Goal: Transaction & Acquisition: Purchase product/service

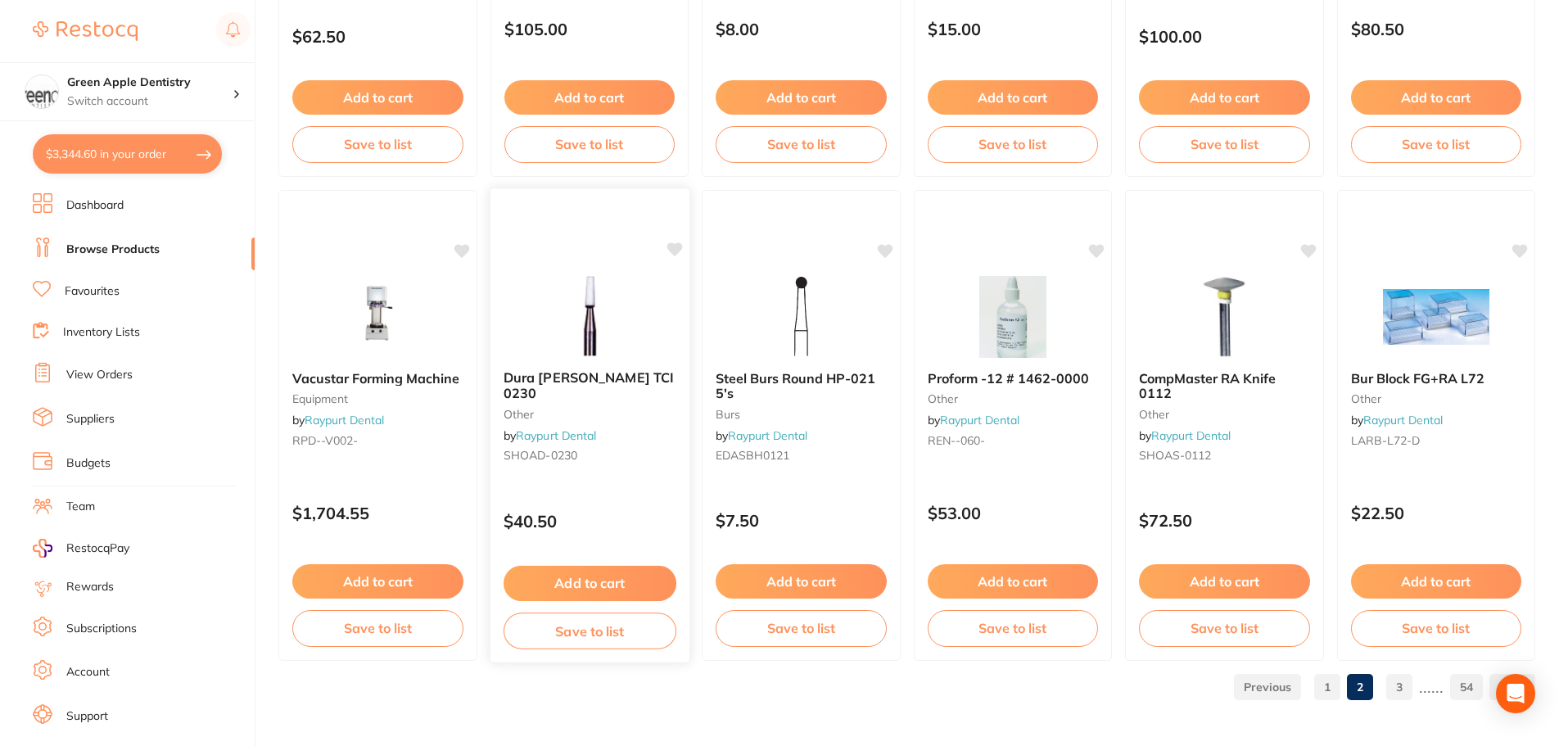
scroll to position [1550, 0]
click at [1395, 680] on link "3" at bounding box center [1398, 687] width 26 height 32
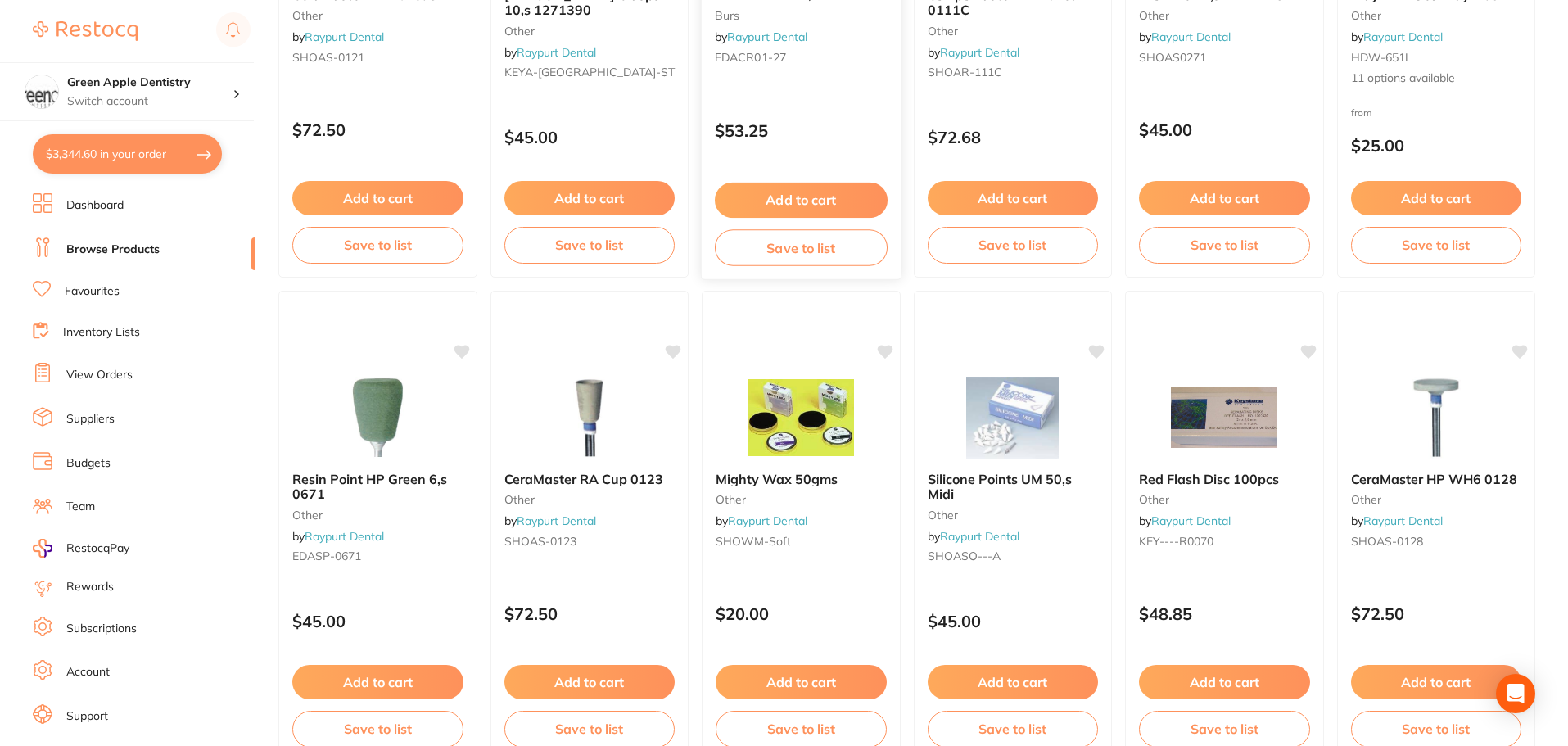
scroll to position [1474, 0]
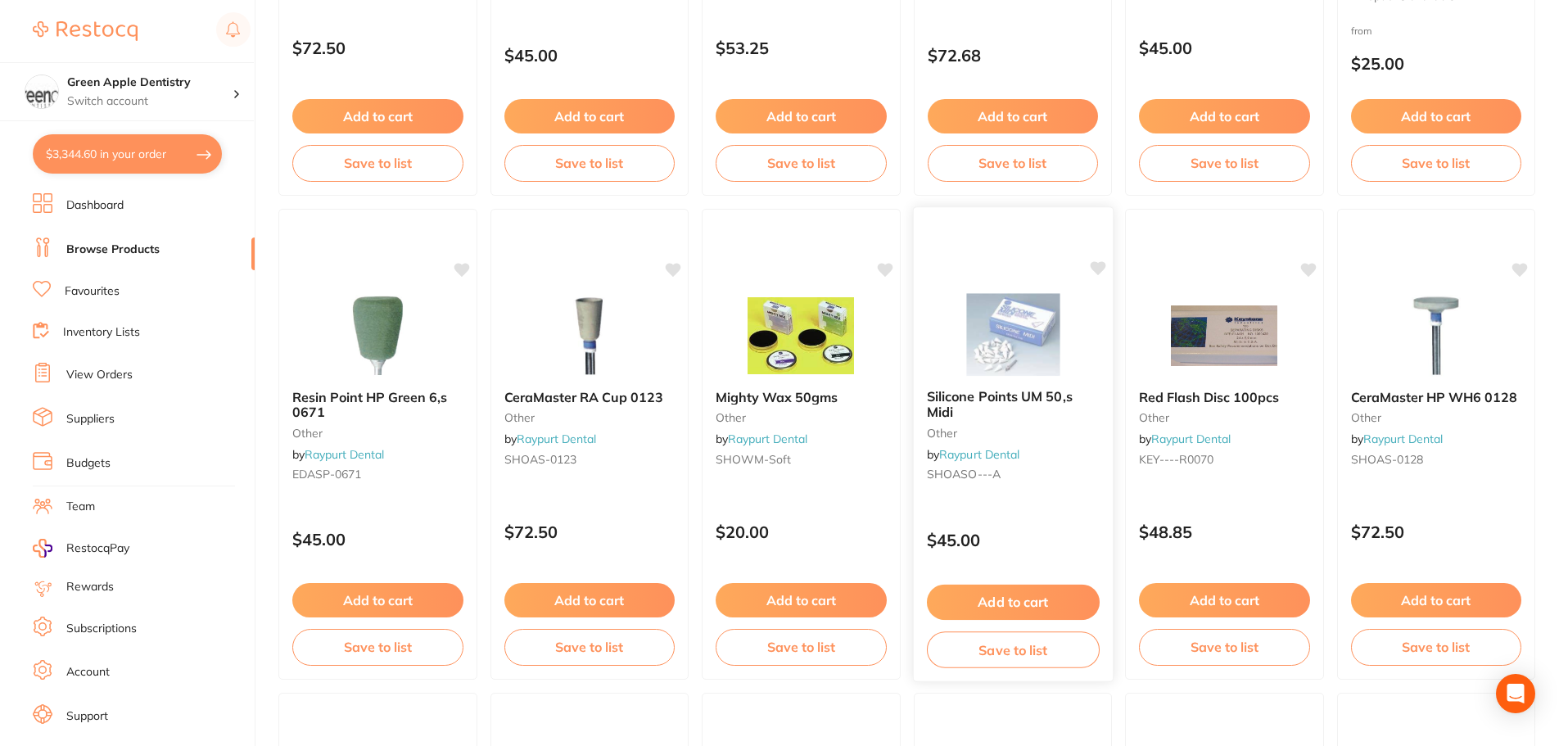
click at [984, 312] on img at bounding box center [1012, 335] width 108 height 83
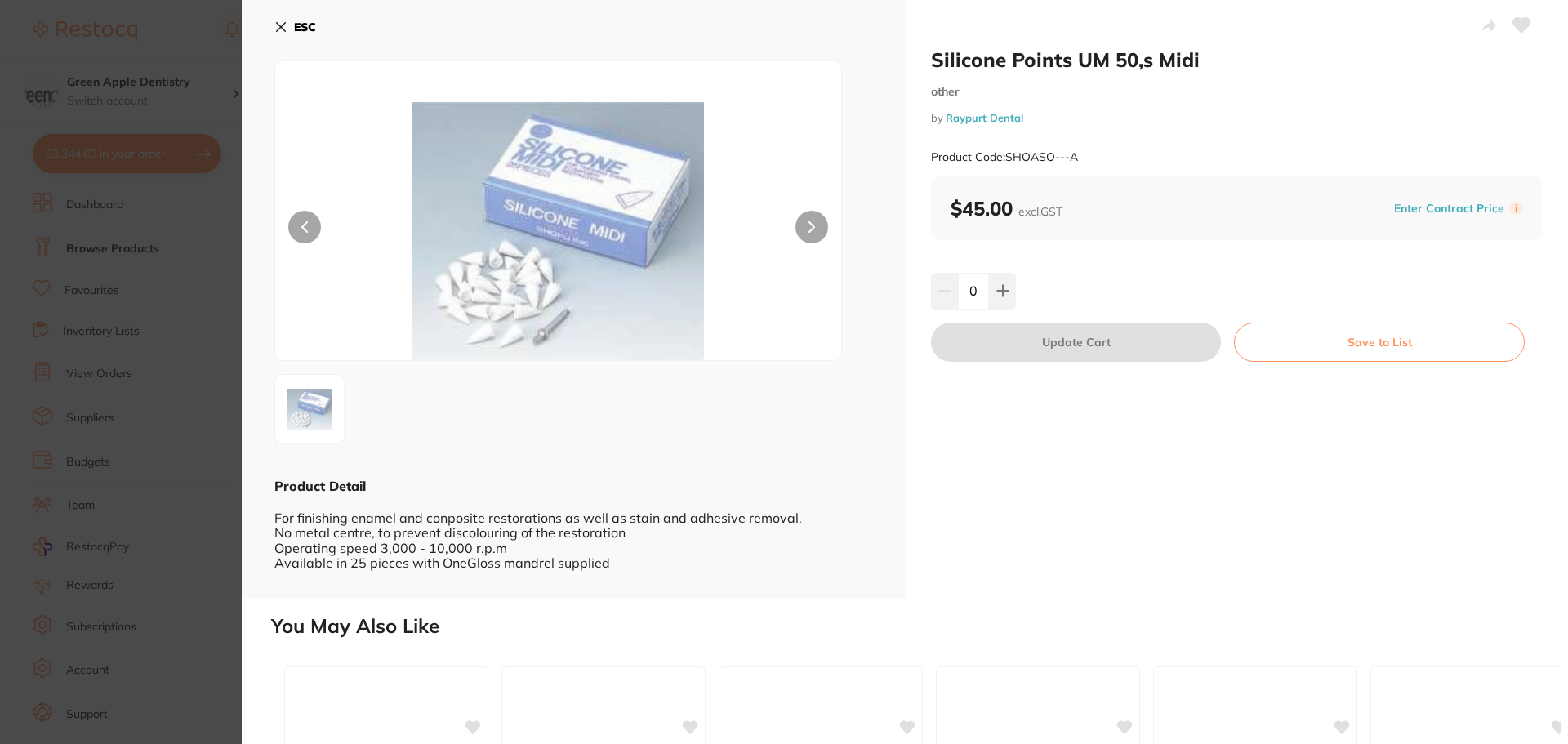
click at [311, 25] on b "ESC" at bounding box center [304, 27] width 22 height 14
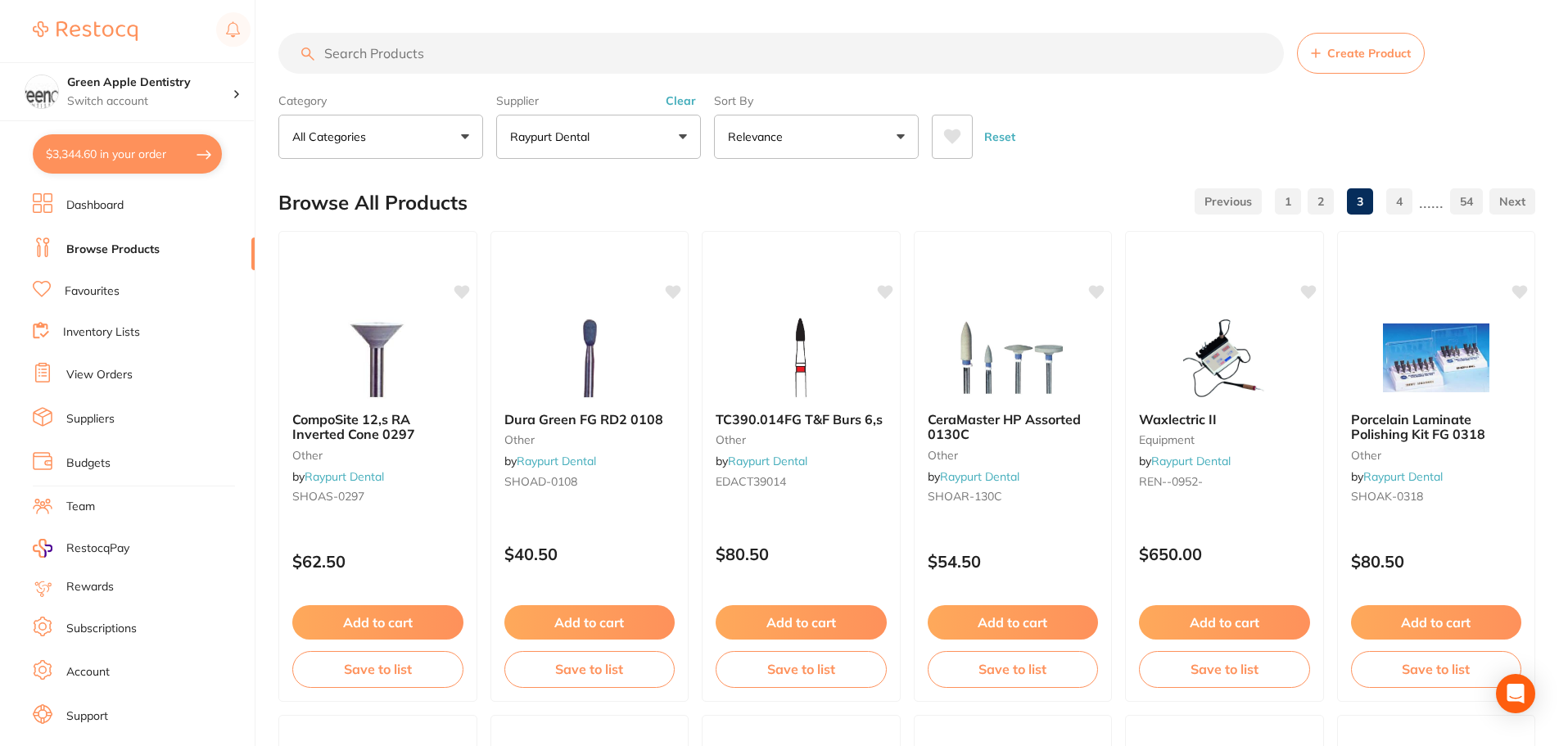
click at [658, 60] on input "search" at bounding box center [781, 53] width 1005 height 41
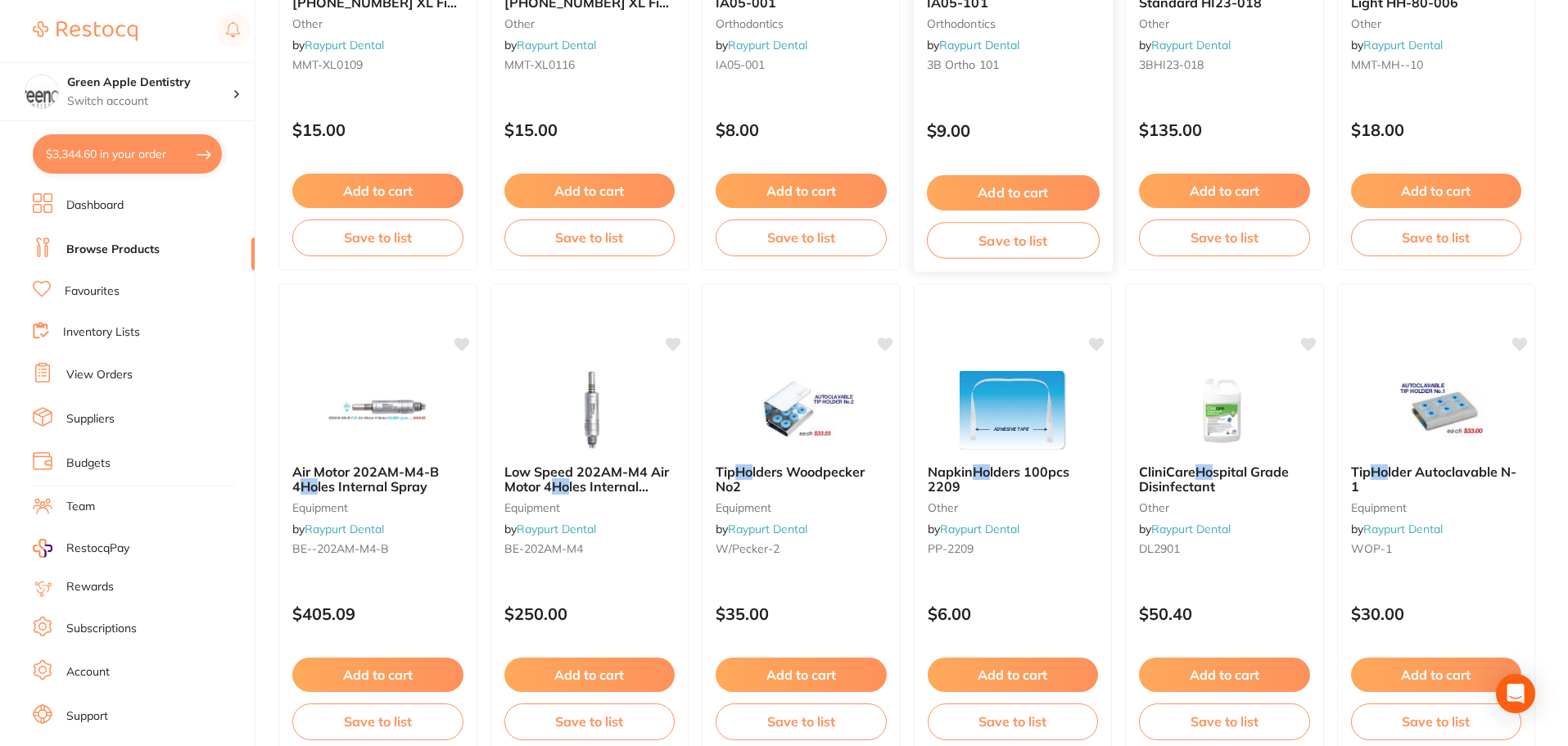
scroll to position [3913, 0]
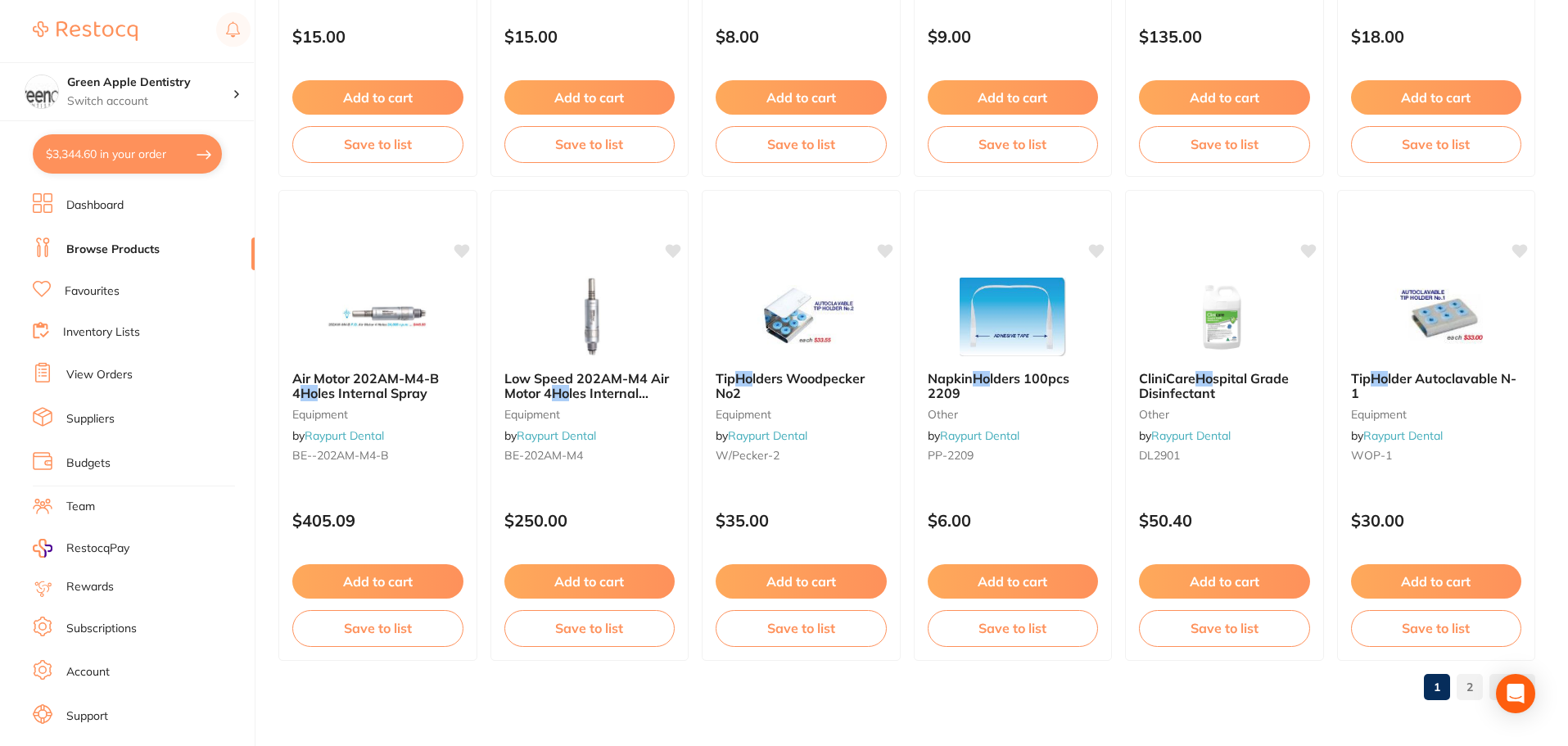
type input "[PERSON_NAME]"
click at [1460, 698] on link "2" at bounding box center [1469, 687] width 26 height 32
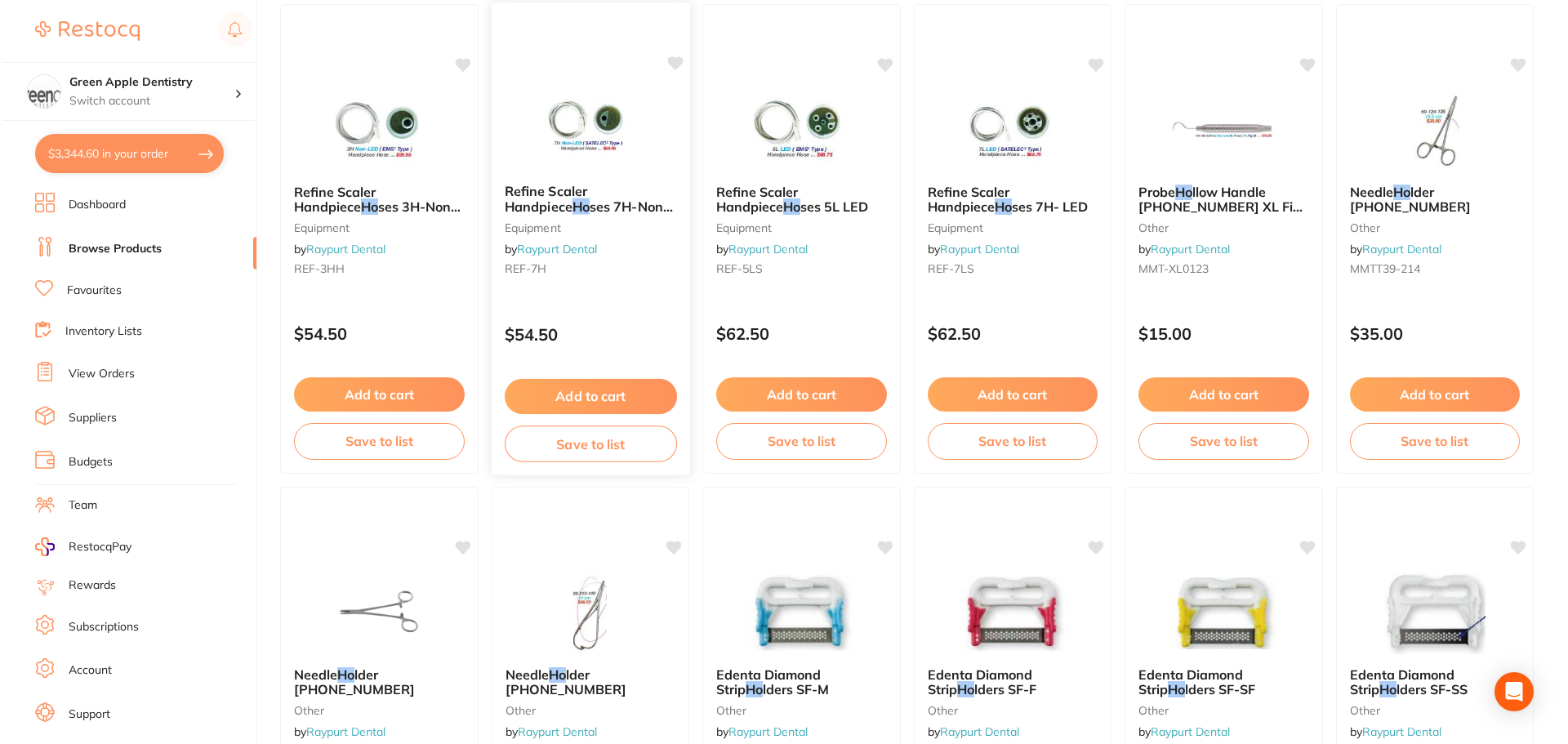
scroll to position [0, 0]
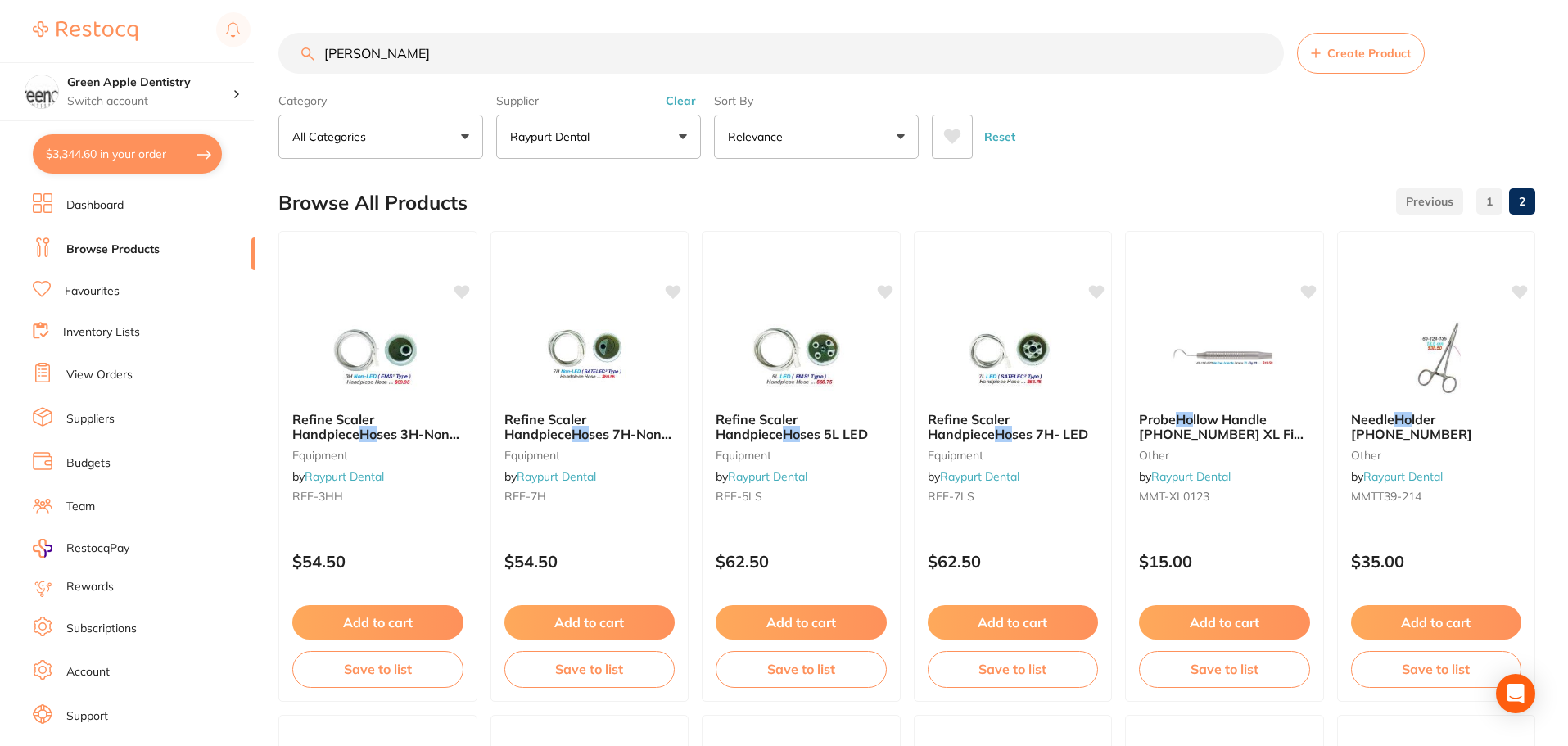
click at [506, 53] on input "[PERSON_NAME]" at bounding box center [781, 53] width 1005 height 41
click at [504, 55] on input "[PERSON_NAME]" at bounding box center [781, 53] width 1005 height 41
paste input "All Ceramic Preparation Kit by Dr [PERSON_NAME]"
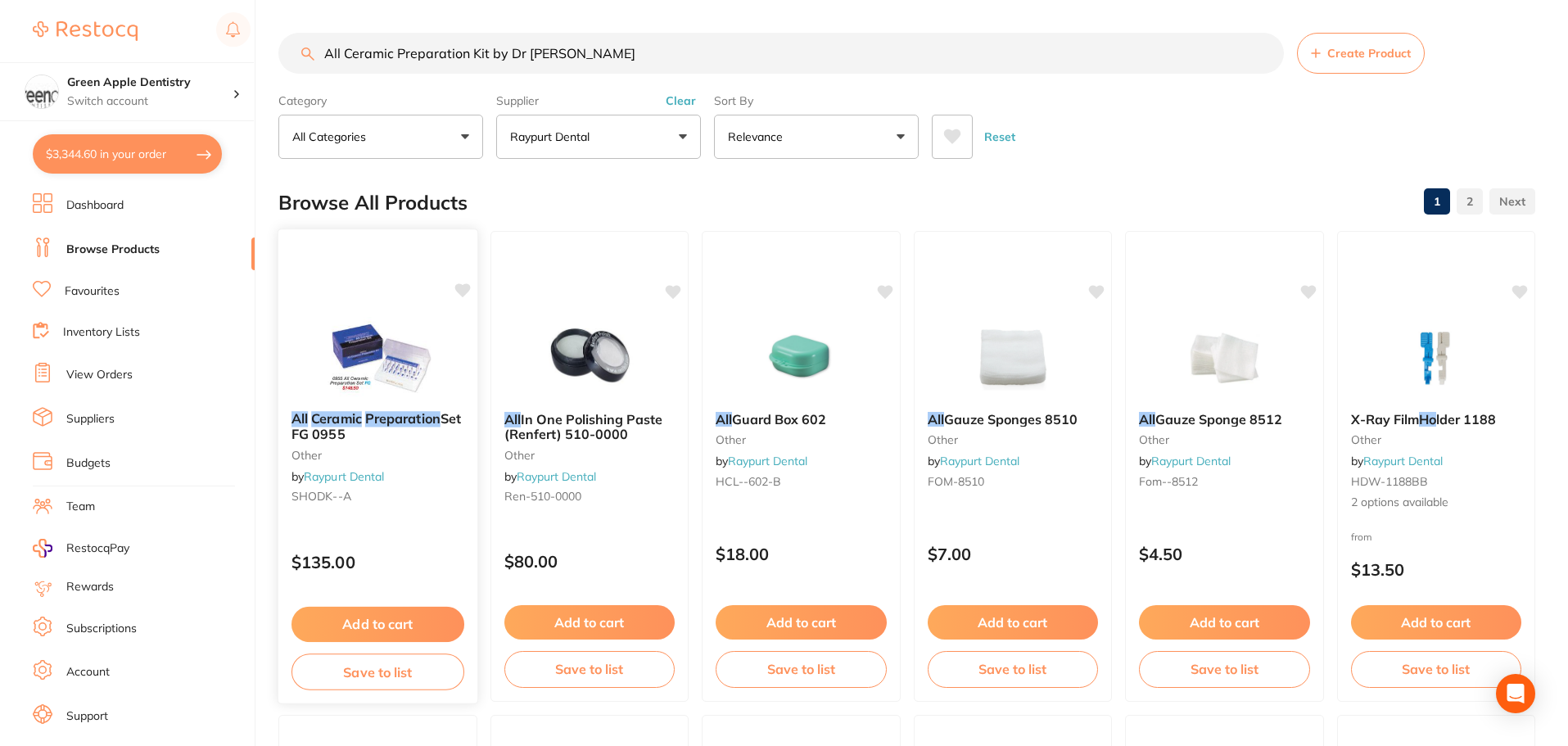
type input "All Ceramic Preparation Kit by Dr [PERSON_NAME]"
click at [395, 352] on img at bounding box center [378, 356] width 108 height 83
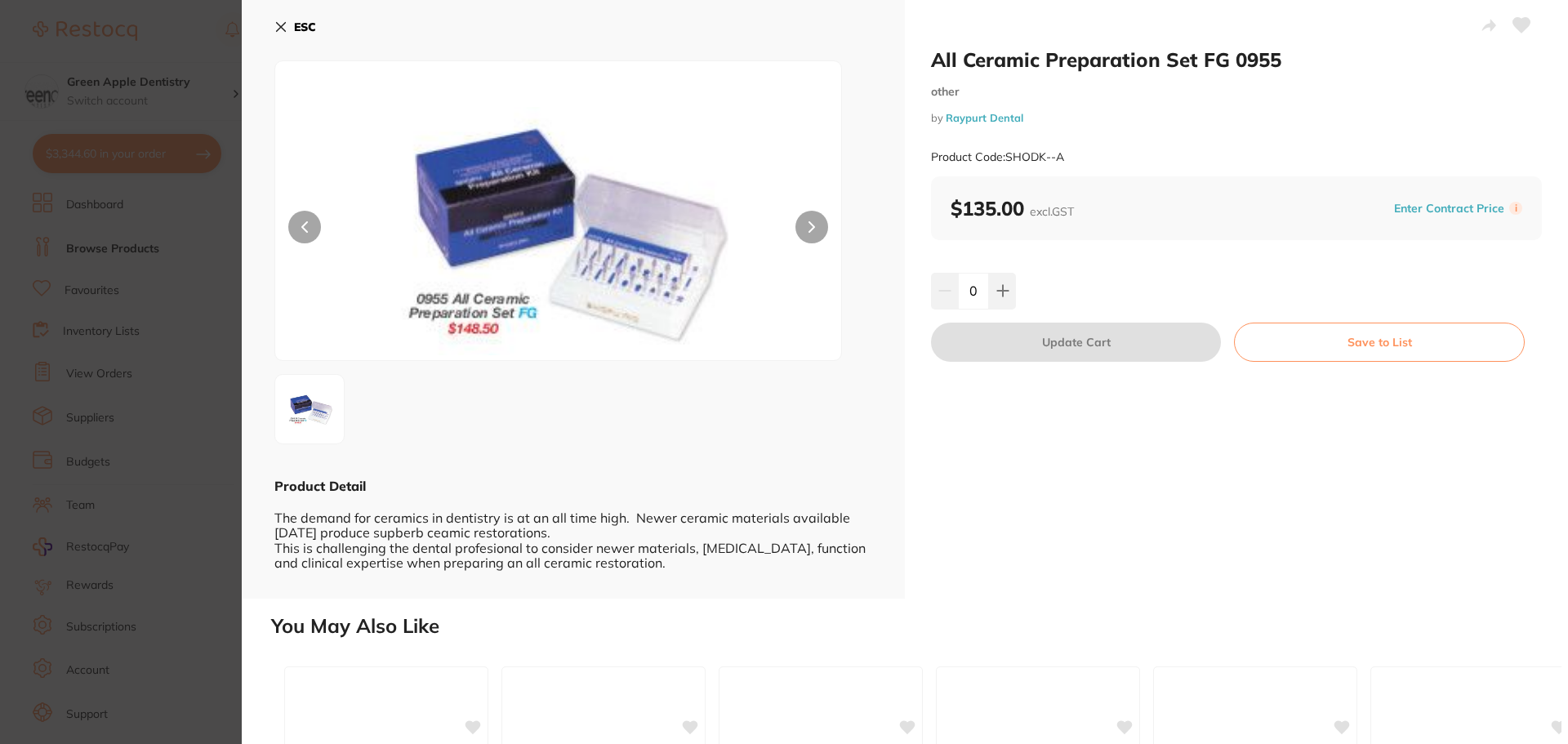
click at [310, 25] on b "ESC" at bounding box center [304, 27] width 22 height 14
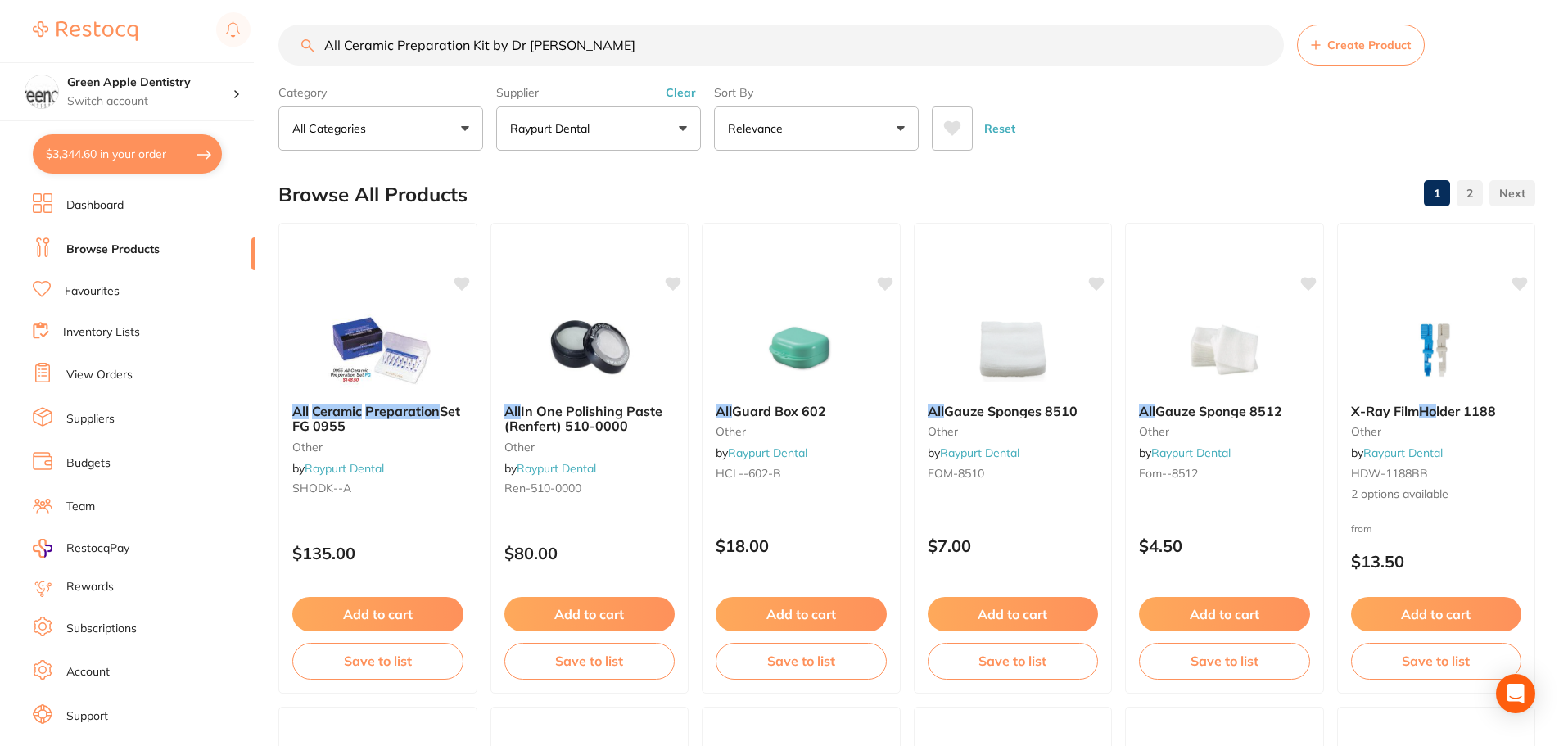
click at [555, 126] on p "Raypurt Dental" at bounding box center [553, 128] width 86 height 16
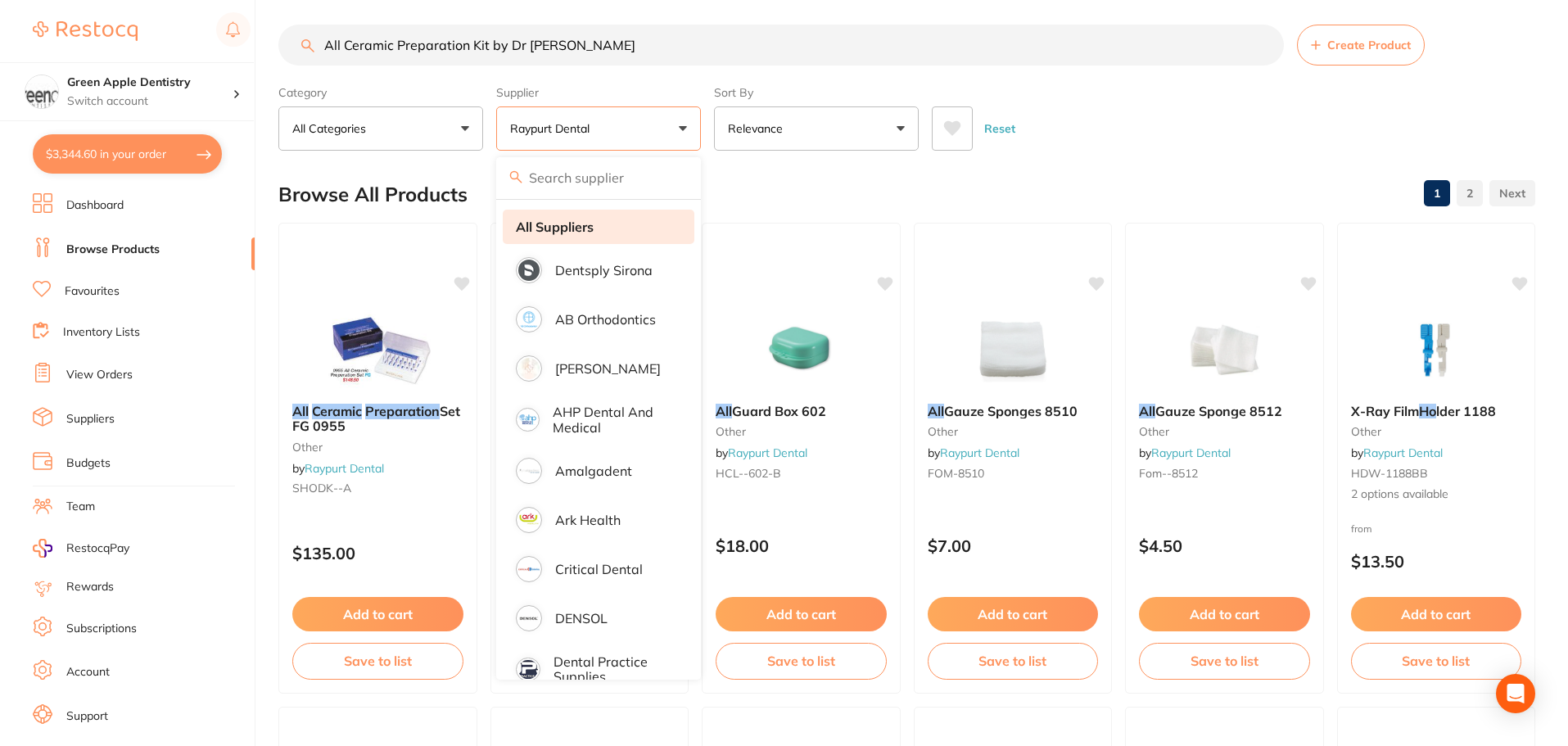
click at [568, 233] on strong "All Suppliers" at bounding box center [555, 226] width 78 height 14
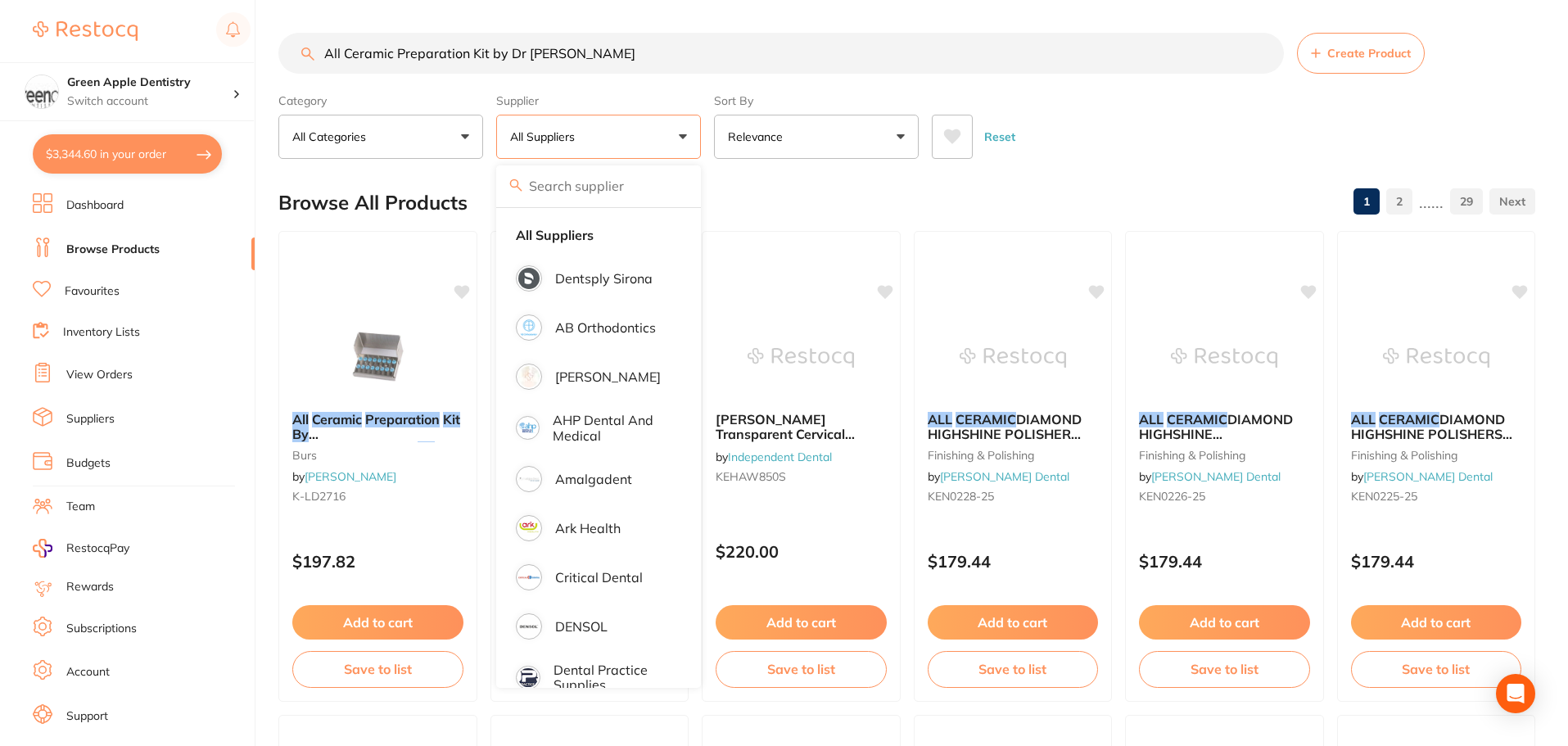
click at [797, 201] on div "Browse All Products 1 2 ...... 29" at bounding box center [907, 202] width 1257 height 55
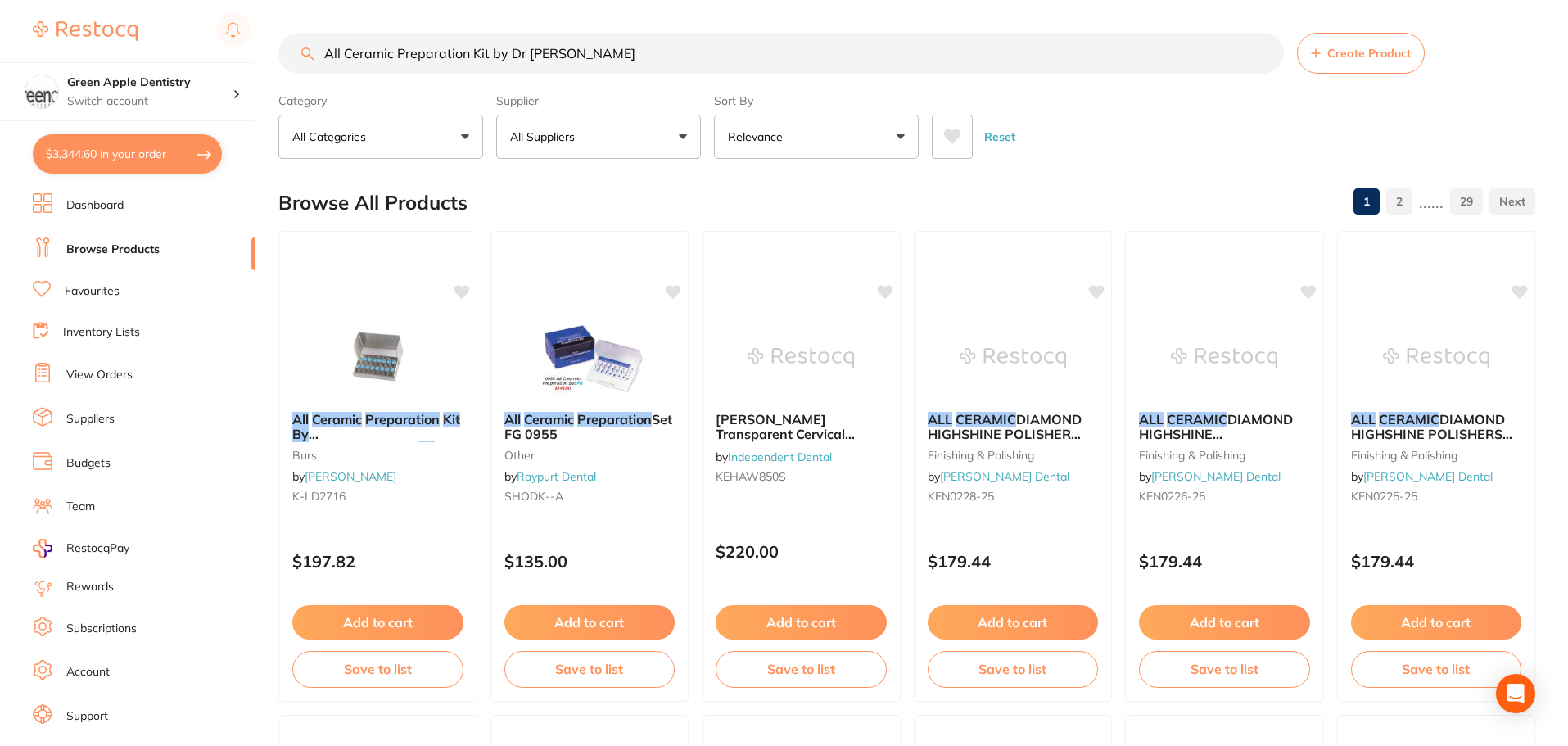
drag, startPoint x: 368, startPoint y: 353, endPoint x: 619, endPoint y: 265, distance: 266.0
click at [367, 353] on img at bounding box center [377, 357] width 107 height 82
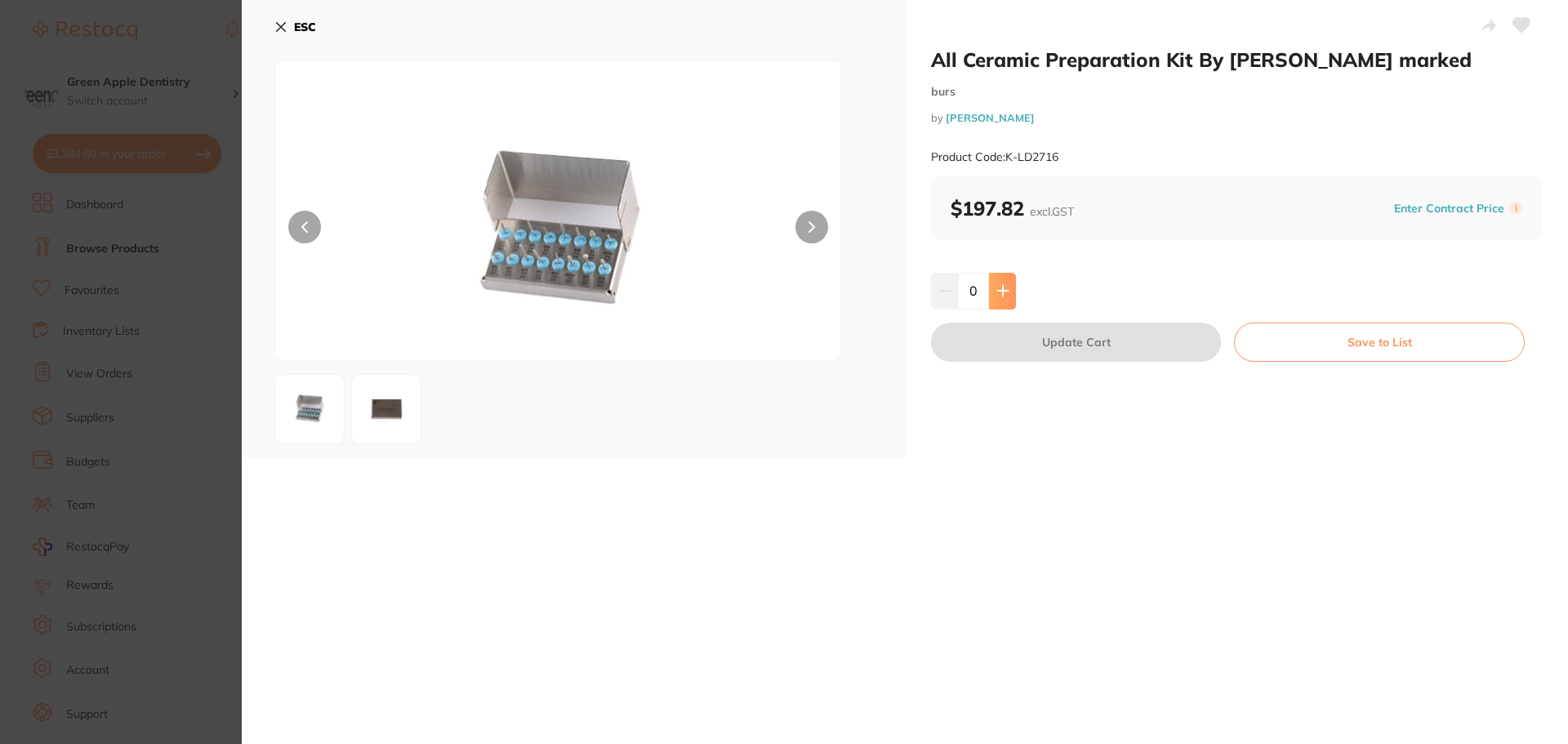
click at [1001, 299] on button at bounding box center [1002, 291] width 27 height 36
type input "1"
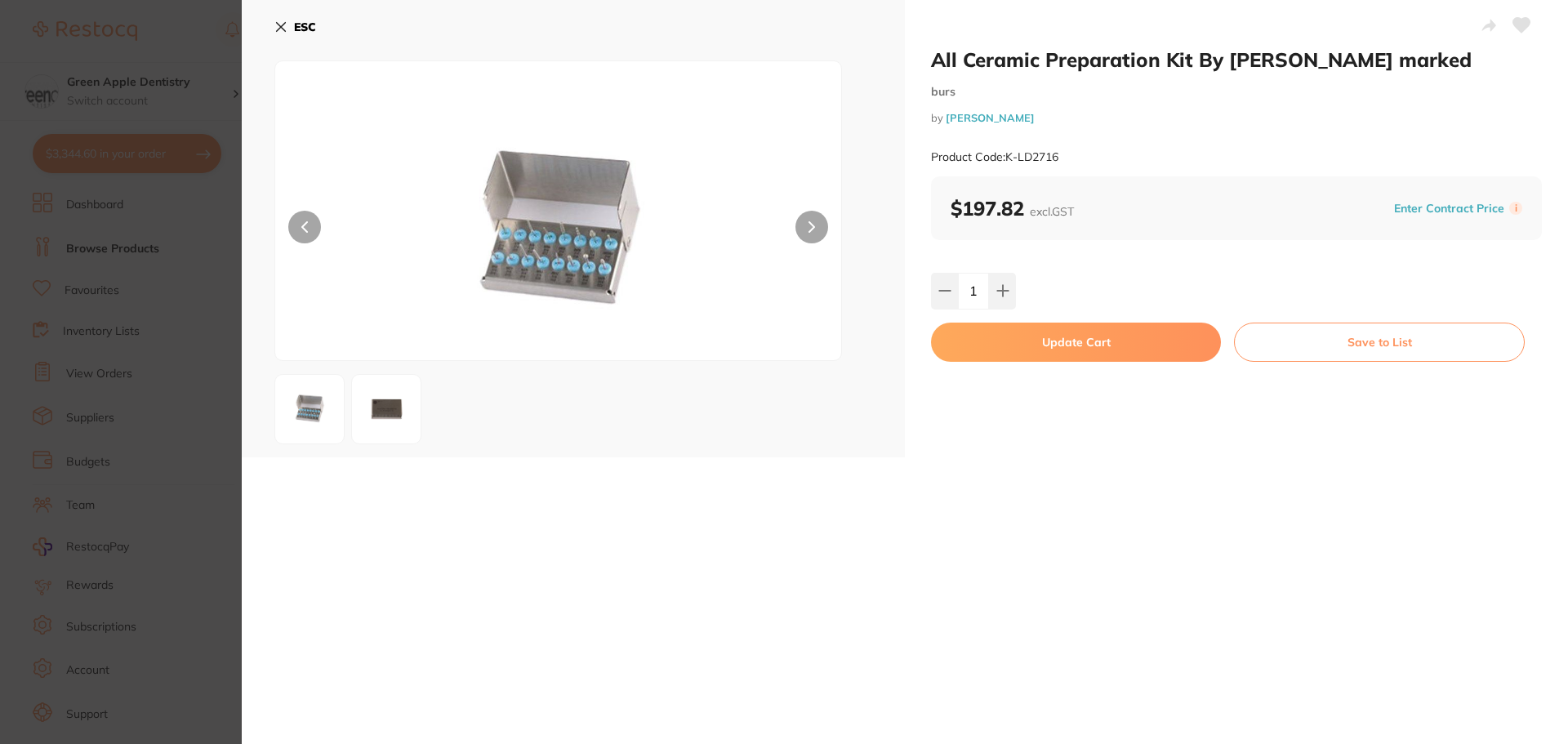
click at [1035, 338] on button "Update Cart" at bounding box center [1076, 342] width 290 height 39
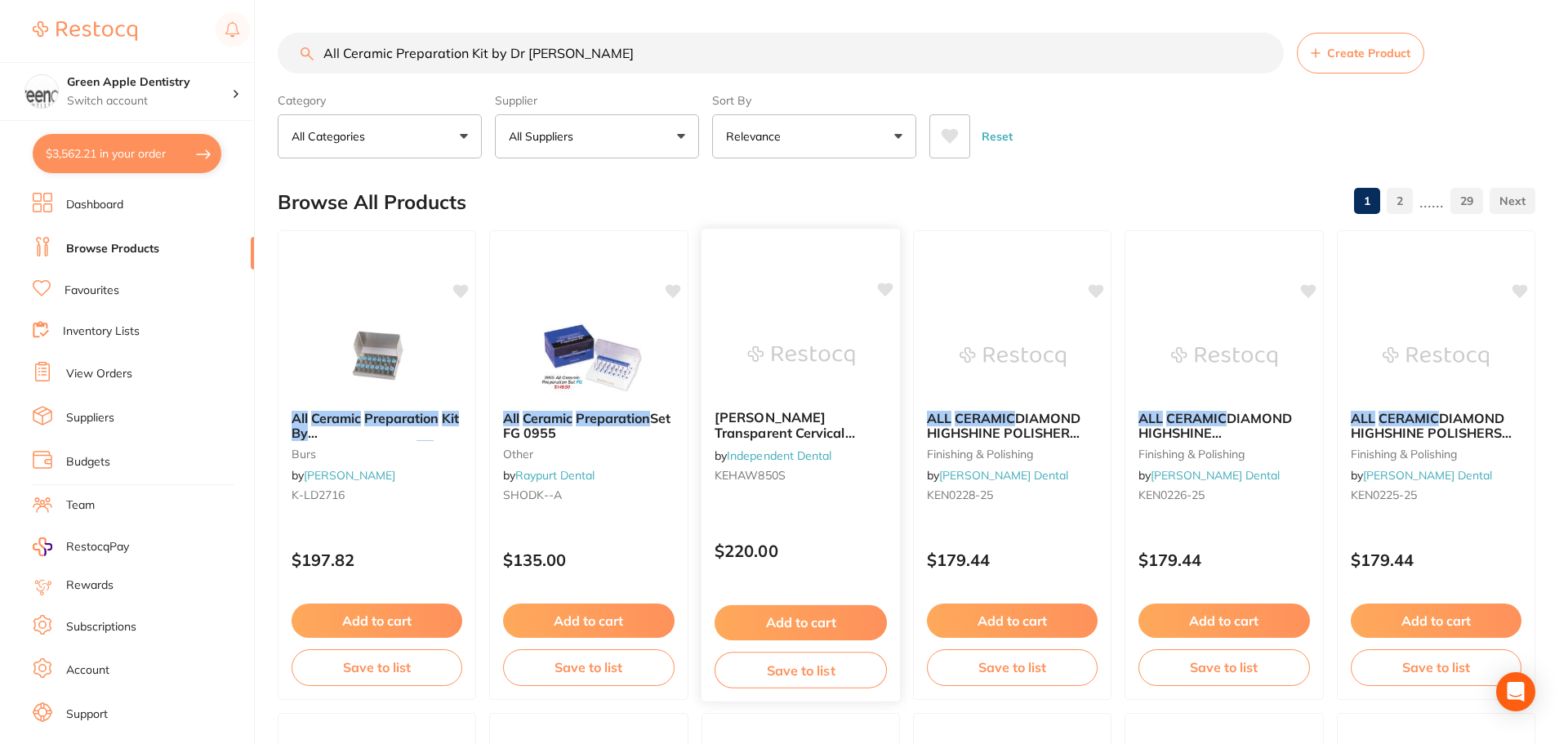
checkbox input "false"
click at [660, 51] on input "All Ceramic Preparation Kit by Dr [PERSON_NAME]" at bounding box center [779, 53] width 1002 height 41
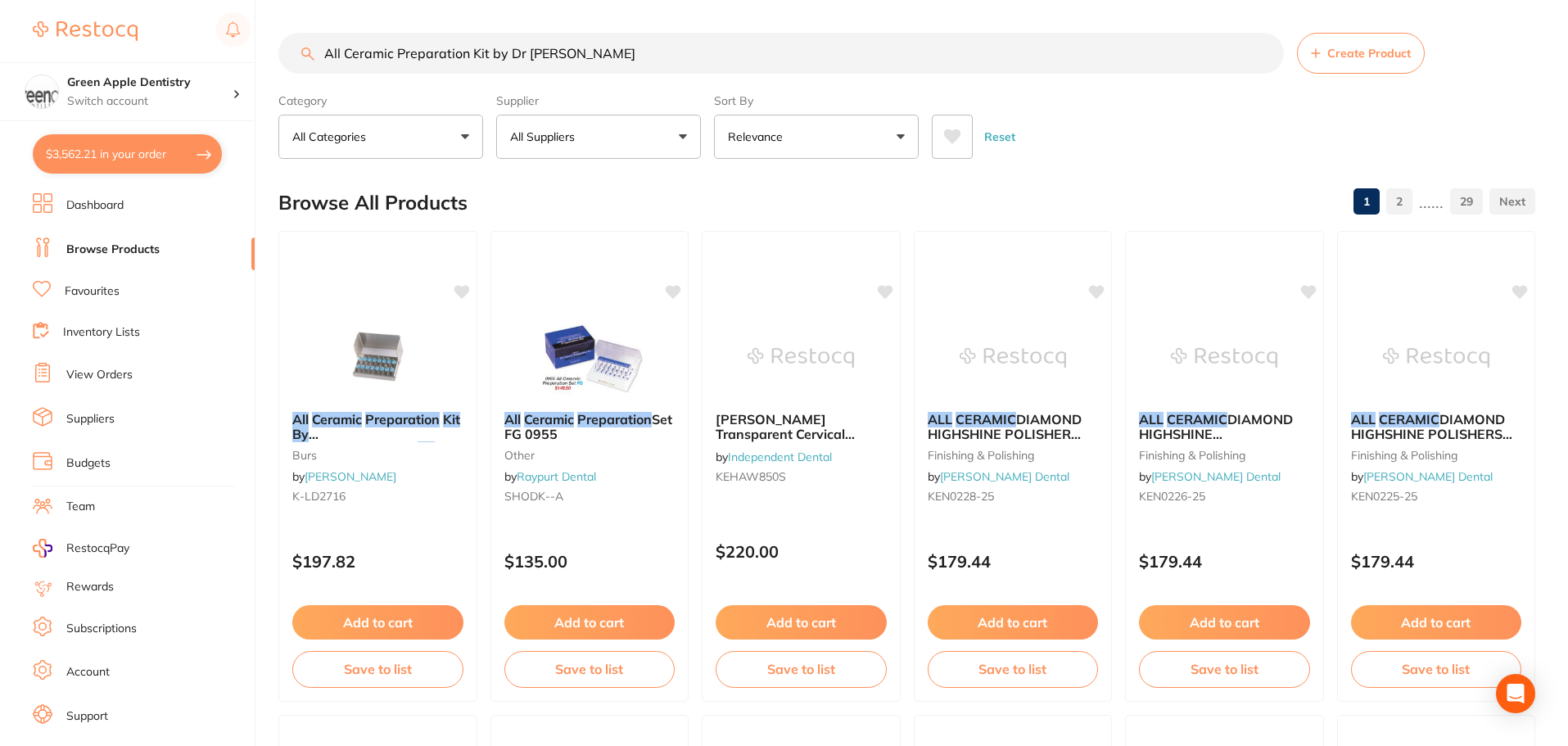
click at [662, 51] on input "All Ceramic Preparation Kit by Dr [PERSON_NAME]" at bounding box center [781, 53] width 1005 height 41
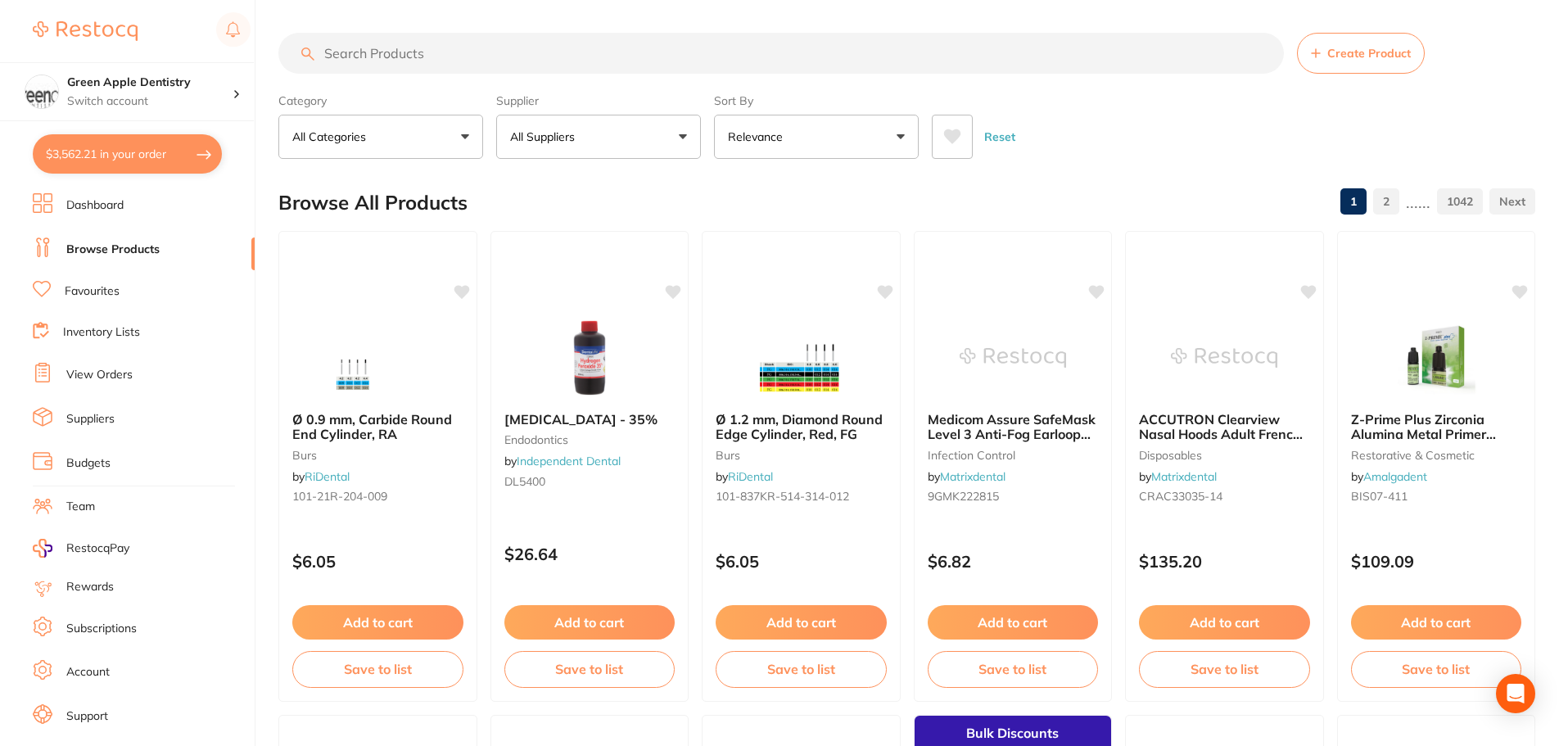
click at [639, 51] on input "search" at bounding box center [781, 53] width 1005 height 41
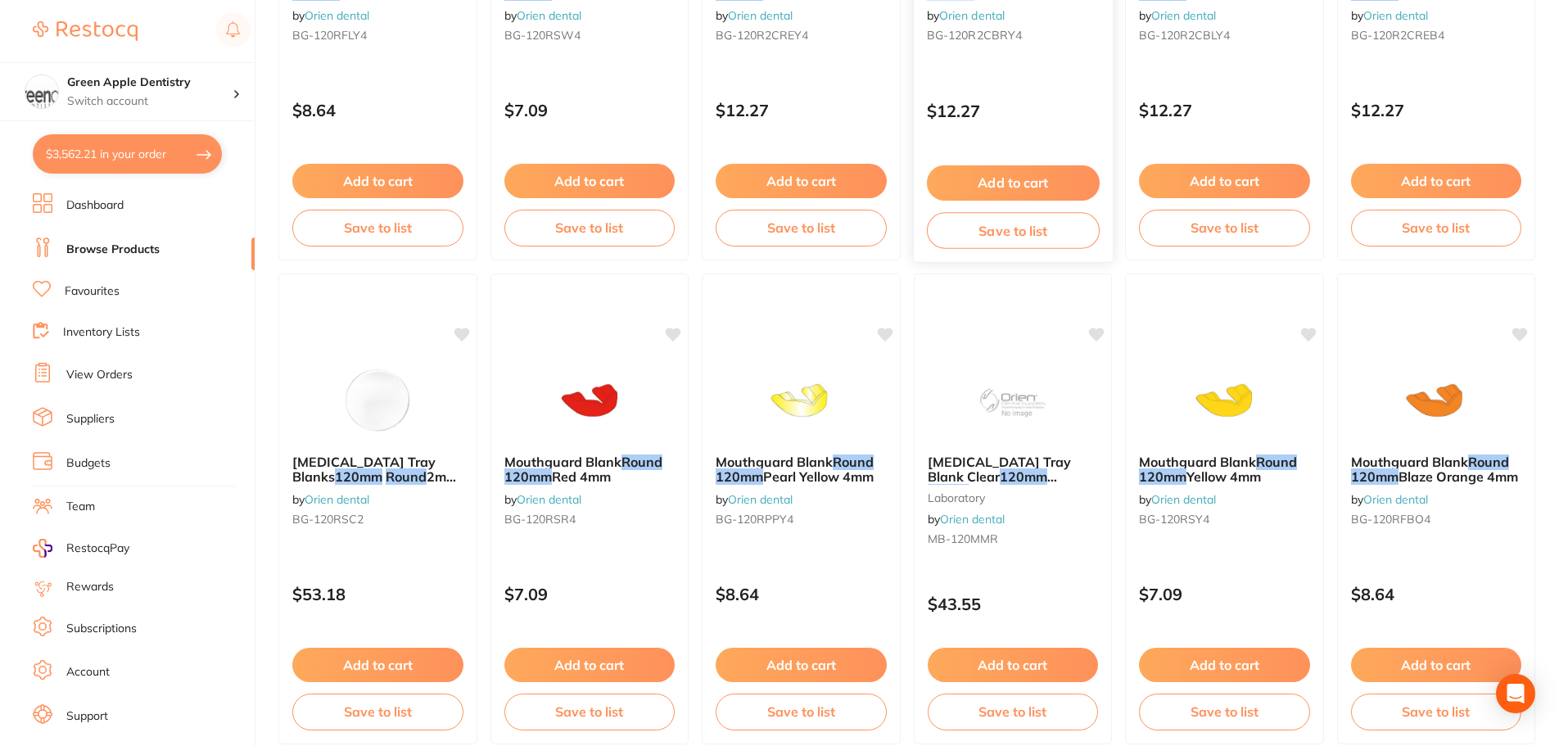
scroll to position [3112, 0]
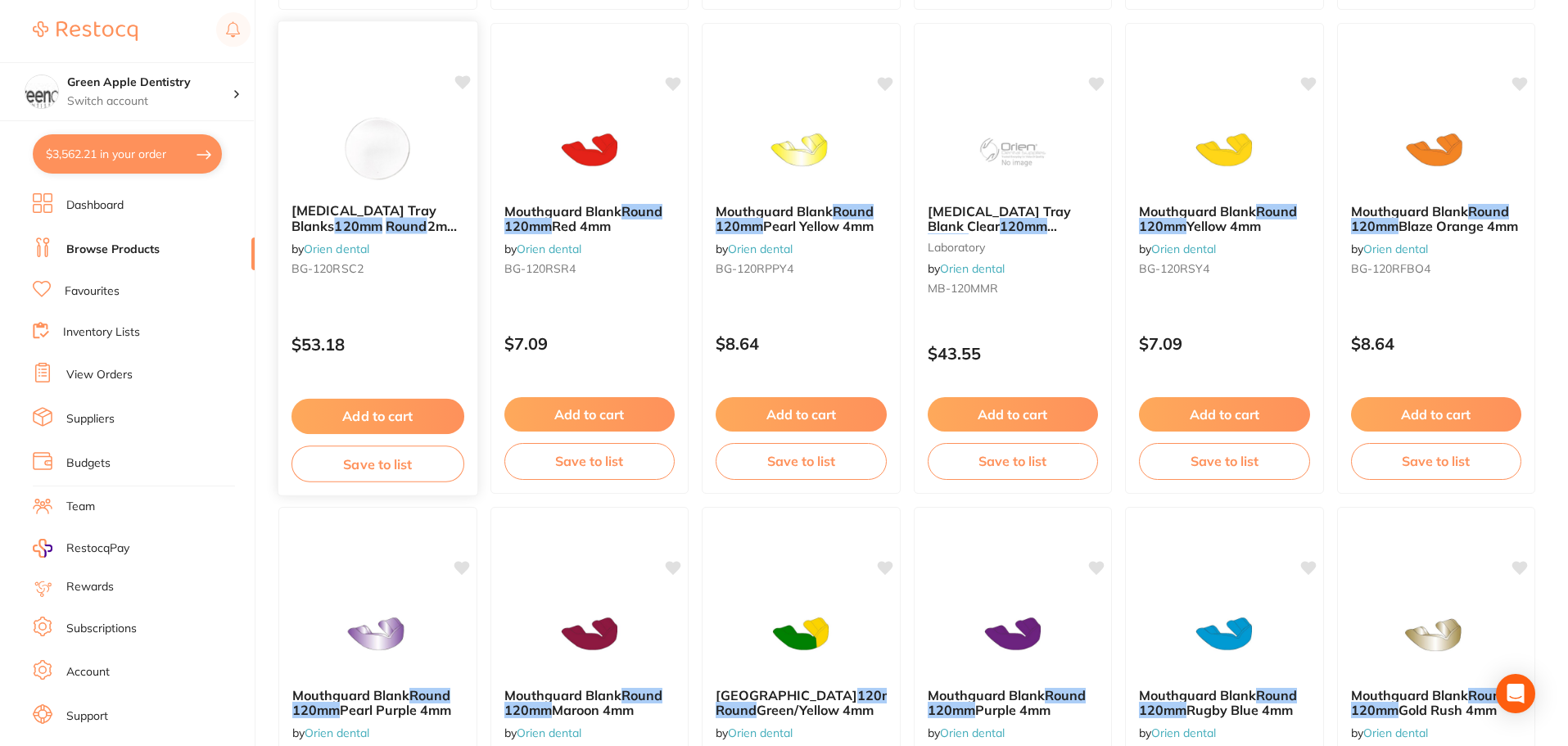
click at [433, 153] on div at bounding box center [378, 149] width 199 height 83
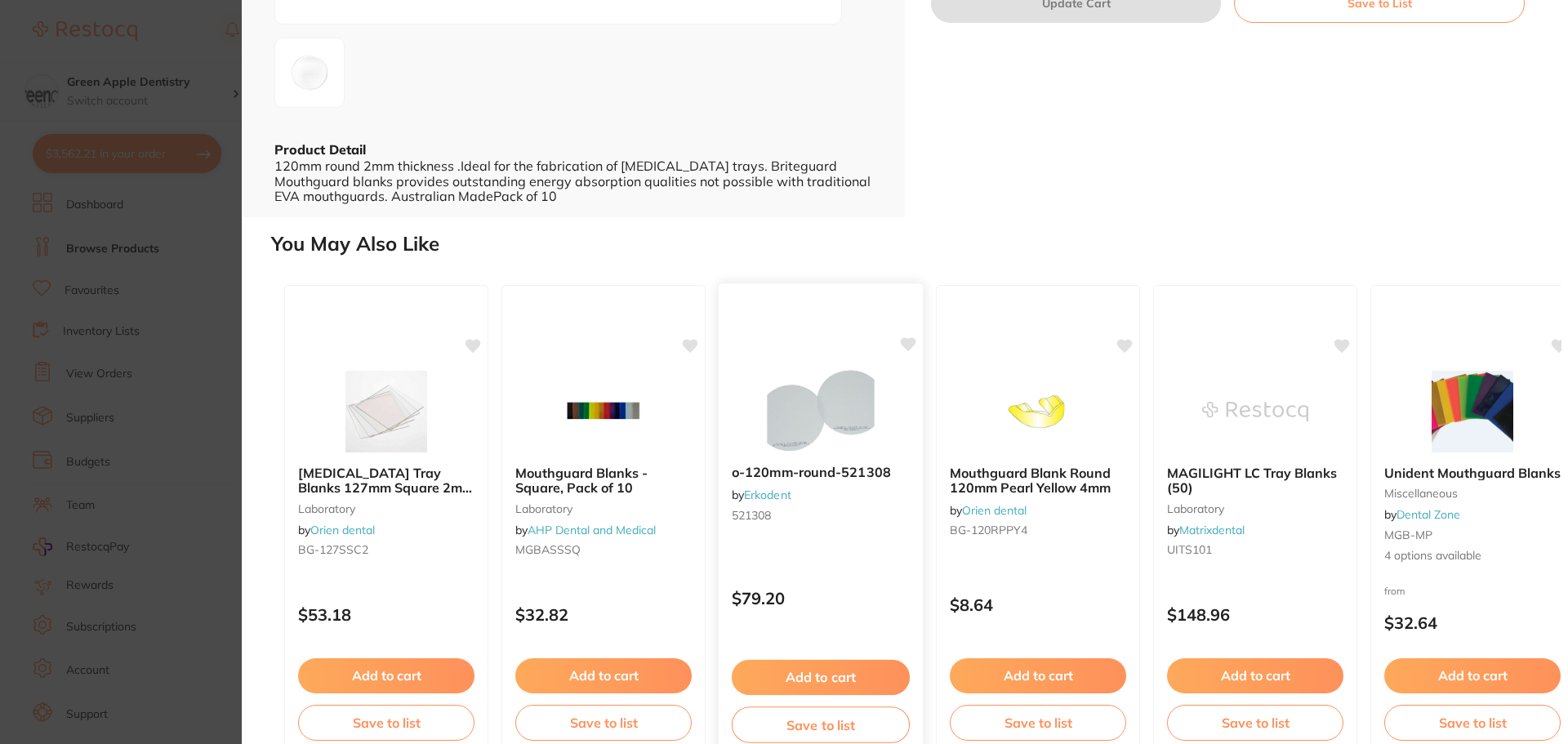
scroll to position [367, 0]
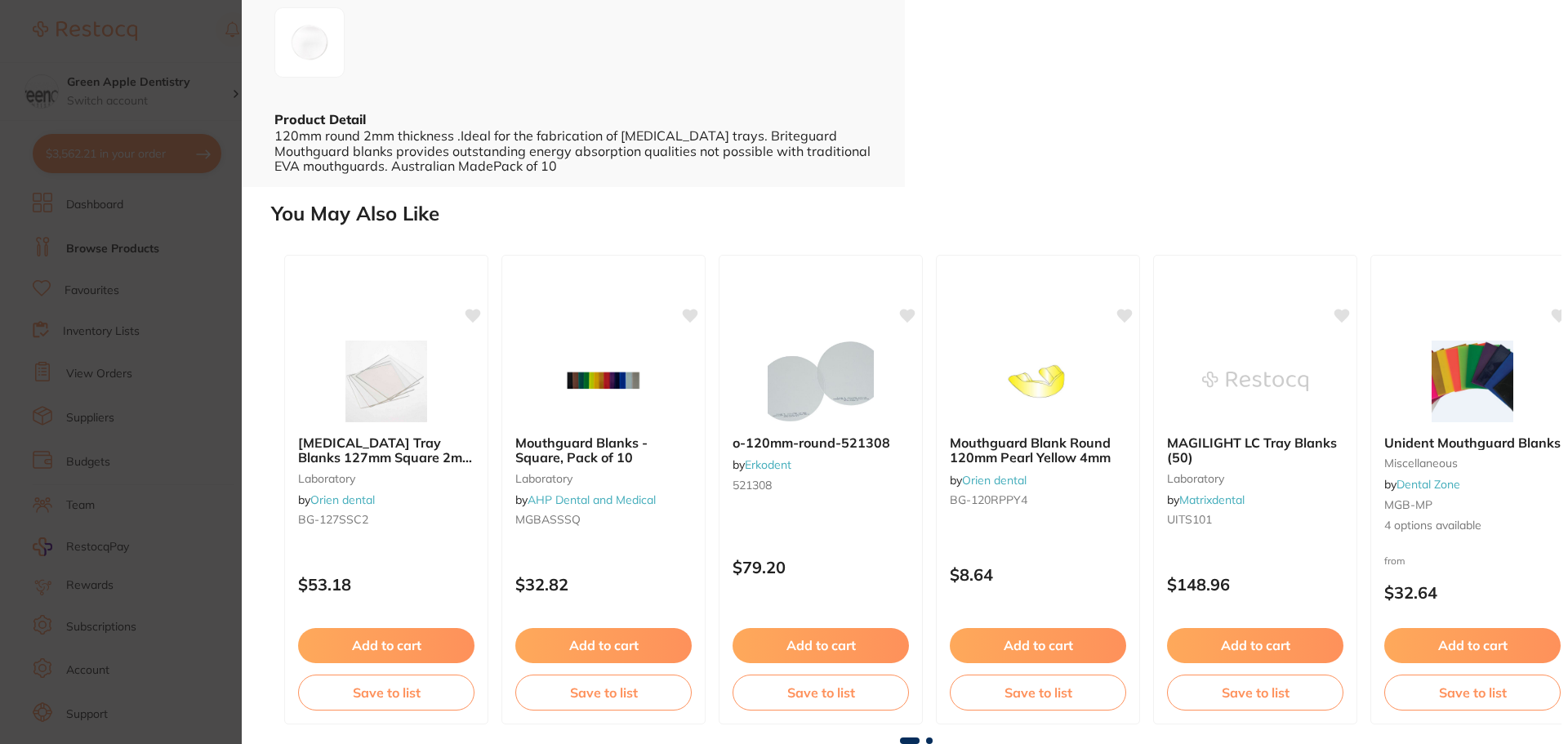
click at [926, 740] on span at bounding box center [928, 740] width 6 height 6
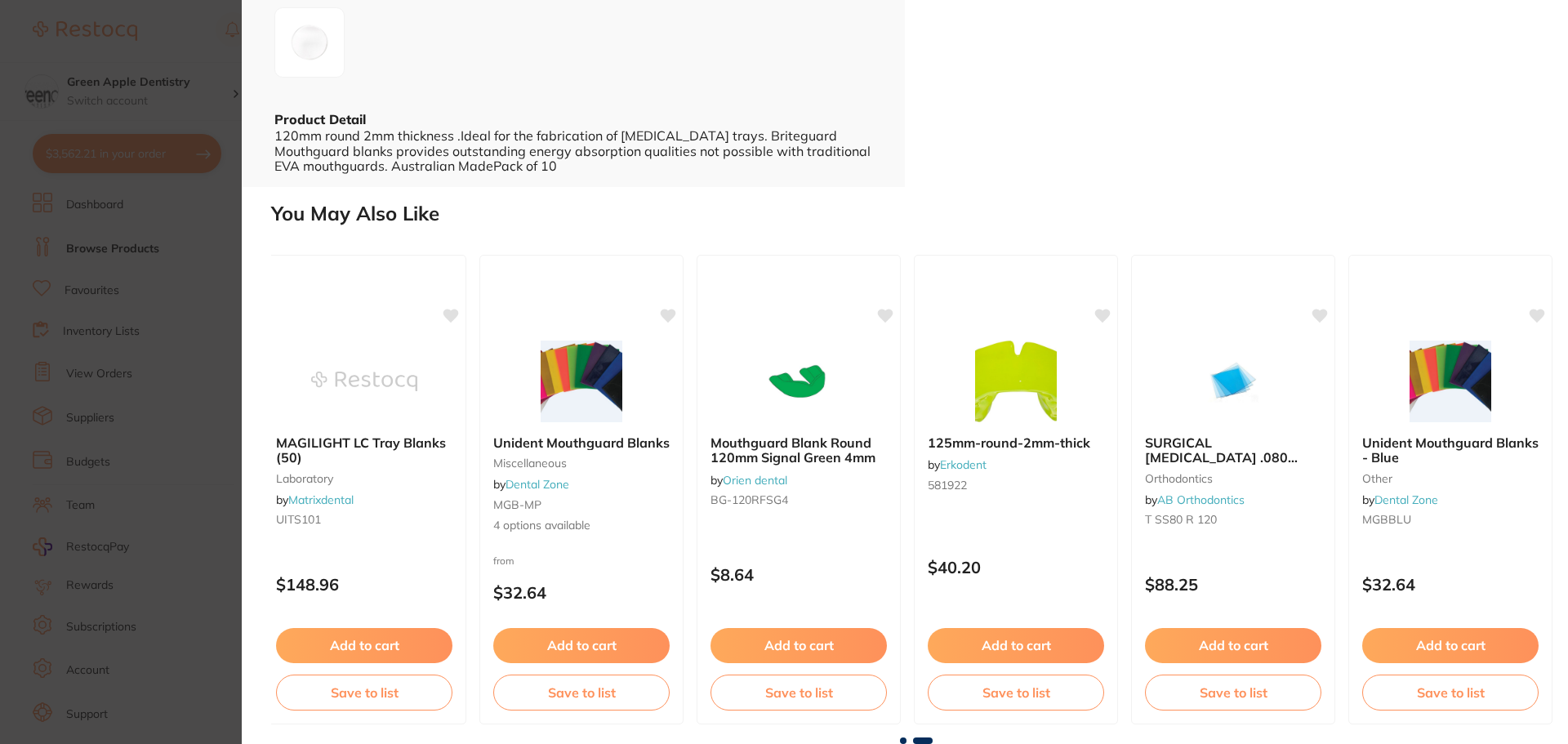
scroll to position [0, 899]
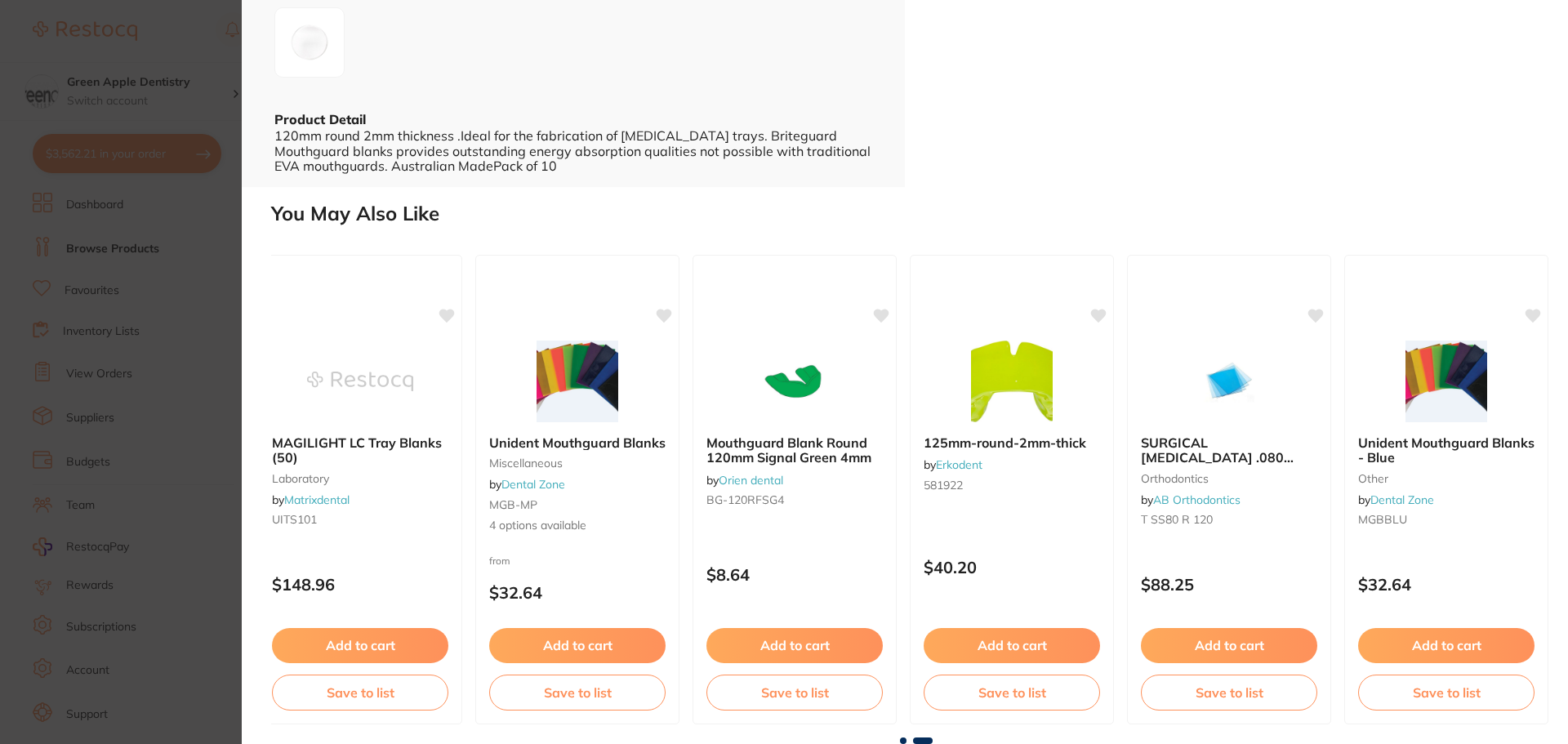
click at [902, 739] on span at bounding box center [902, 740] width 6 height 6
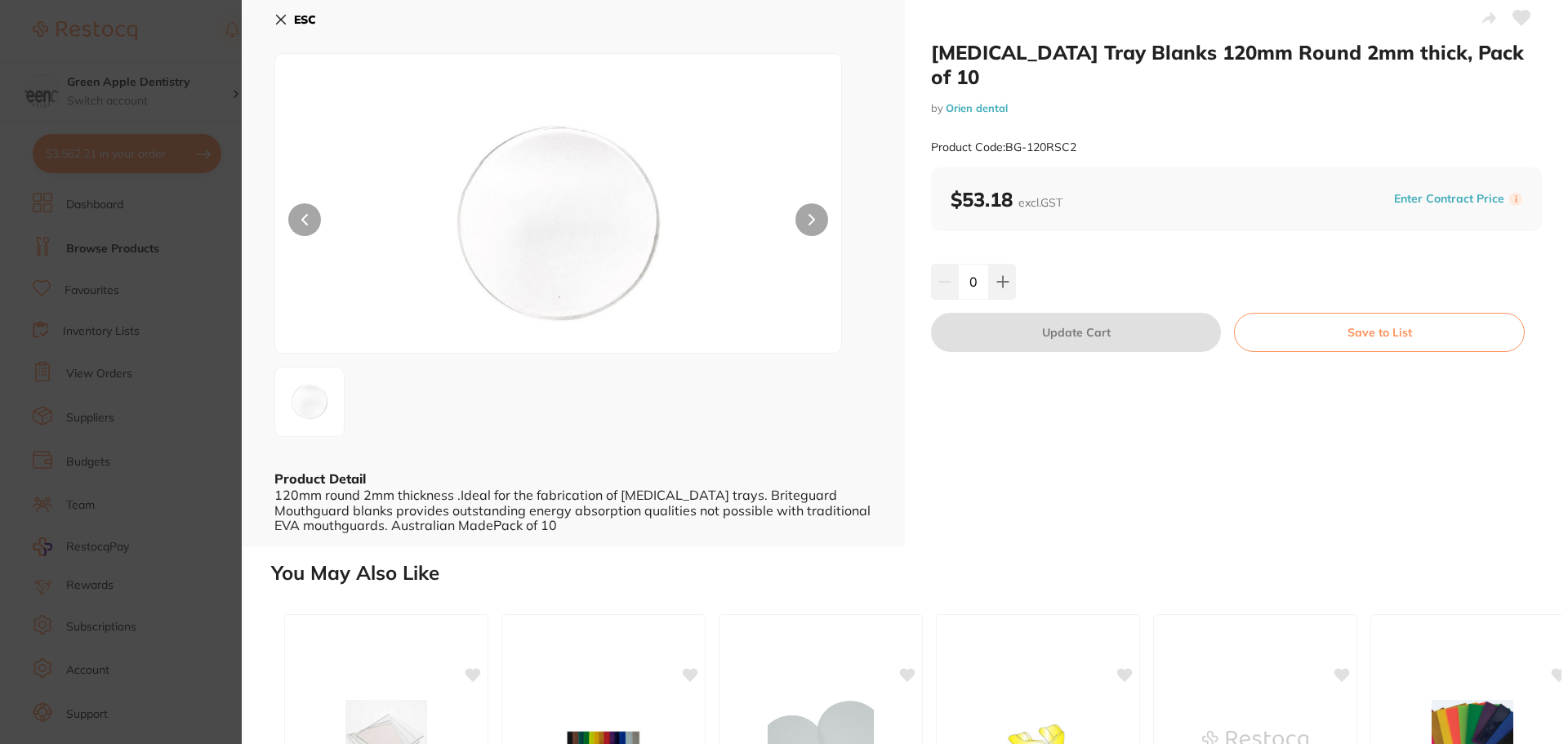
scroll to position [0, 0]
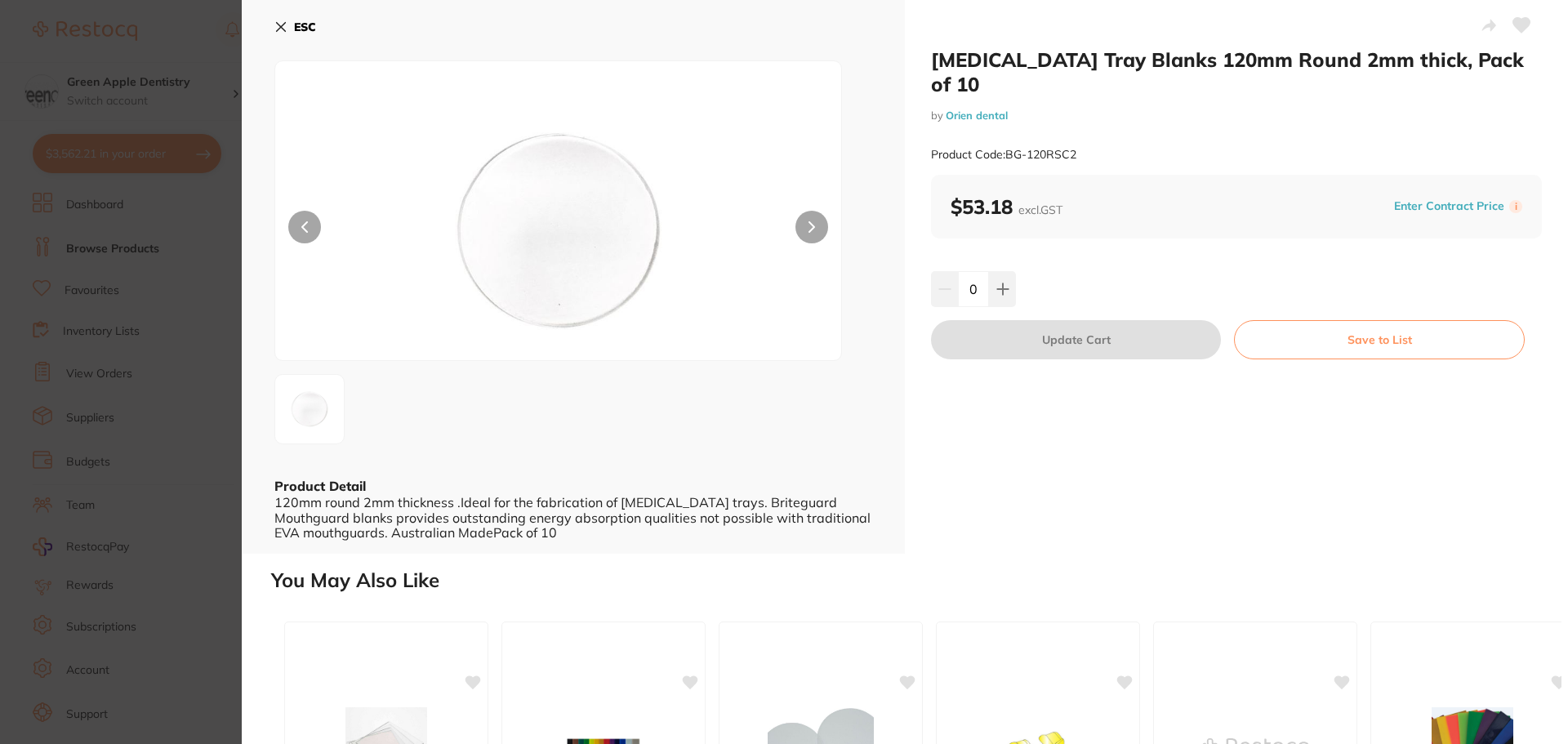
click at [287, 32] on button "ESC" at bounding box center [295, 27] width 42 height 28
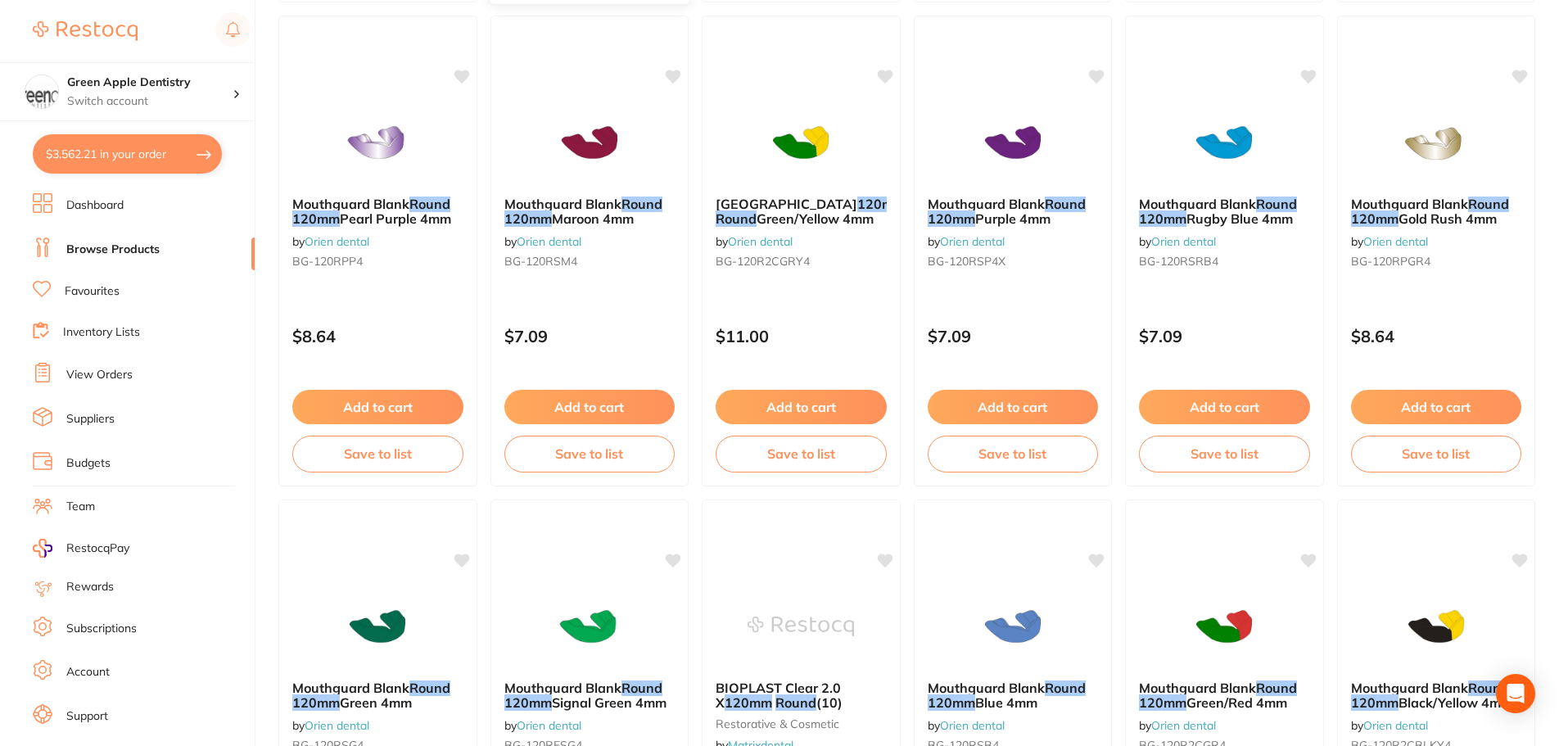
scroll to position [3913, 0]
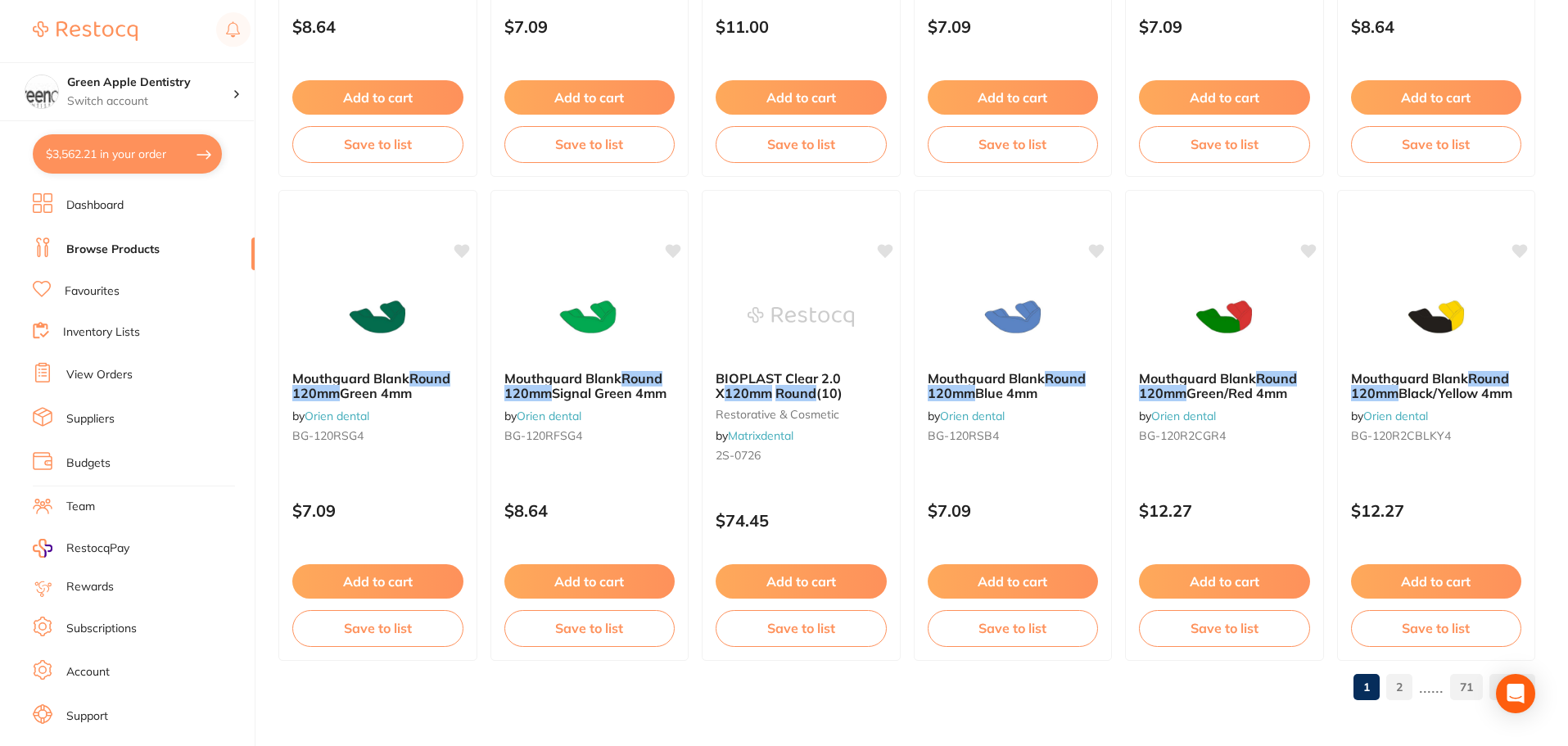
click at [1410, 678] on link "2" at bounding box center [1398, 687] width 26 height 32
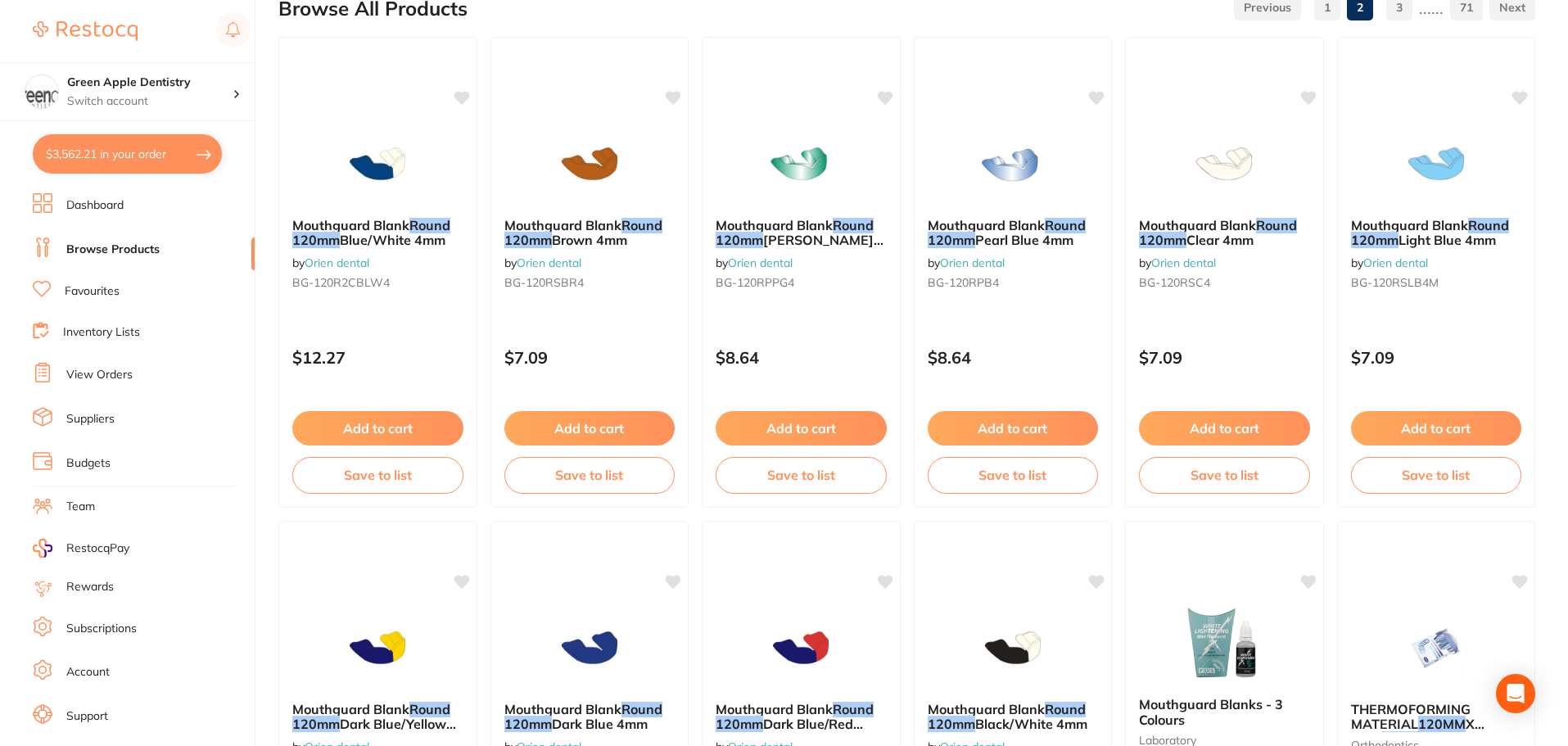
scroll to position [0, 0]
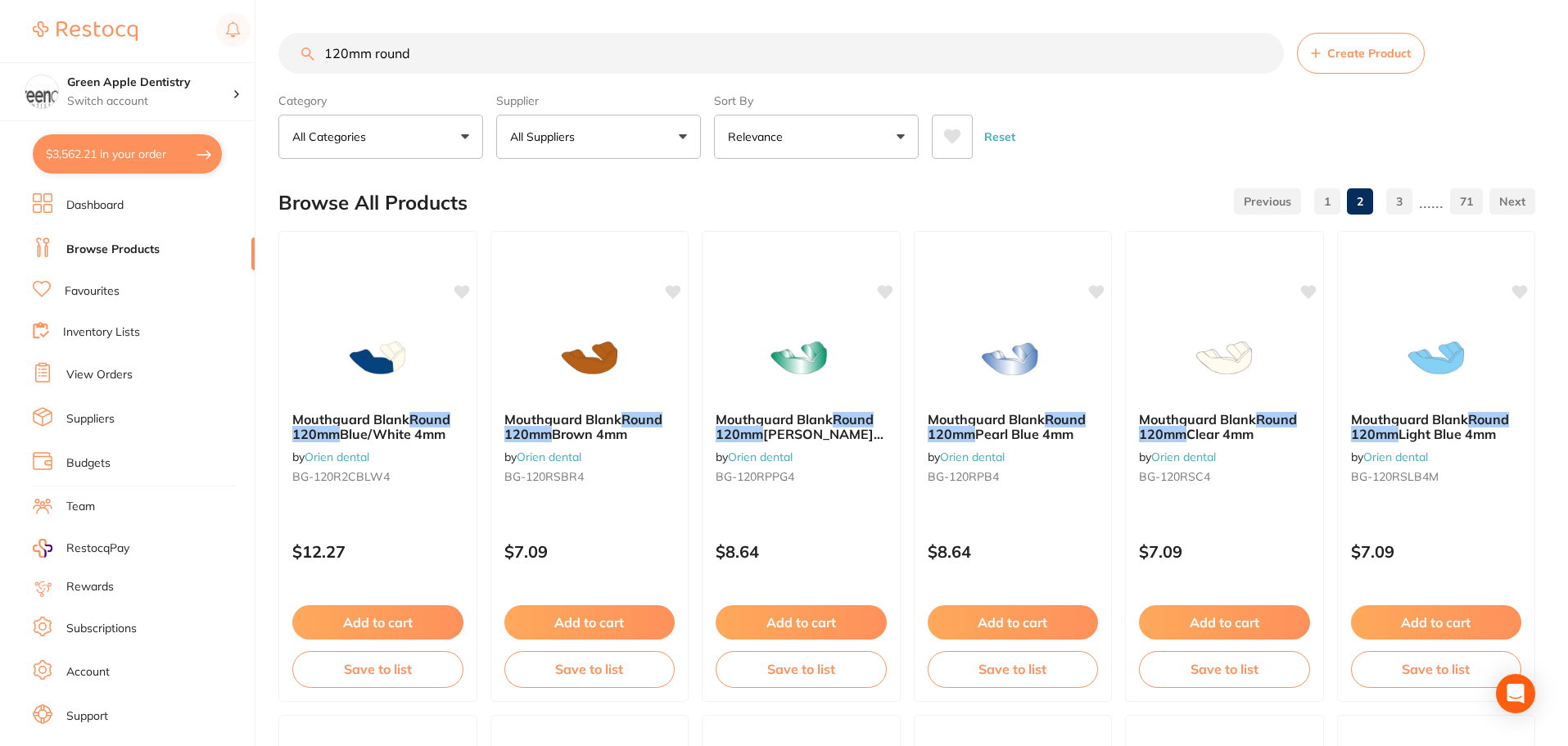
click at [637, 63] on input "120mm round" at bounding box center [781, 53] width 1005 height 41
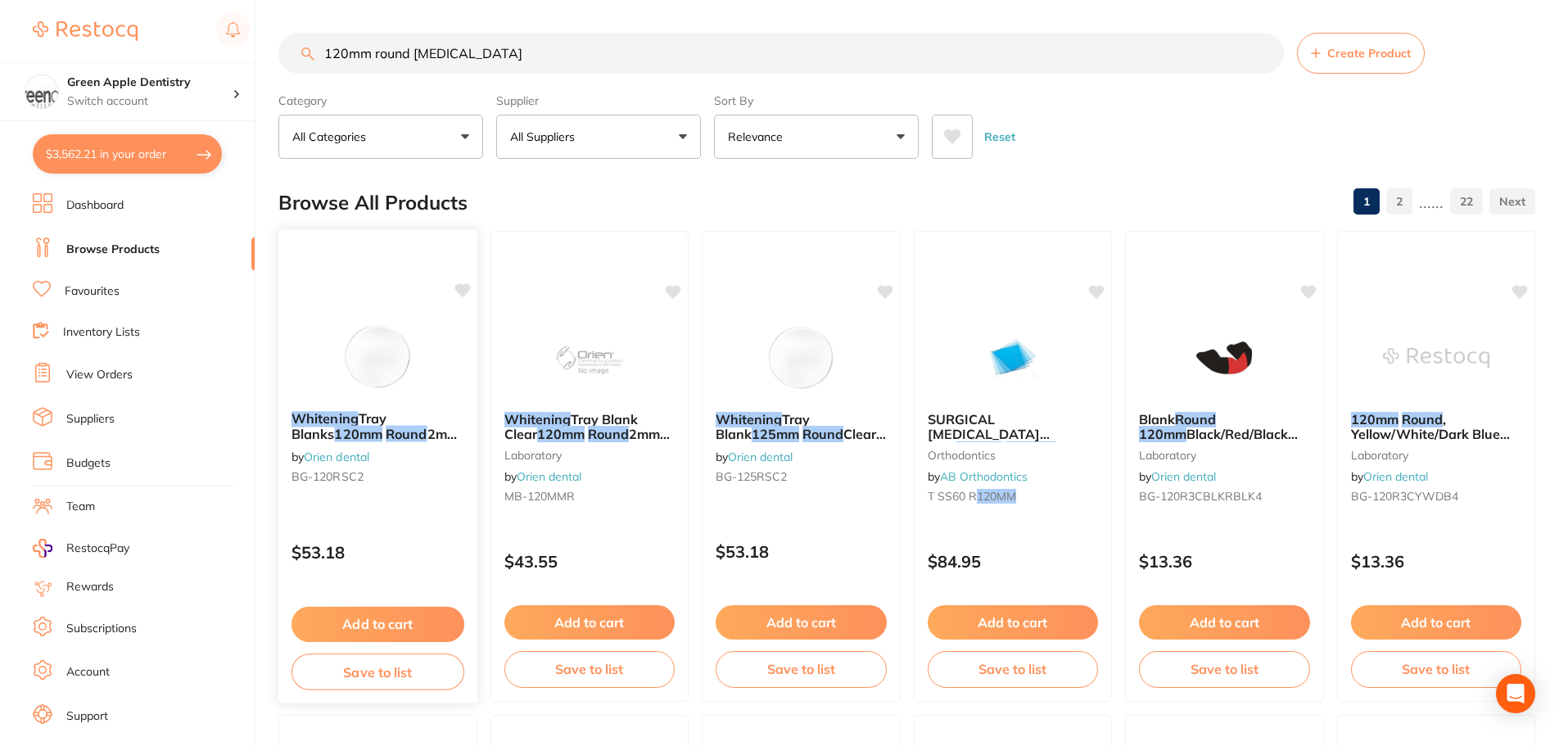
type input "120mm round [MEDICAL_DATA]"
click at [409, 364] on img at bounding box center [378, 356] width 108 height 83
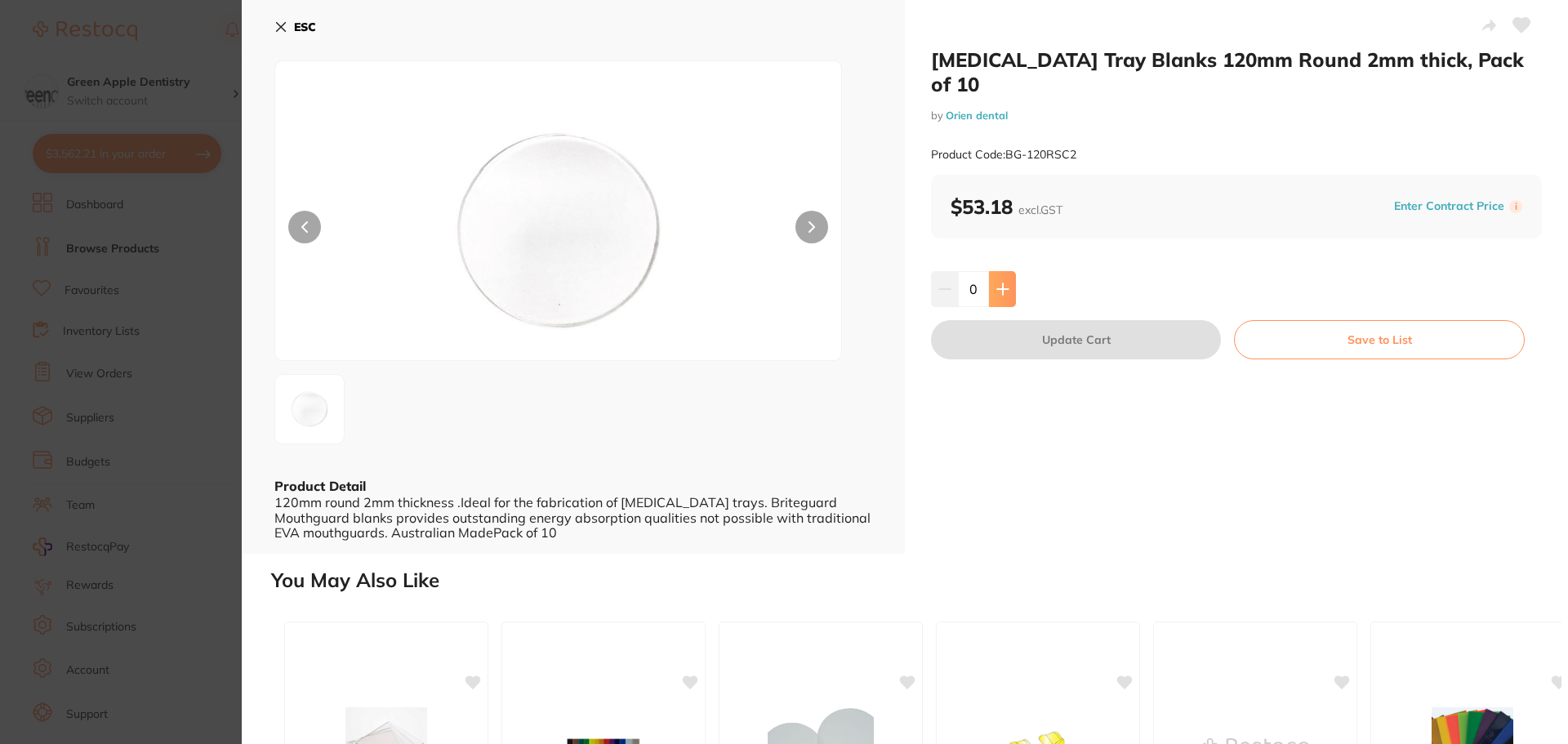
click at [1005, 272] on button at bounding box center [1002, 289] width 27 height 36
type input "1"
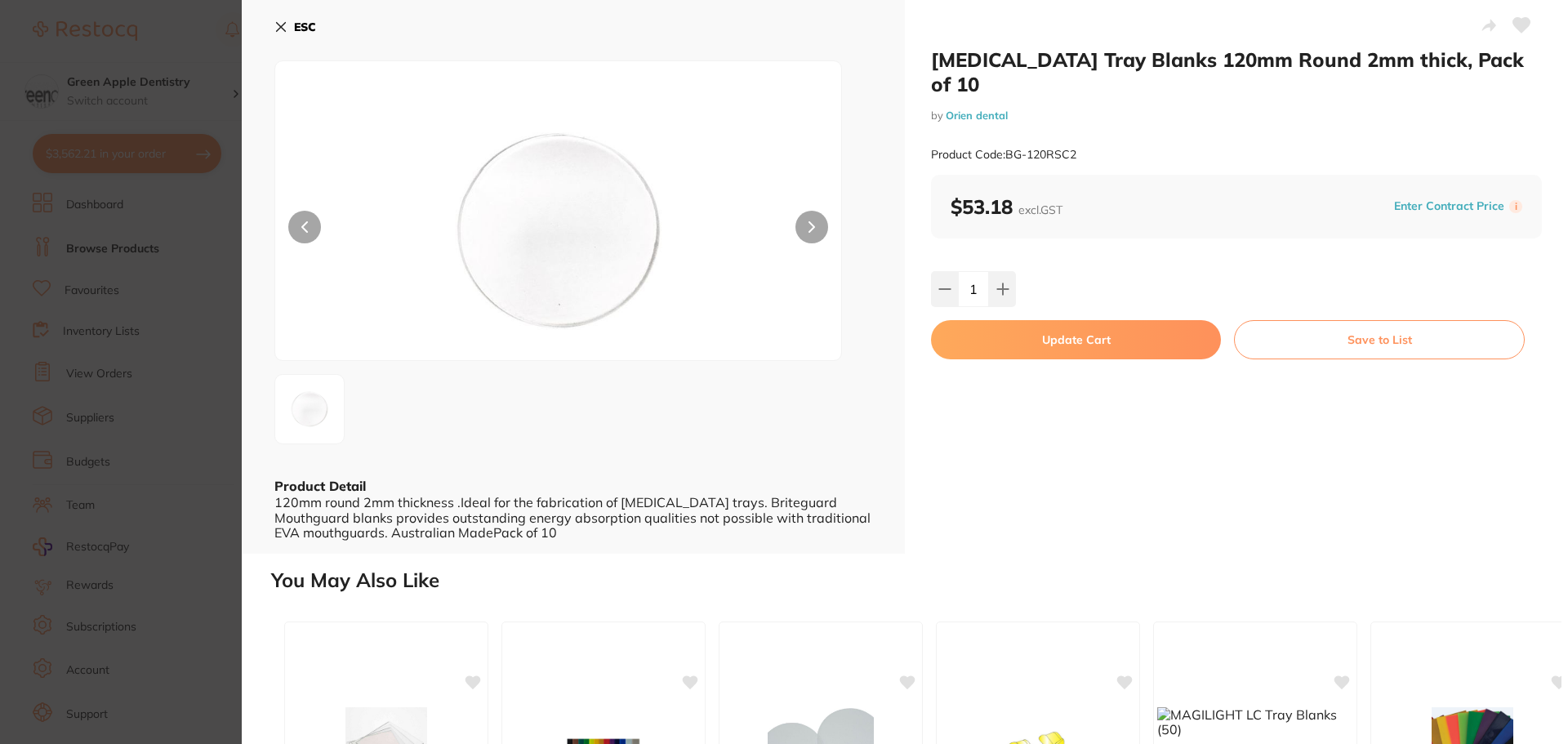
click at [1112, 321] on button "Update Cart" at bounding box center [1076, 340] width 290 height 39
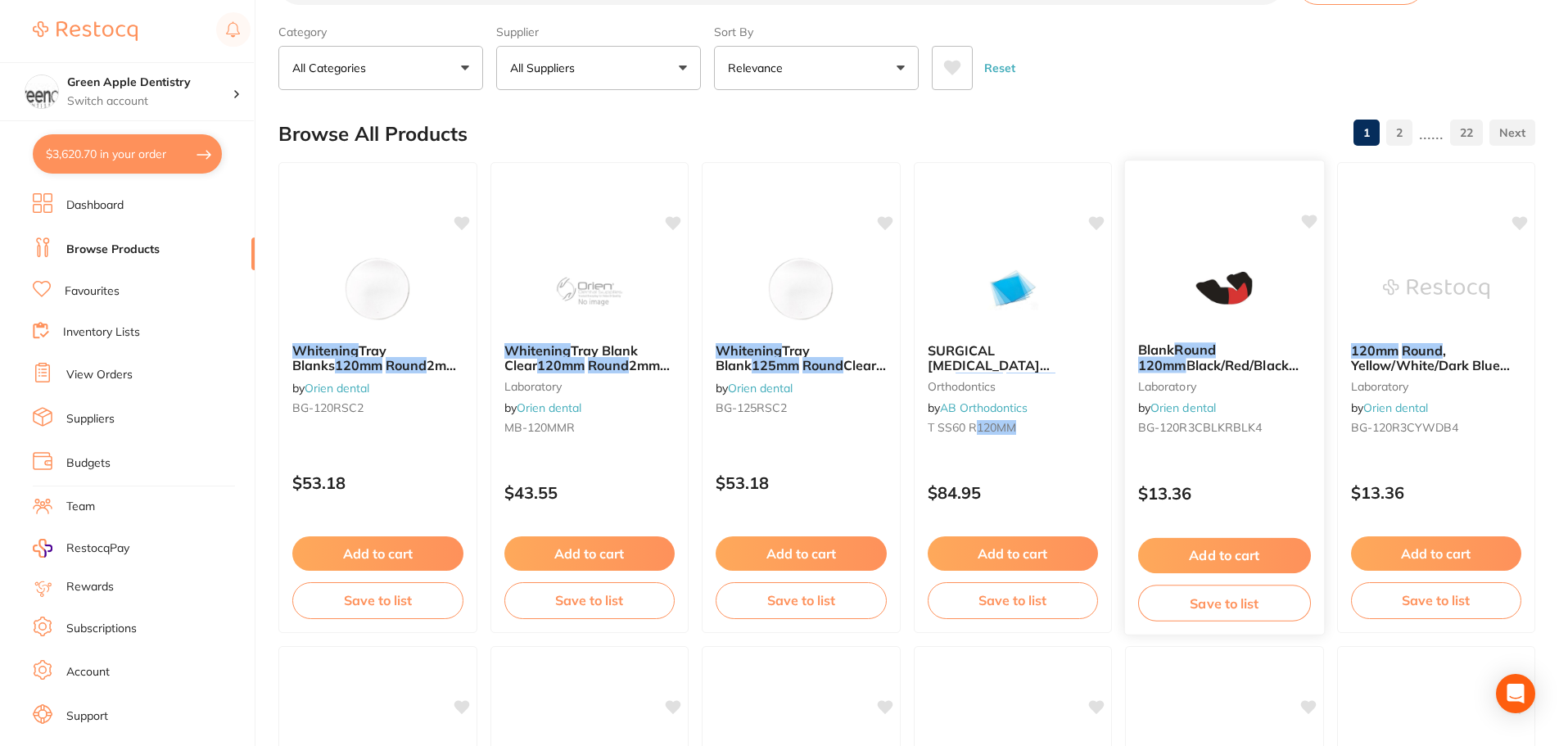
scroll to position [335, 0]
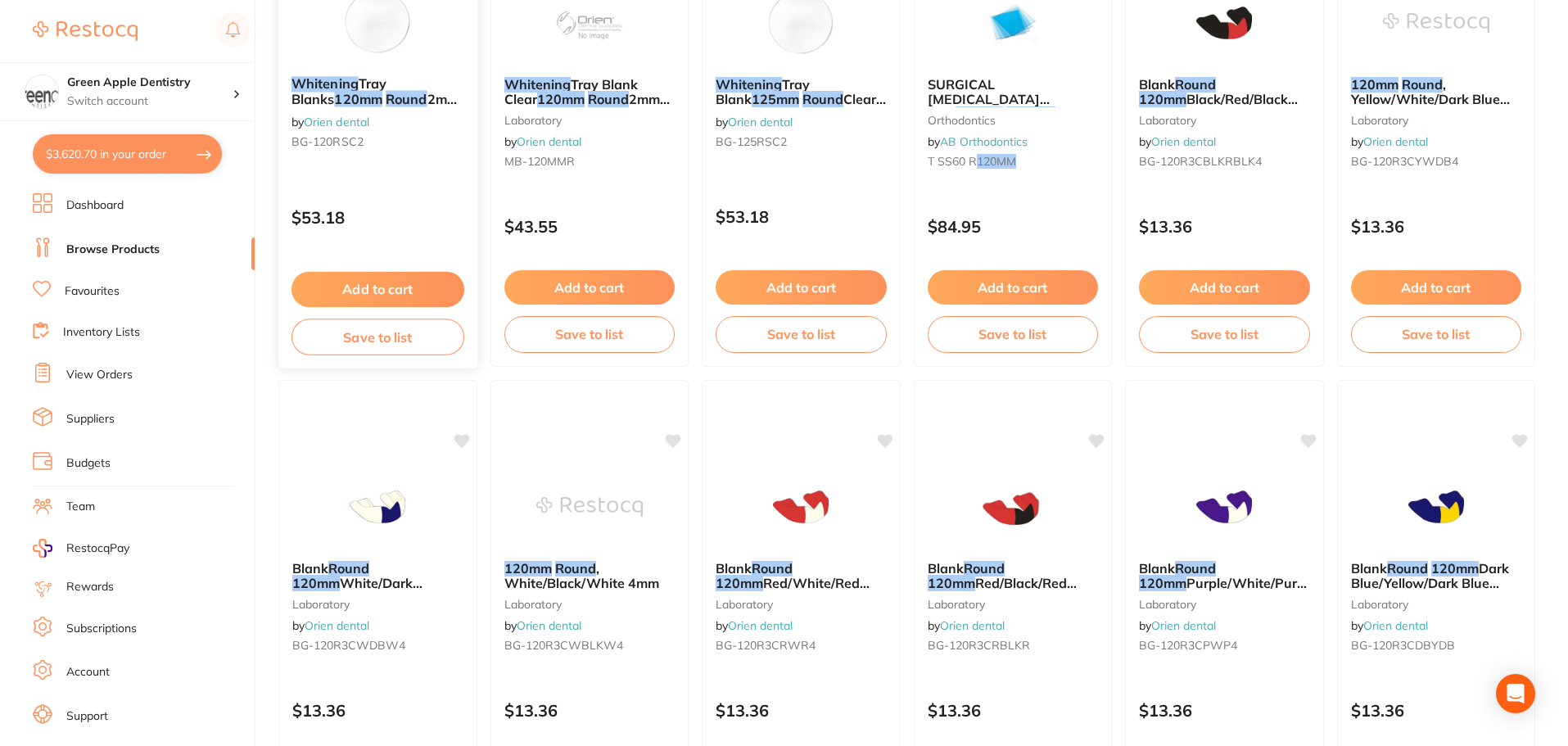
click at [395, 338] on button "Save to list" at bounding box center [378, 337] width 172 height 37
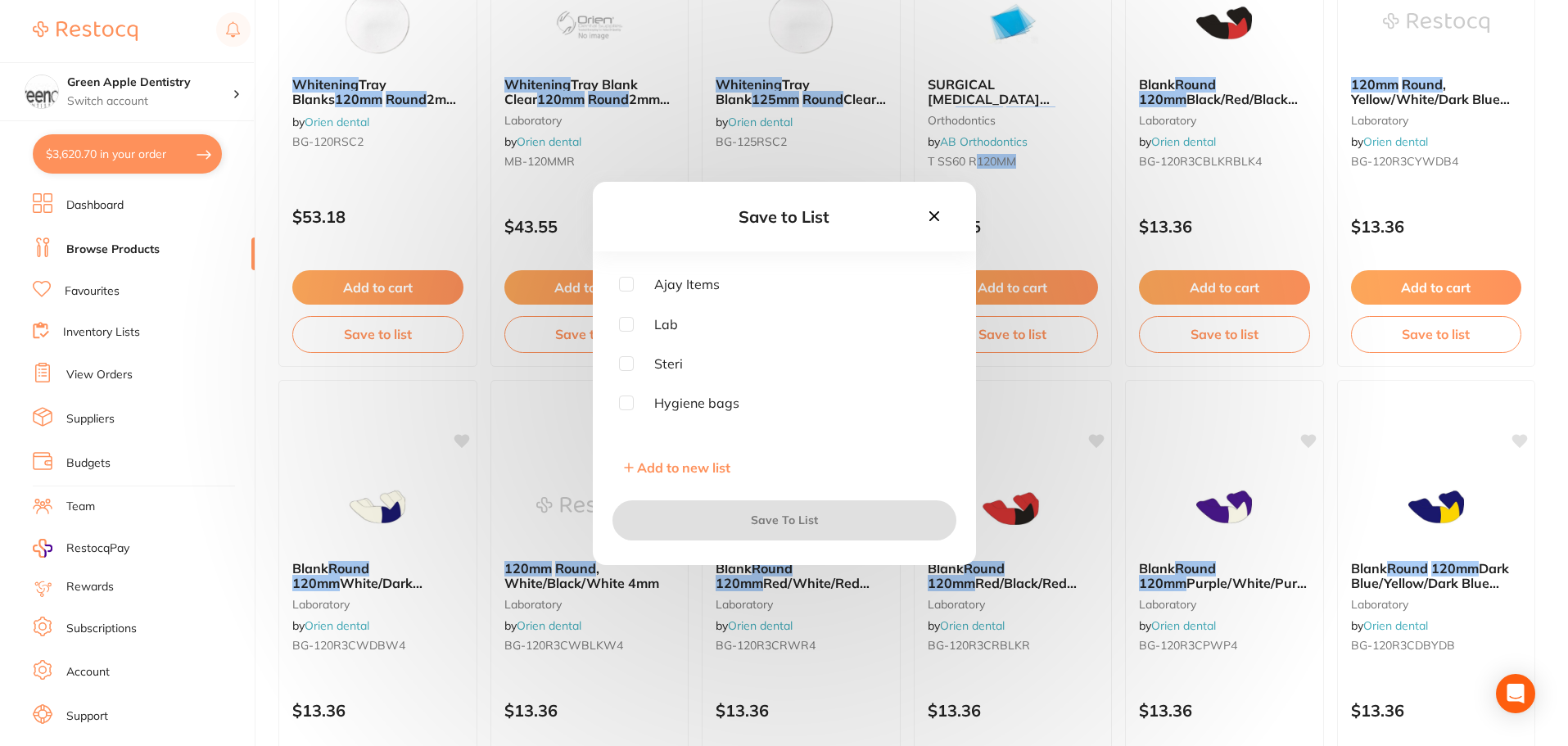
scroll to position [246, 0]
click at [625, 353] on input "checkbox" at bounding box center [626, 349] width 14 height 14
checkbox input "true"
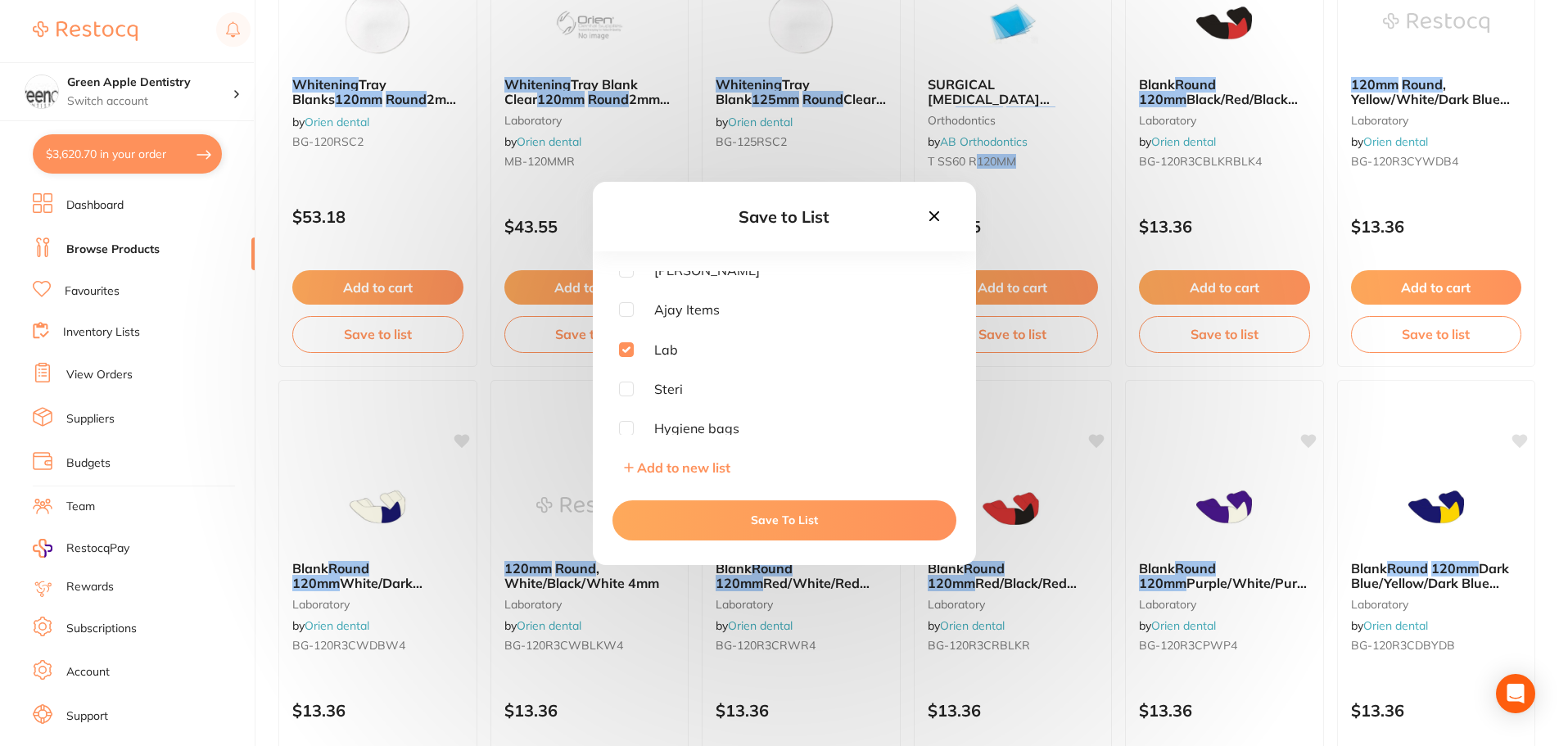
click at [832, 530] on button "Save To List" at bounding box center [784, 520] width 344 height 39
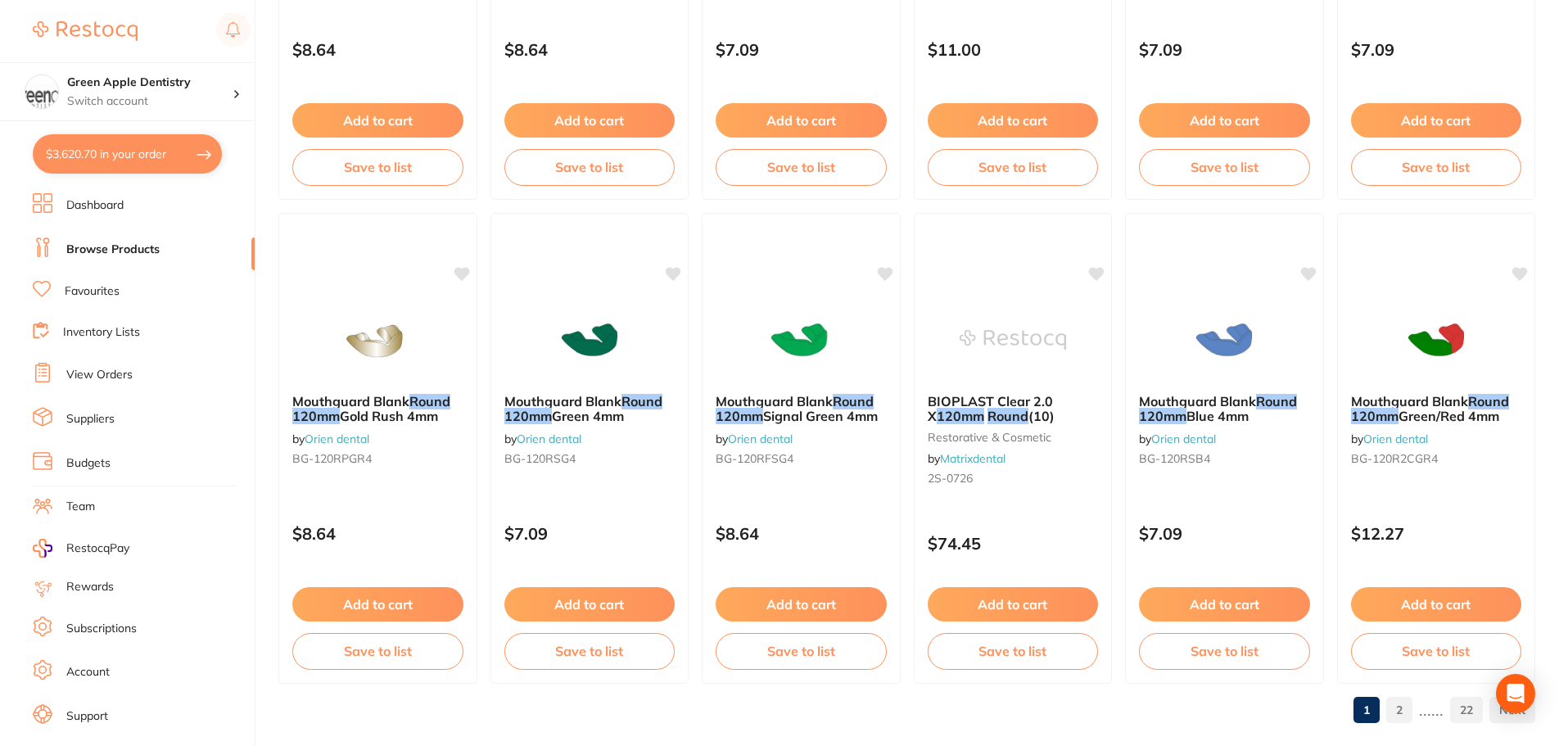
scroll to position [3913, 0]
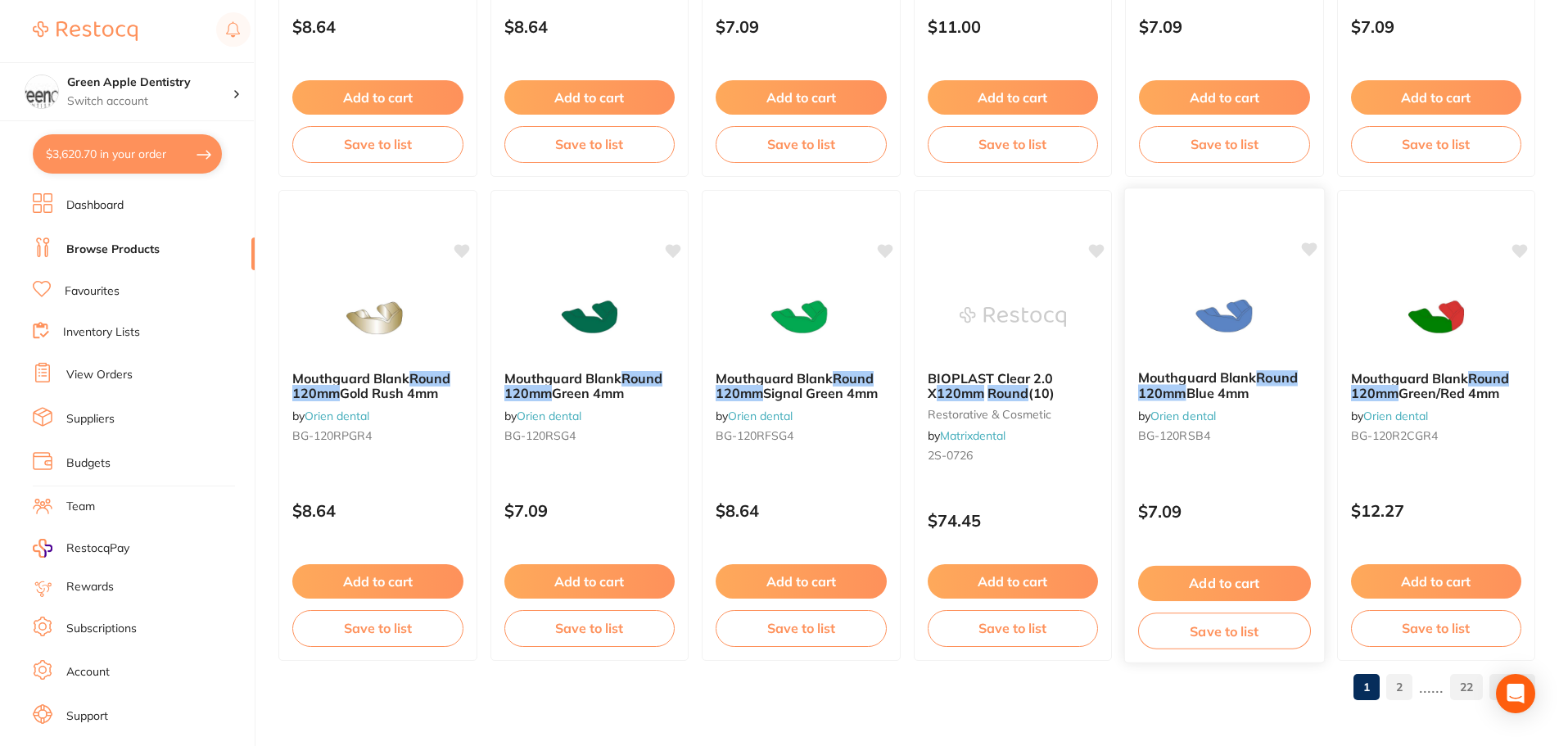
click at [1225, 622] on button "Save to list" at bounding box center [1224, 630] width 172 height 37
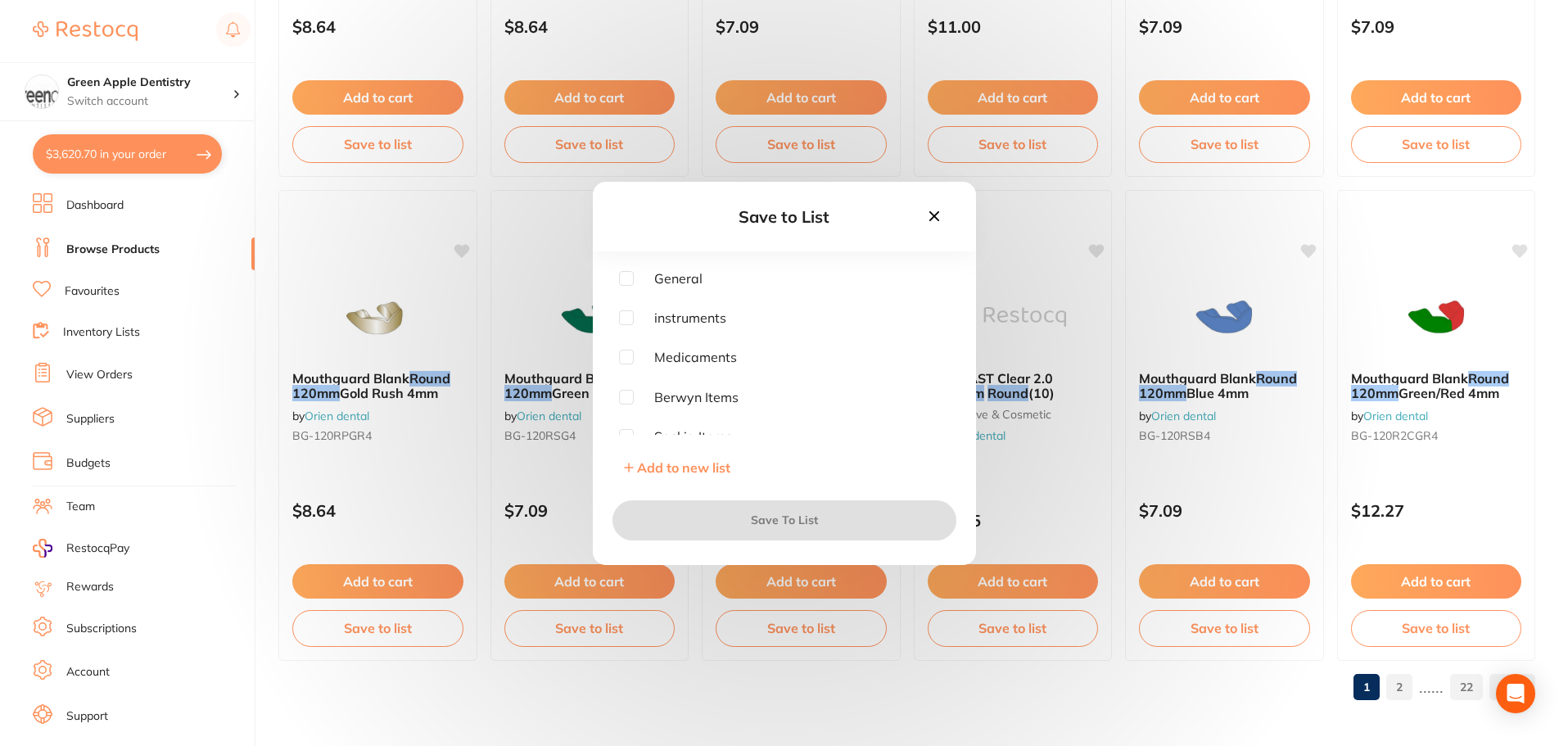
click at [943, 211] on button at bounding box center [933, 217] width 28 height 22
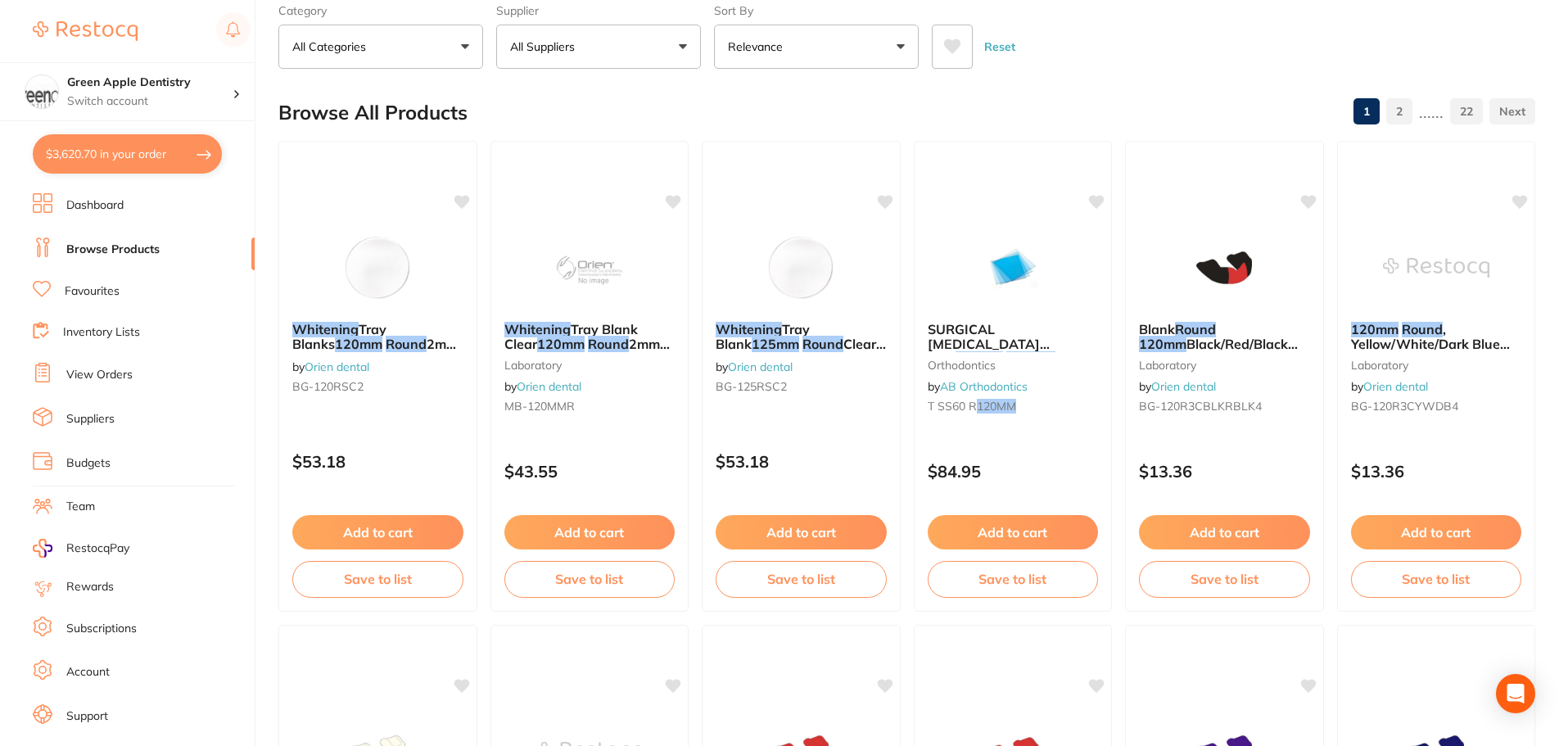
scroll to position [64, 0]
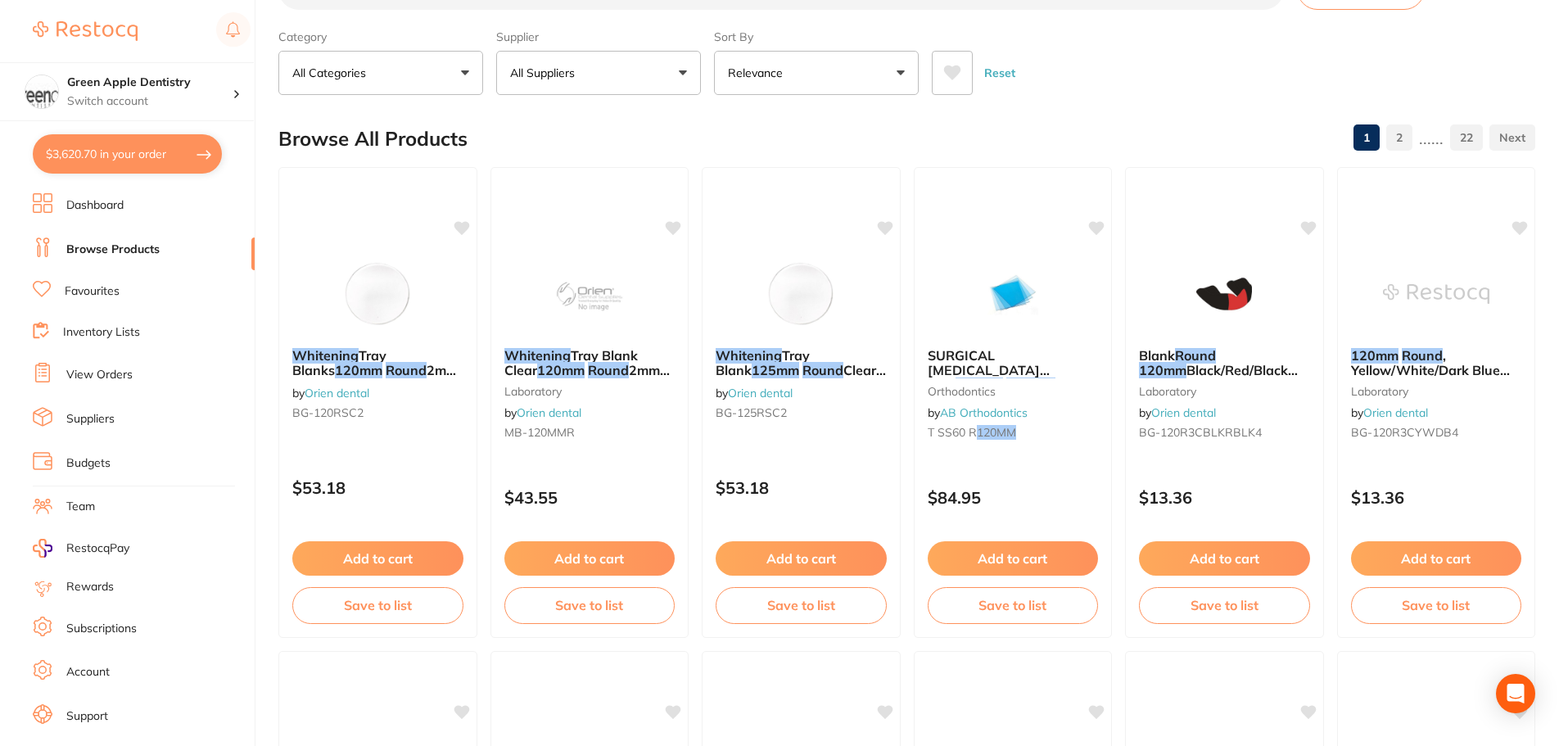
click at [171, 136] on button "$3,620.70 in your order" at bounding box center [127, 154] width 189 height 39
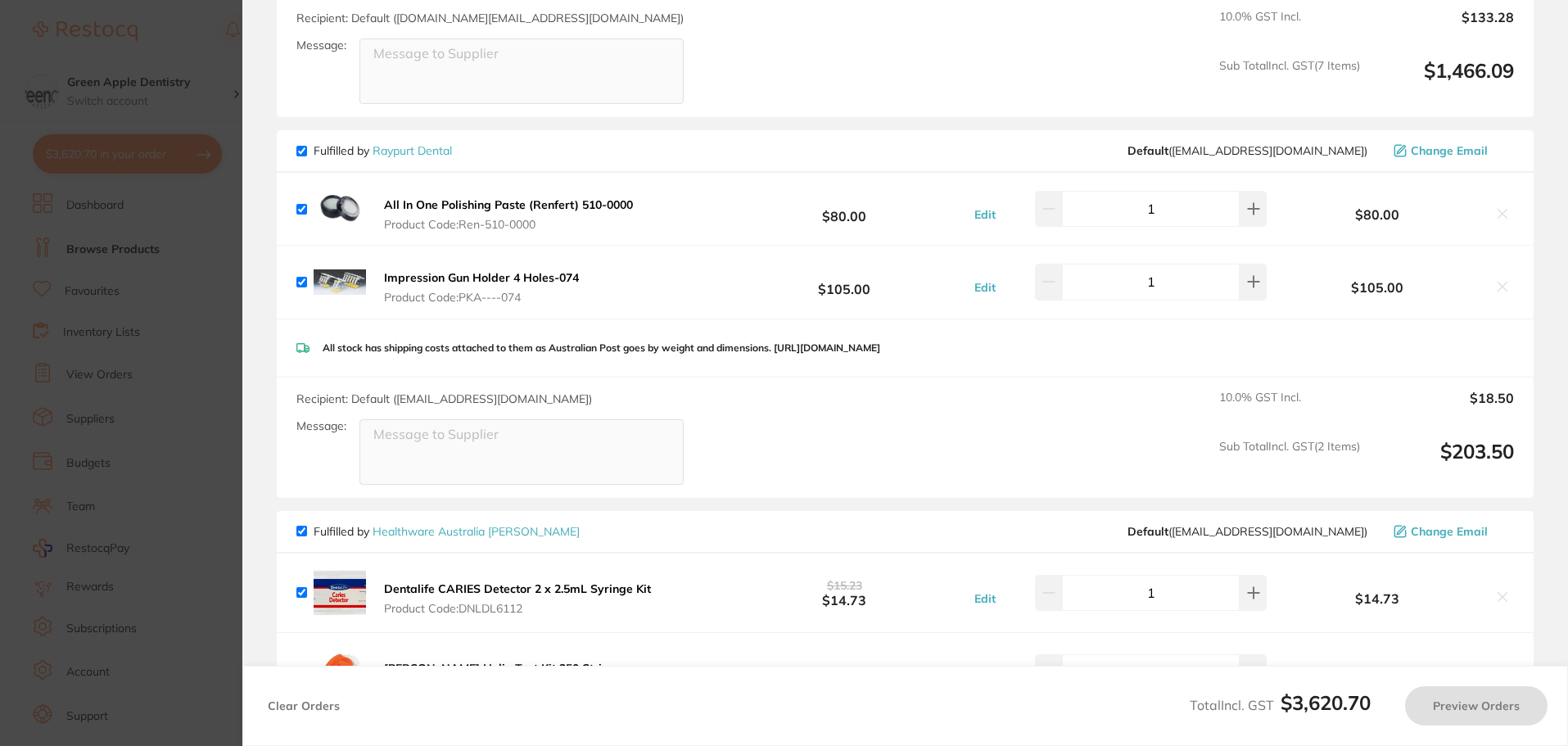
checkbox input "true"
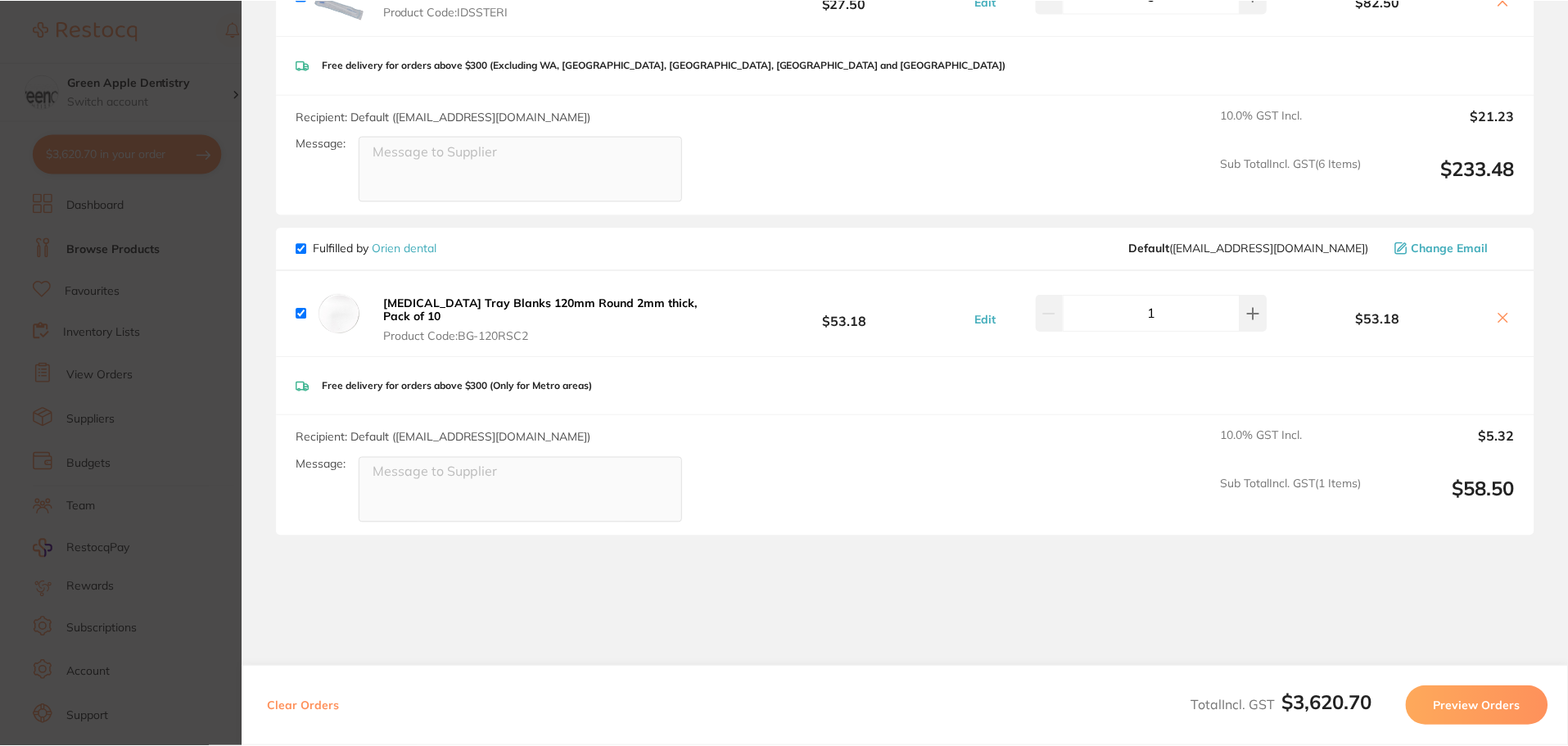
scroll to position [4539, 0]
click at [426, 238] on link "Orien dental" at bounding box center [405, 245] width 65 height 14
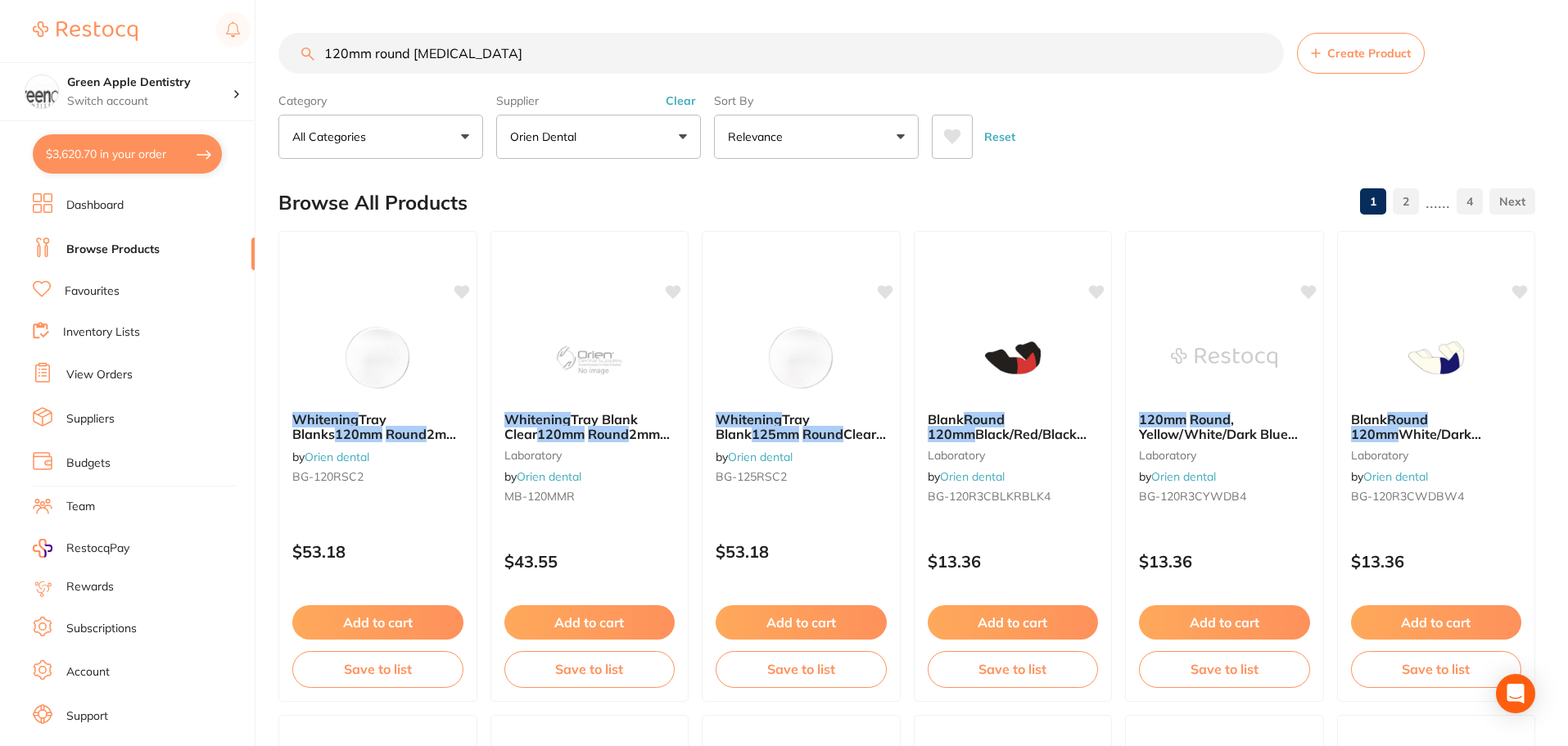
click at [495, 70] on input "120mm round [MEDICAL_DATA]" at bounding box center [781, 53] width 1005 height 41
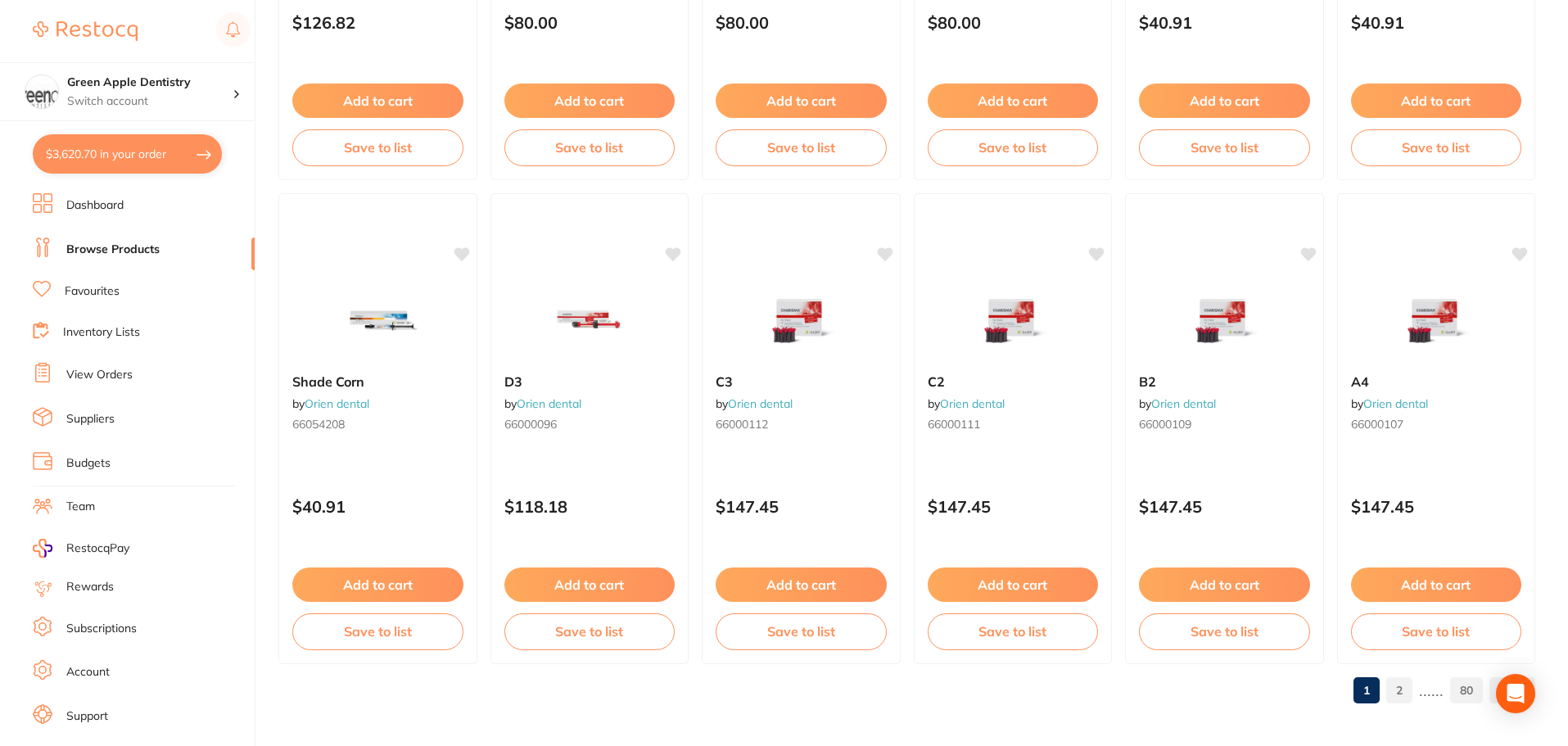
scroll to position [3913, 0]
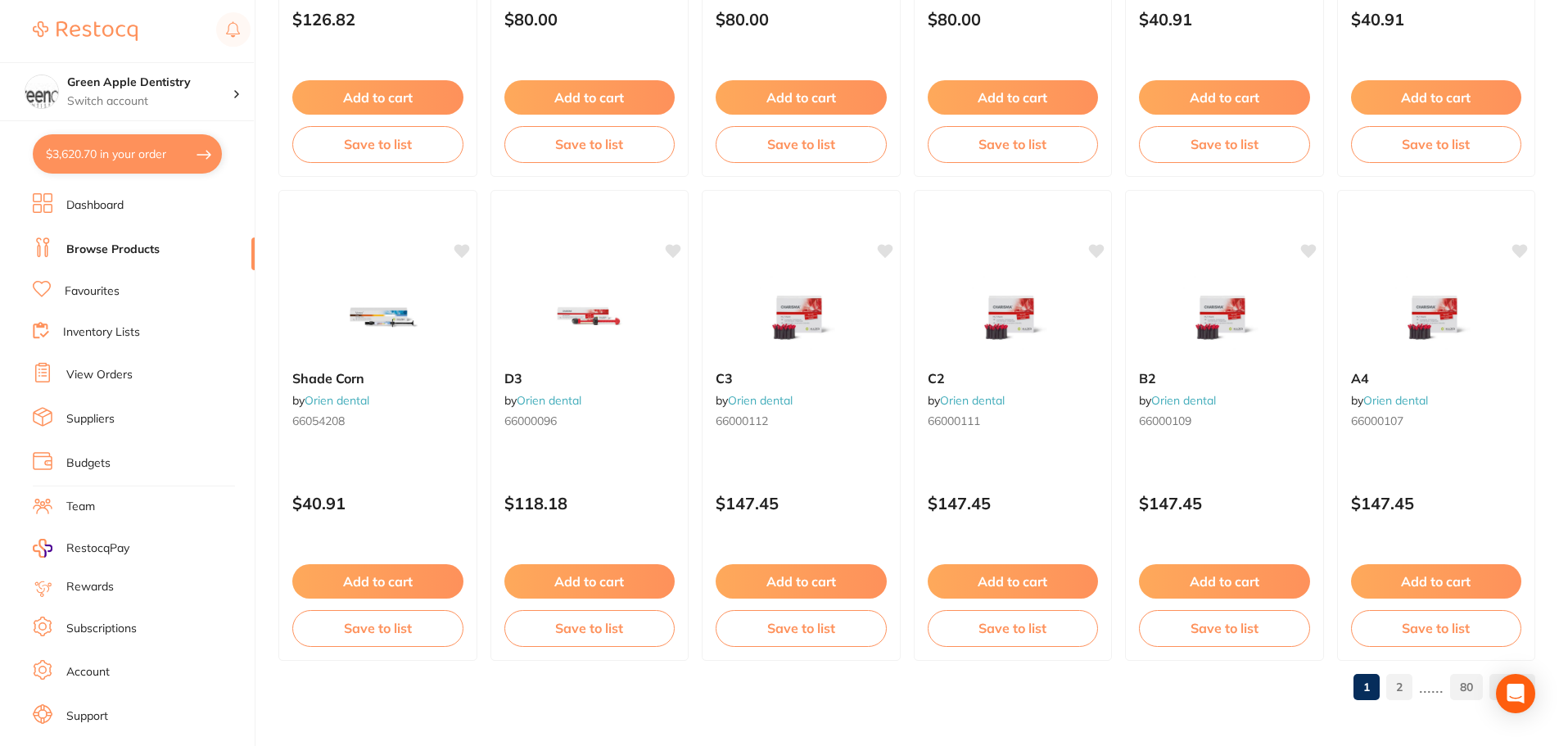
click at [1399, 689] on link "2" at bounding box center [1398, 687] width 26 height 32
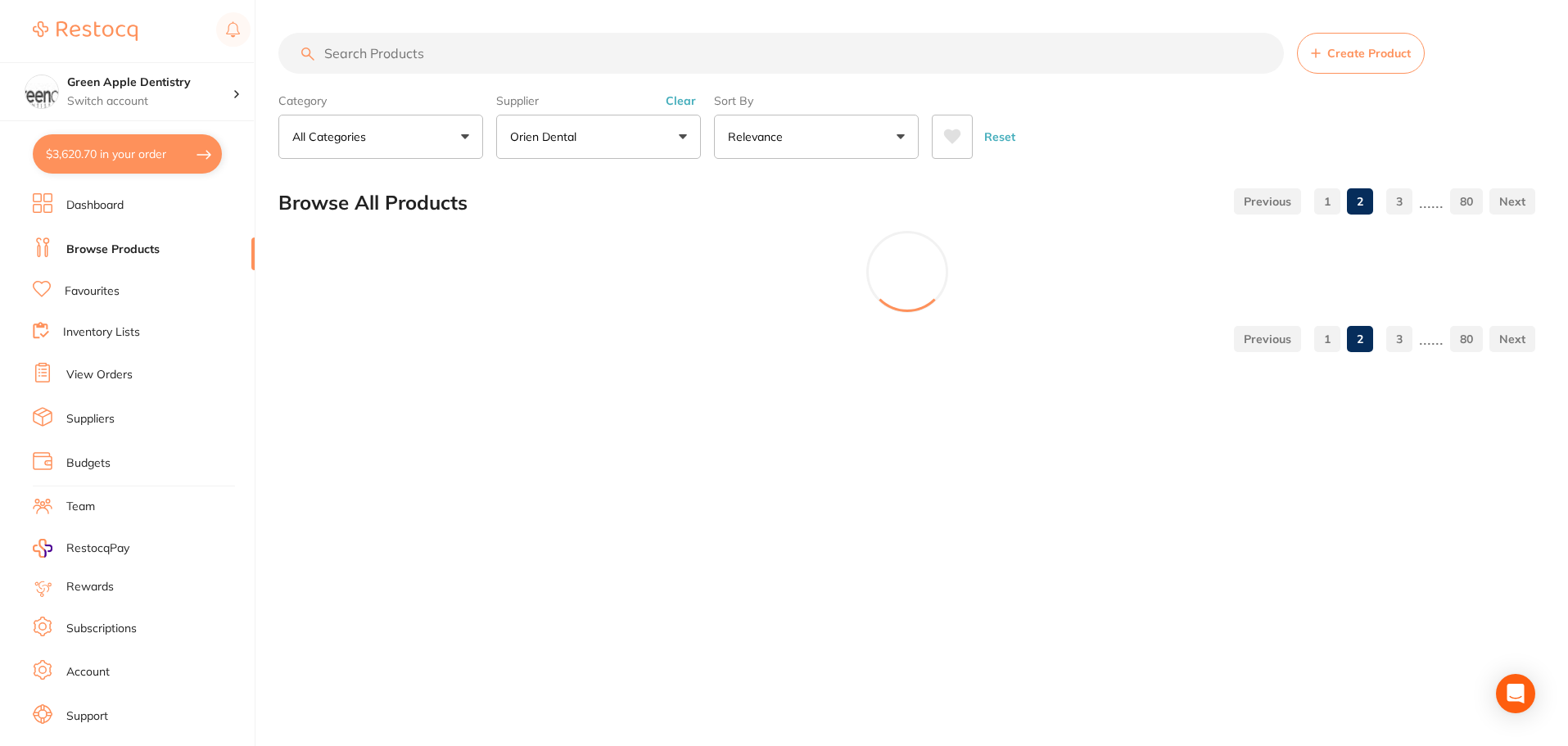
scroll to position [0, 0]
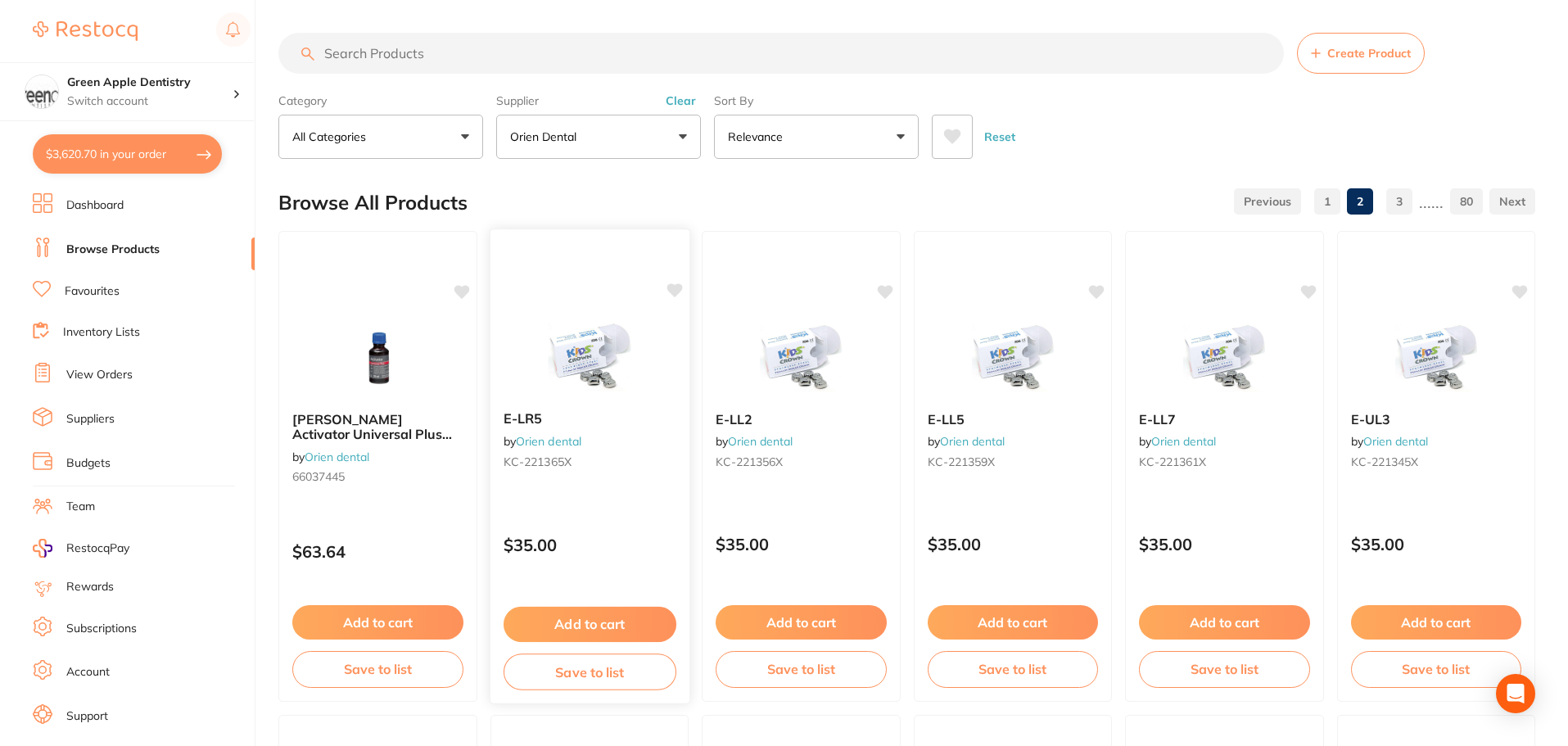
click at [592, 366] on img at bounding box center [590, 356] width 108 height 83
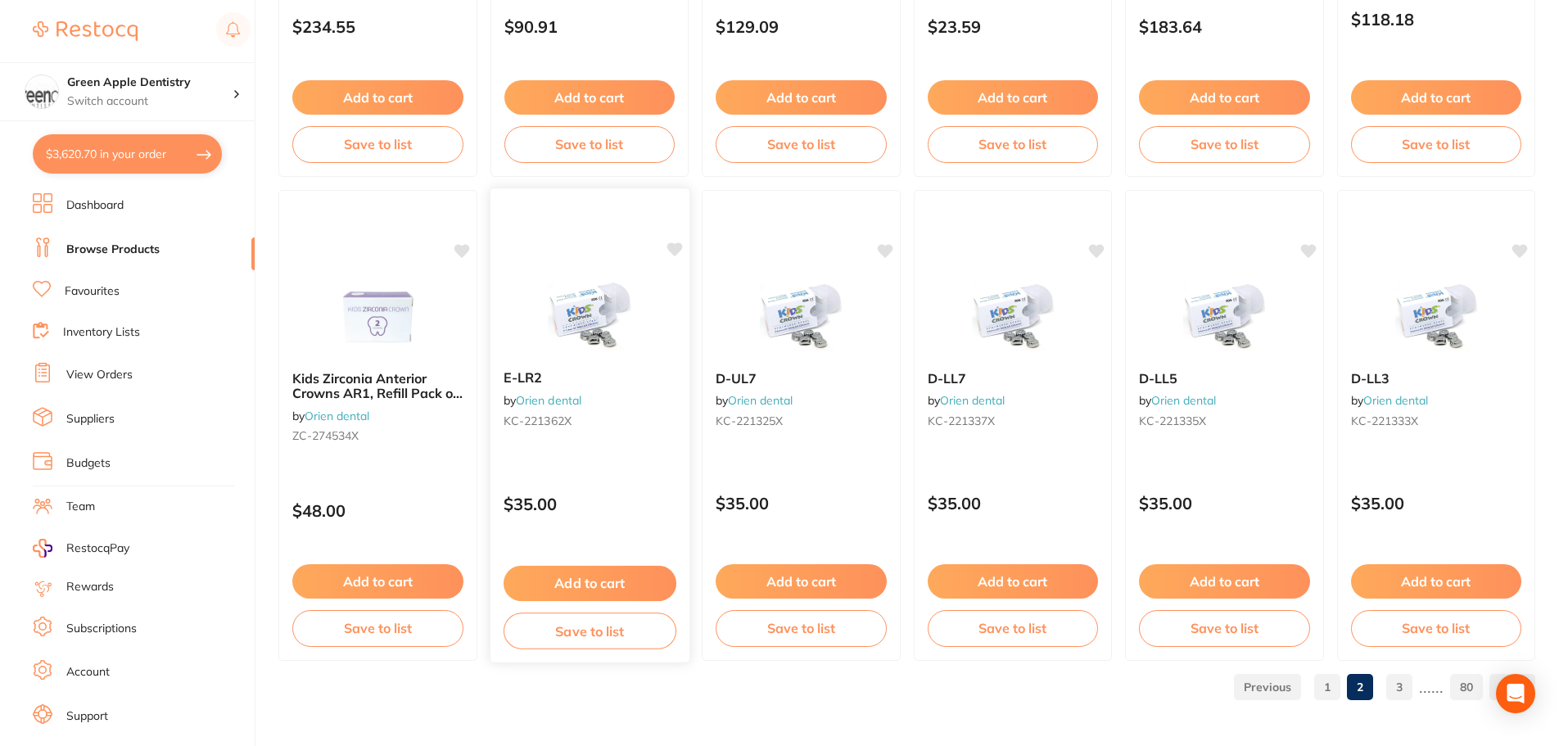
click at [592, 312] on img at bounding box center [590, 316] width 108 height 83
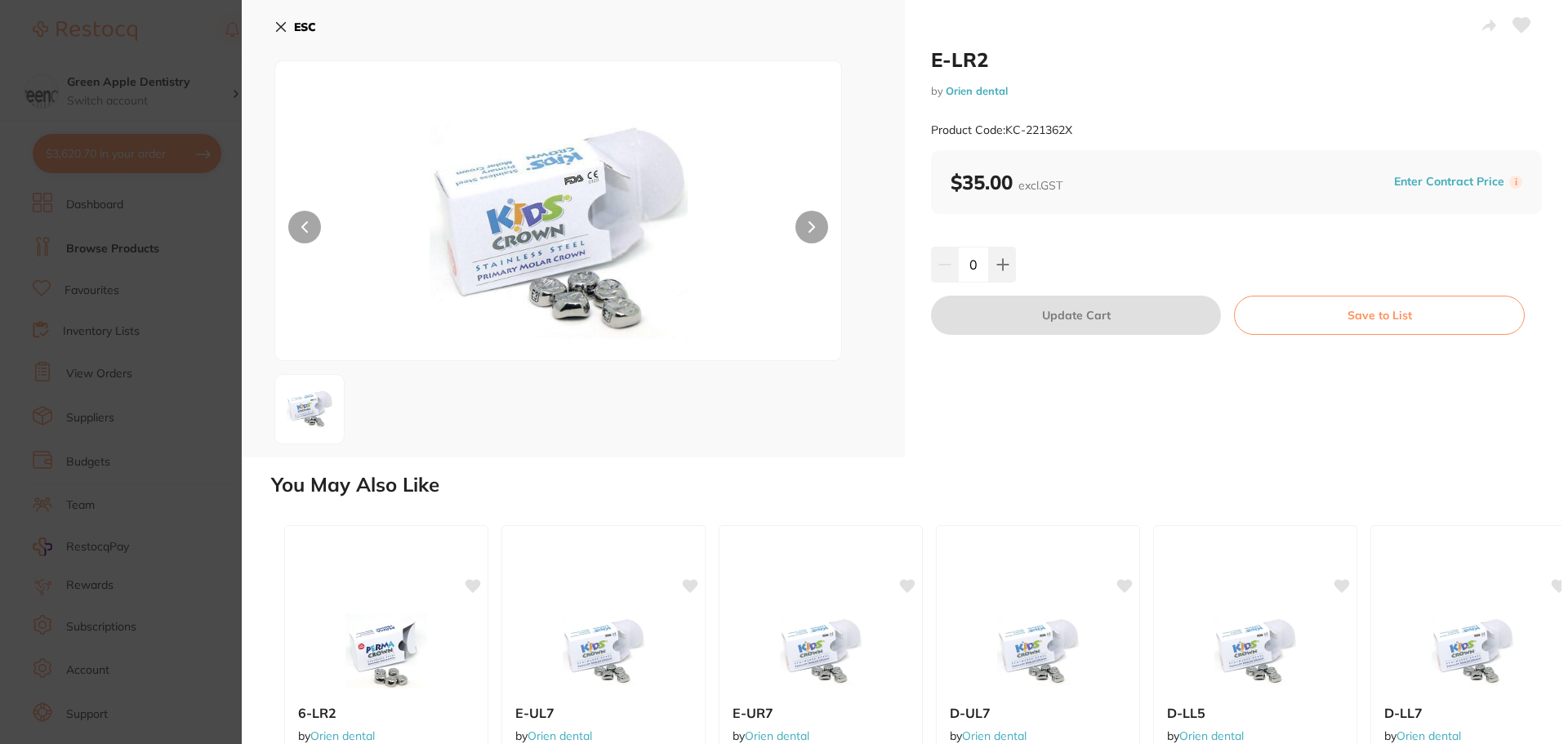
click at [1370, 311] on button "Save to List" at bounding box center [1378, 315] width 291 height 39
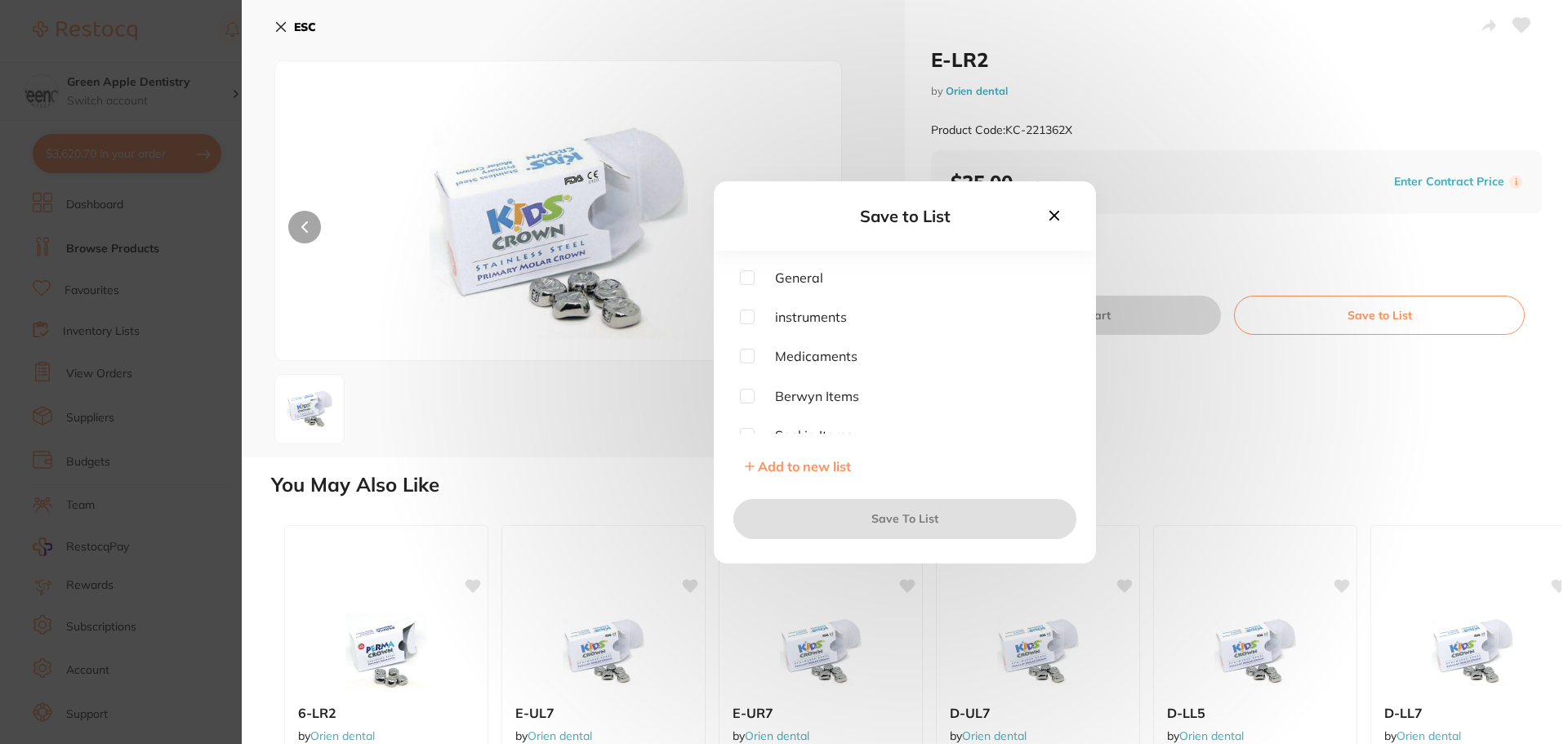
click at [750, 317] on input "checkbox" at bounding box center [746, 317] width 14 height 14
checkbox input "true"
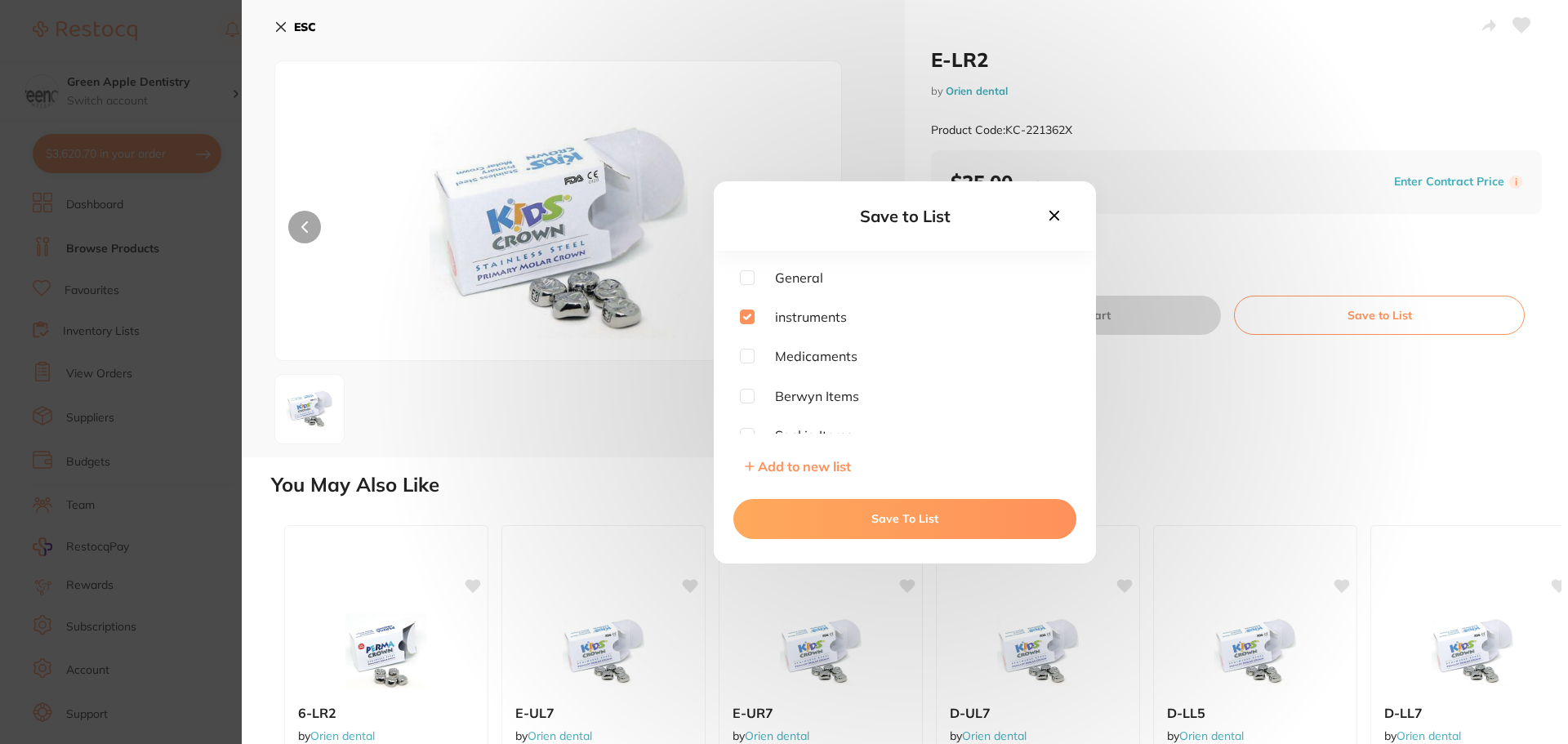
click at [747, 358] on input "checkbox" at bounding box center [746, 356] width 14 height 14
checkbox input "true"
click at [870, 505] on button "Save To List" at bounding box center [904, 518] width 343 height 39
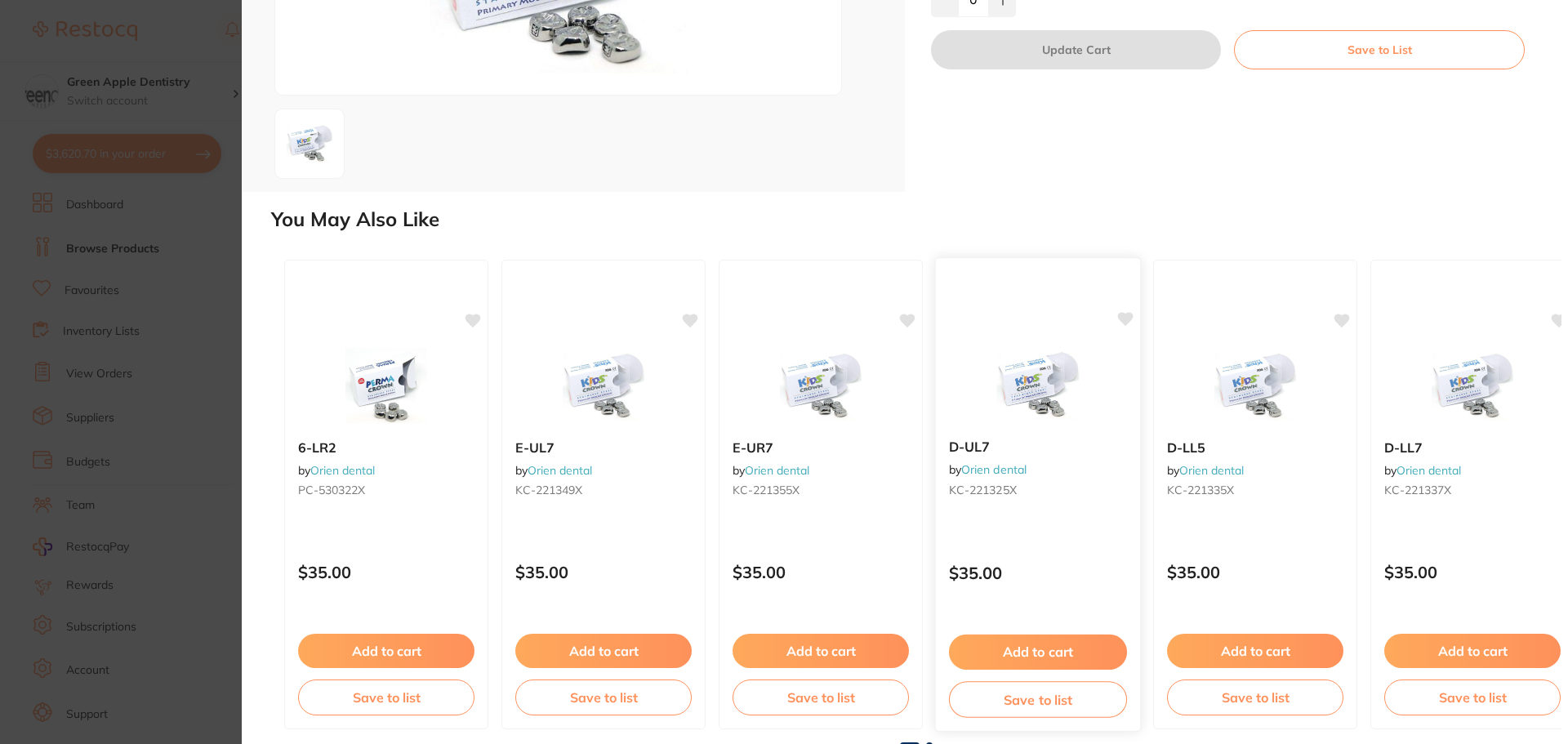
scroll to position [270, 0]
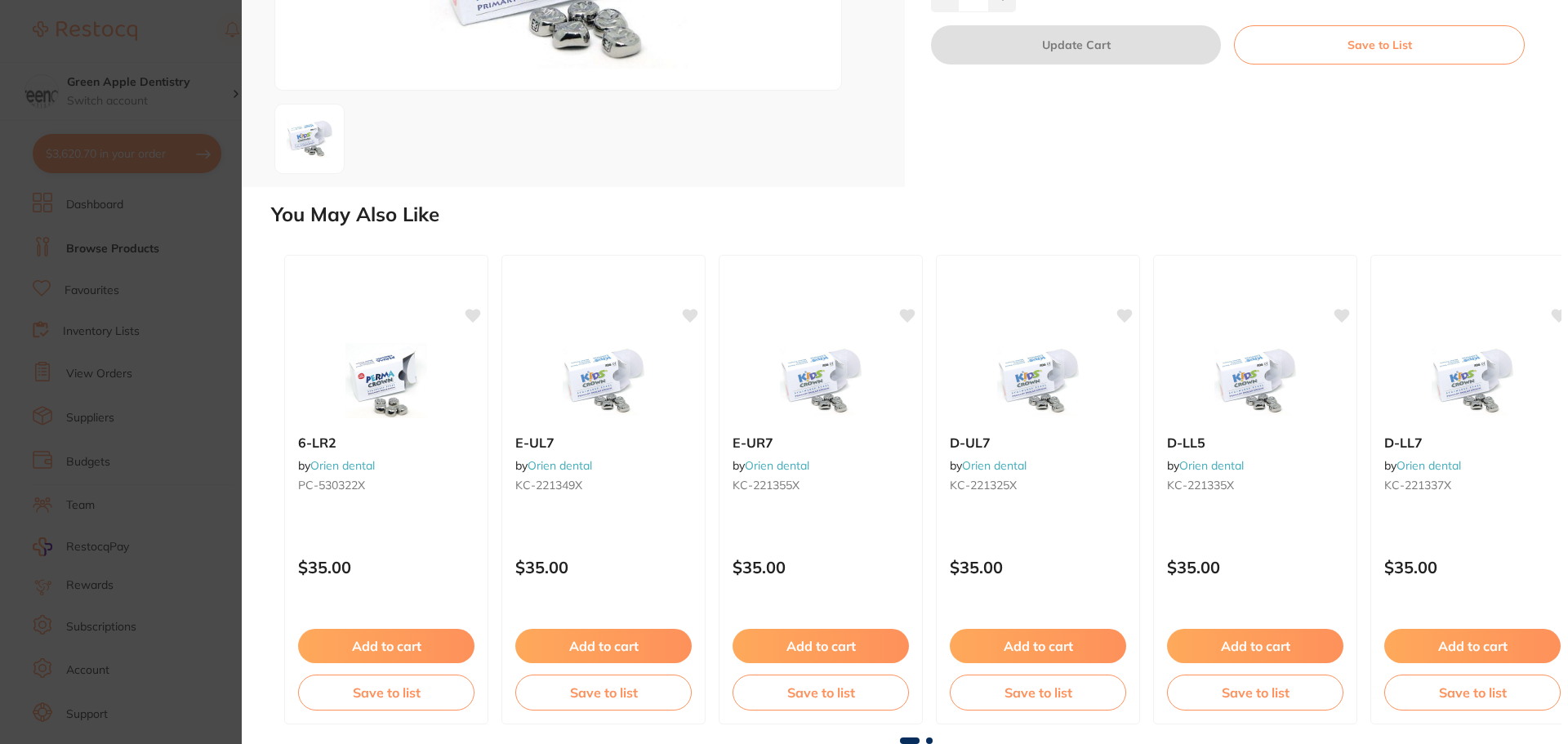
click at [929, 741] on span at bounding box center [928, 740] width 6 height 6
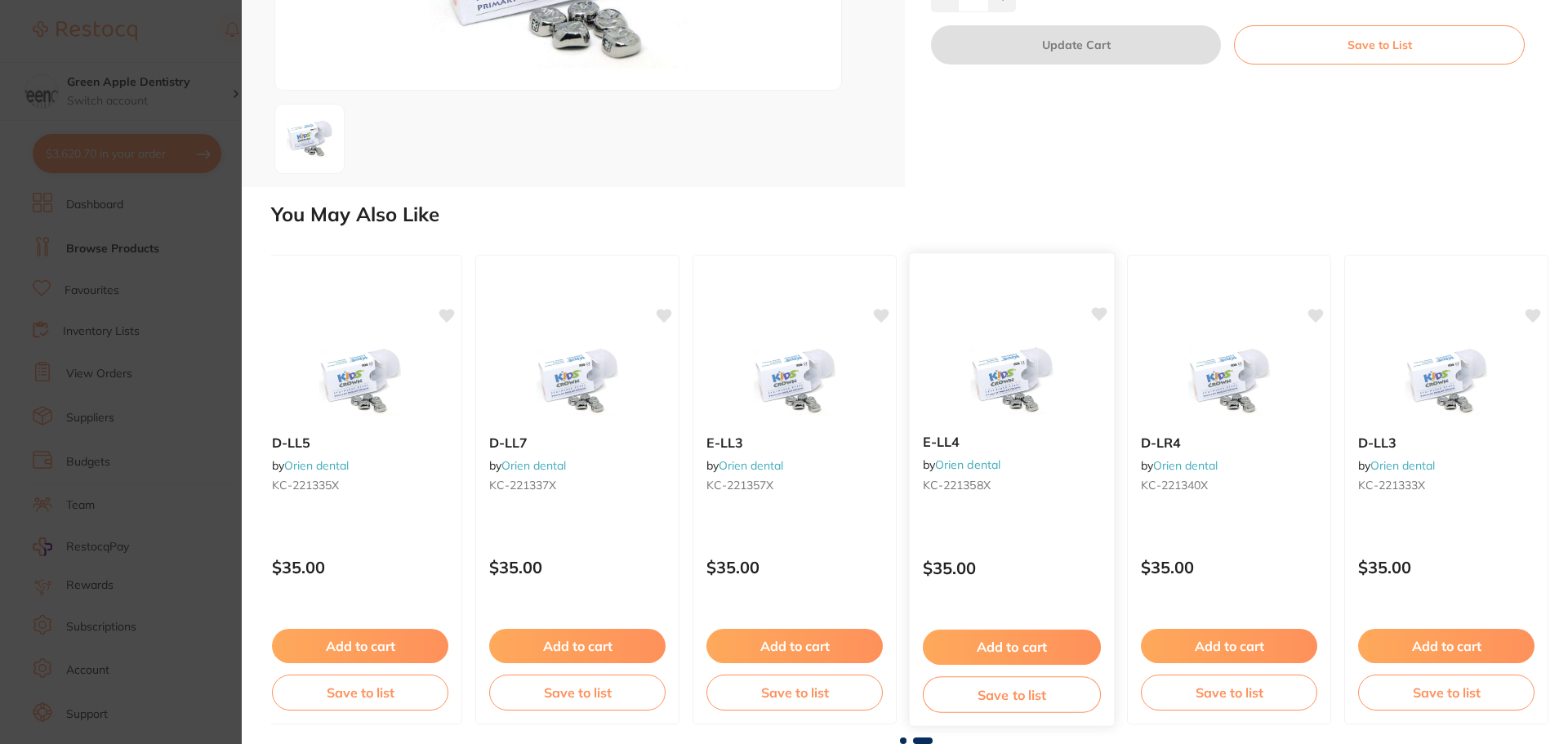
scroll to position [0, 0]
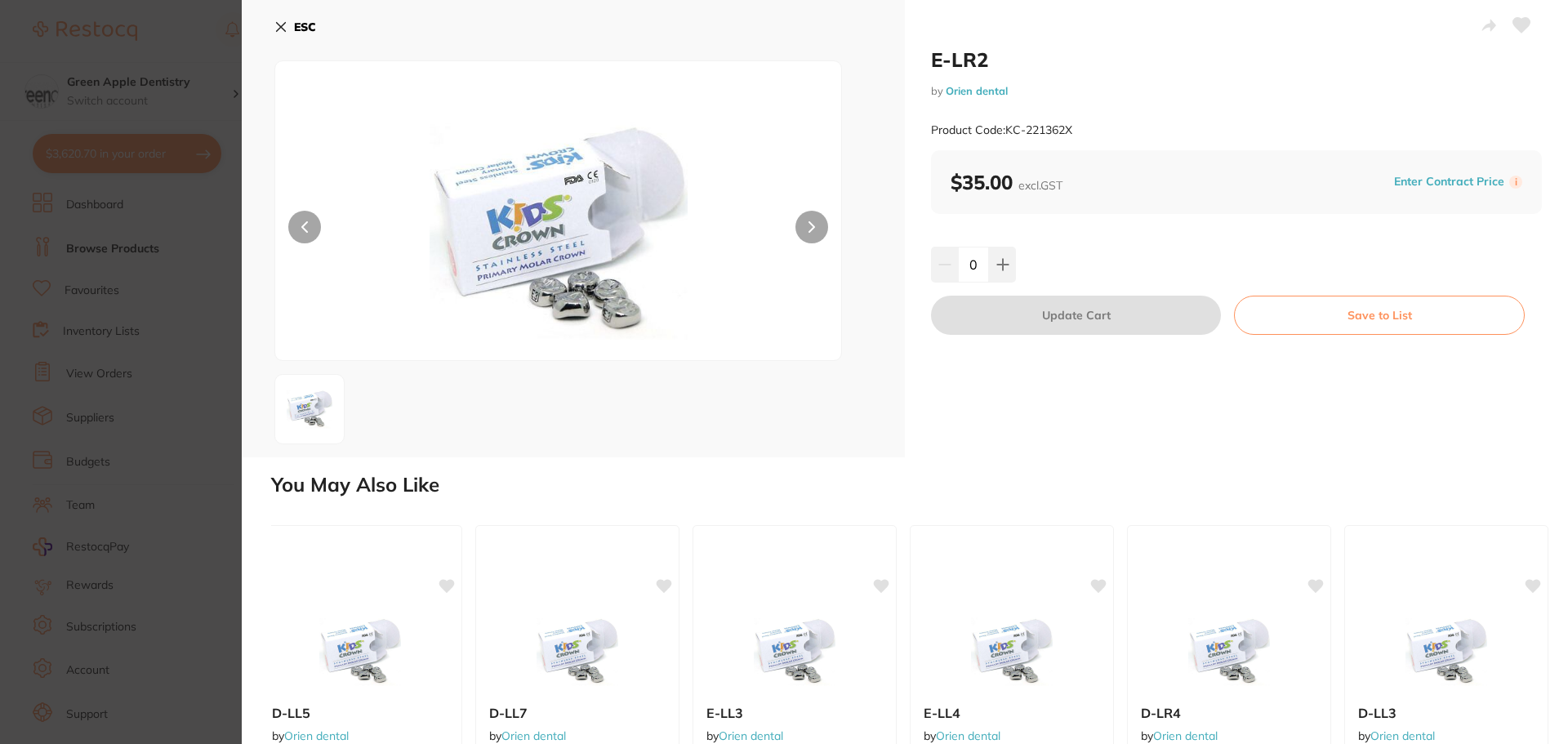
click at [306, 17] on button "ESC" at bounding box center [295, 27] width 42 height 28
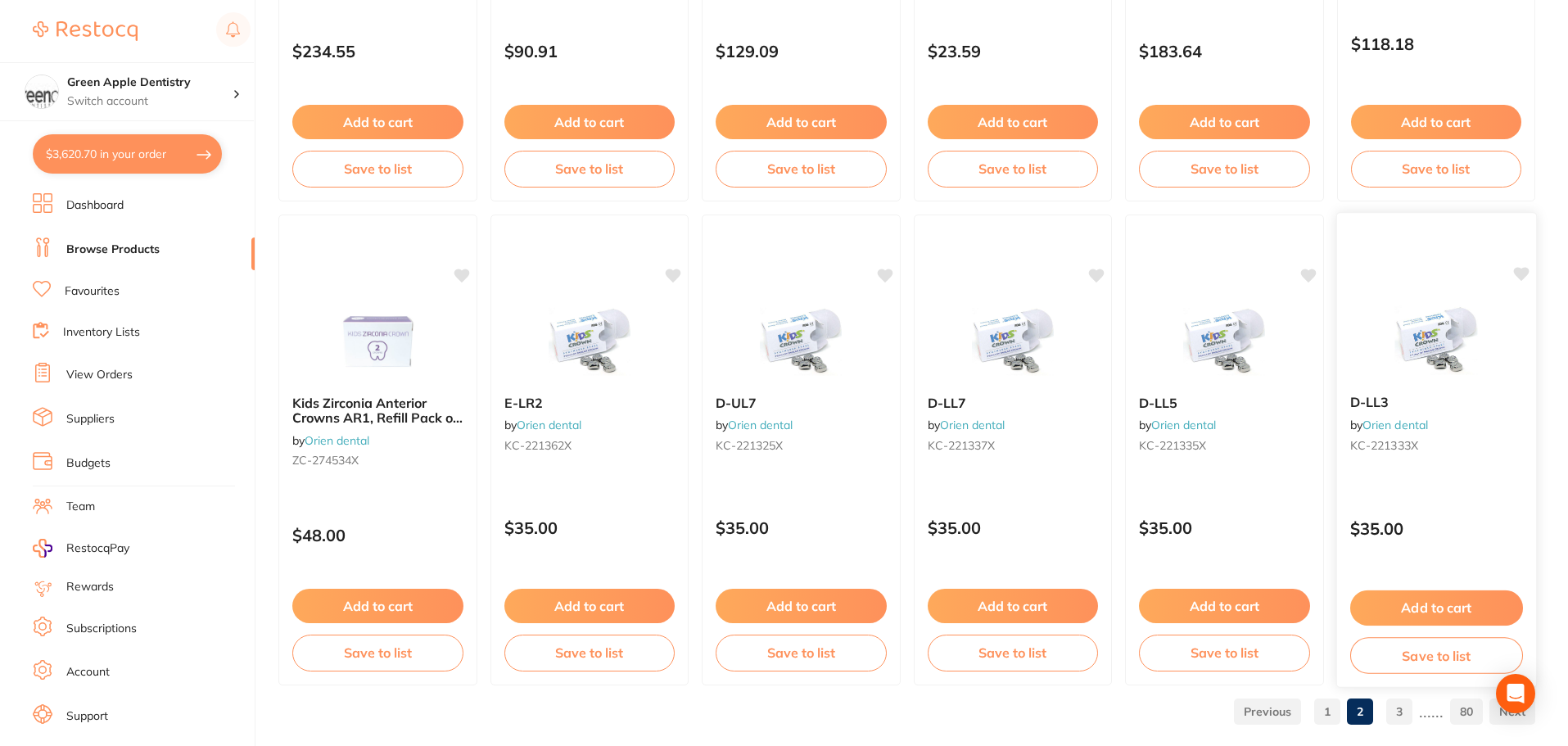
scroll to position [3913, 0]
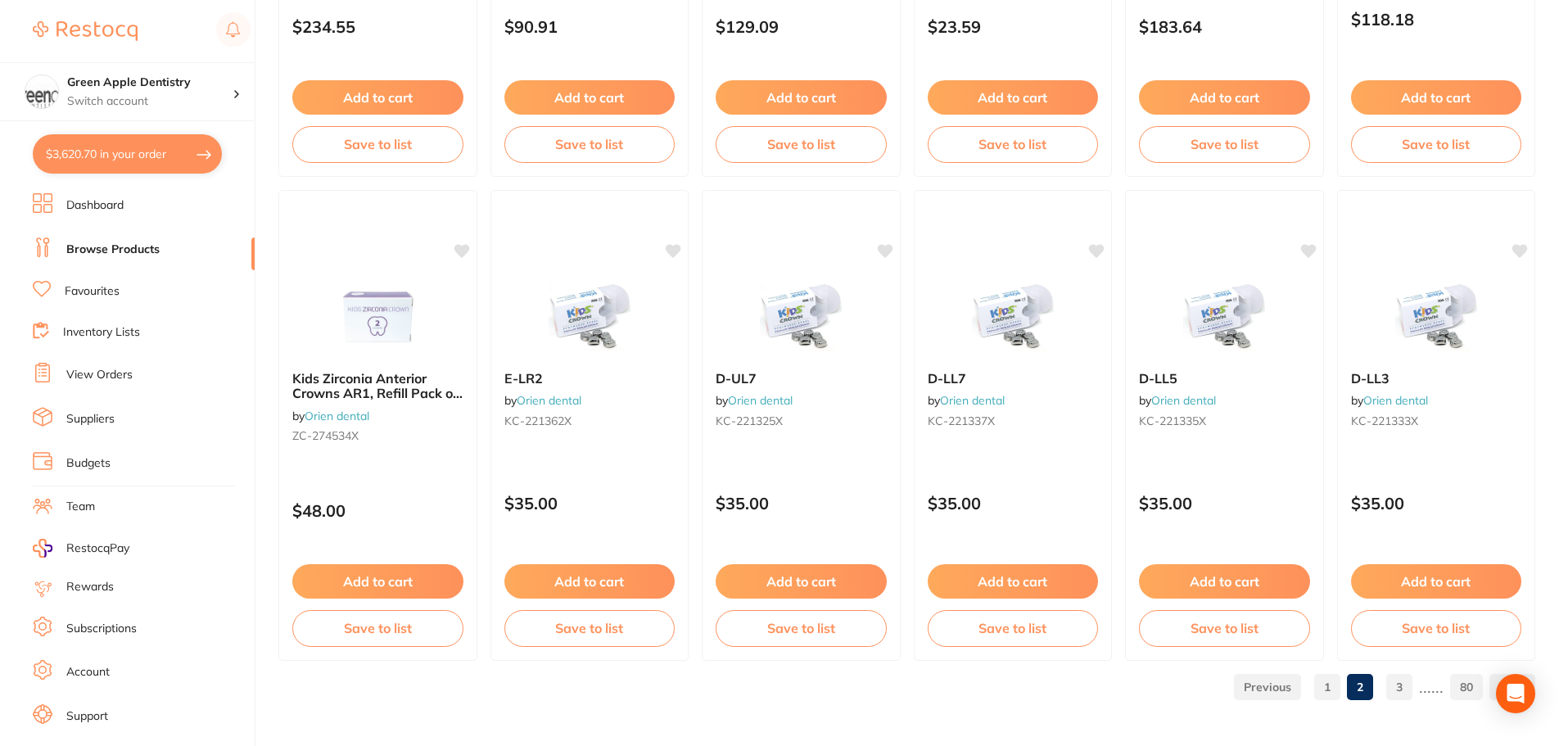
click at [1397, 684] on link "3" at bounding box center [1398, 687] width 26 height 32
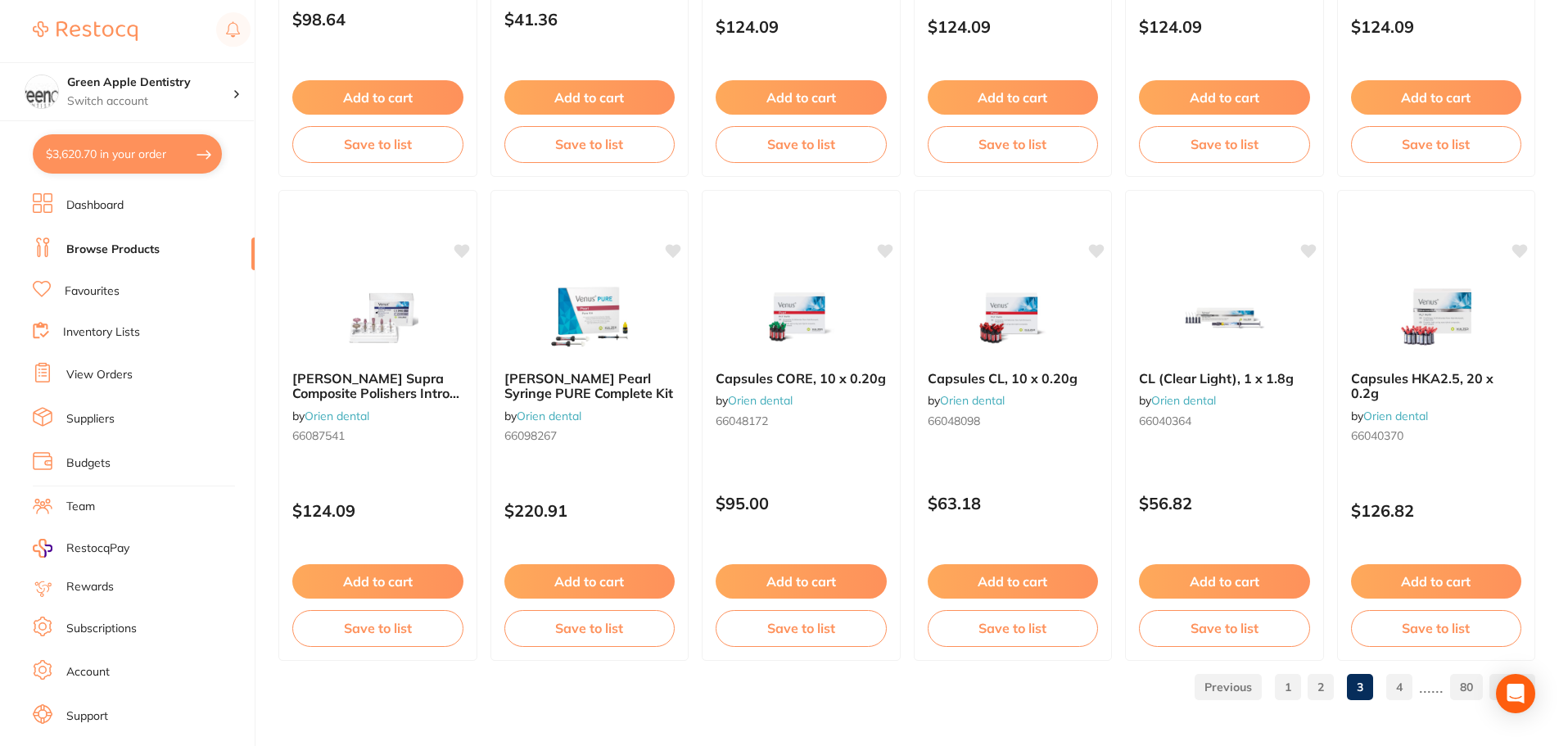
click at [1319, 691] on link "2" at bounding box center [1320, 687] width 26 height 32
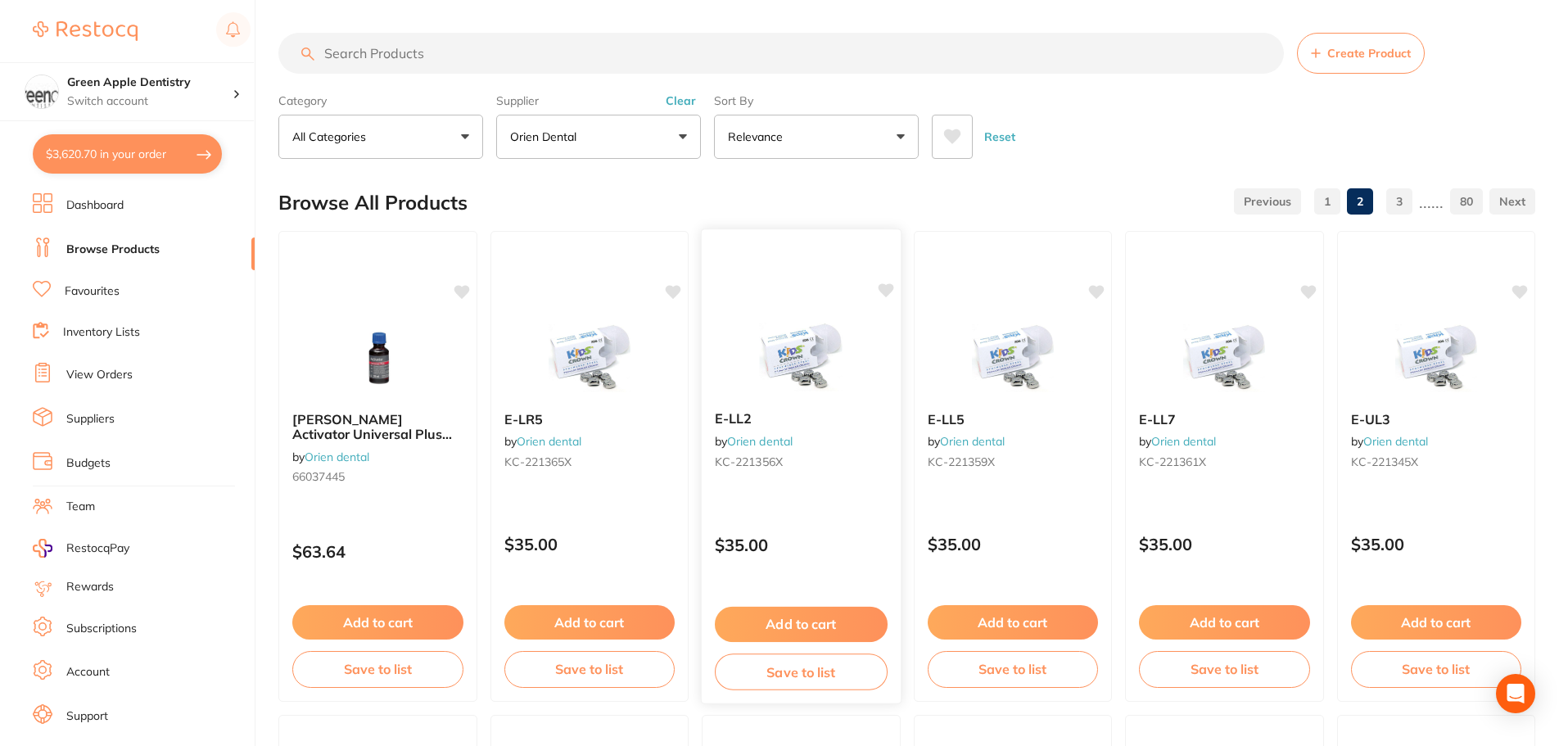
click at [779, 362] on img at bounding box center [802, 356] width 108 height 83
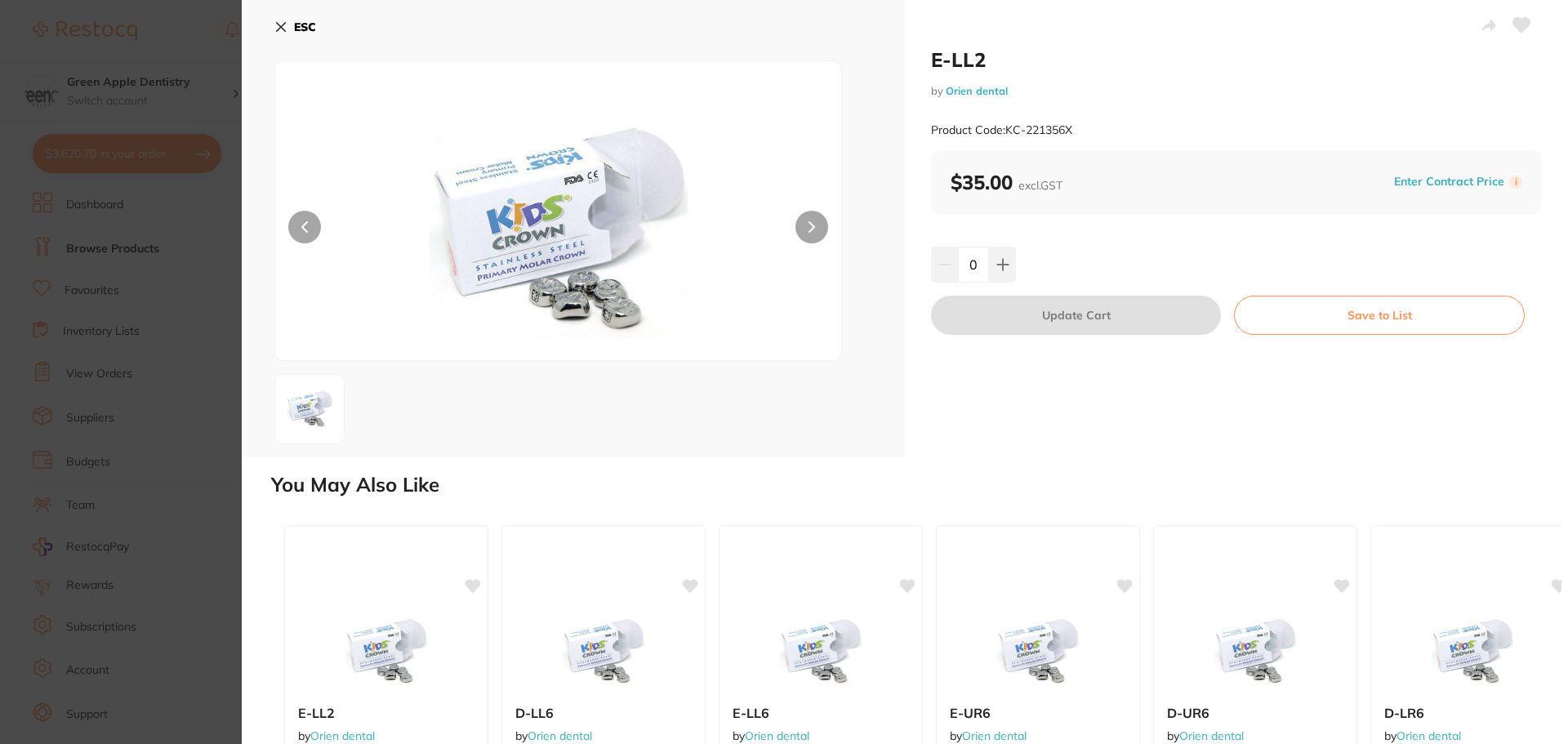
click at [282, 27] on icon at bounding box center [281, 28] width 9 height 9
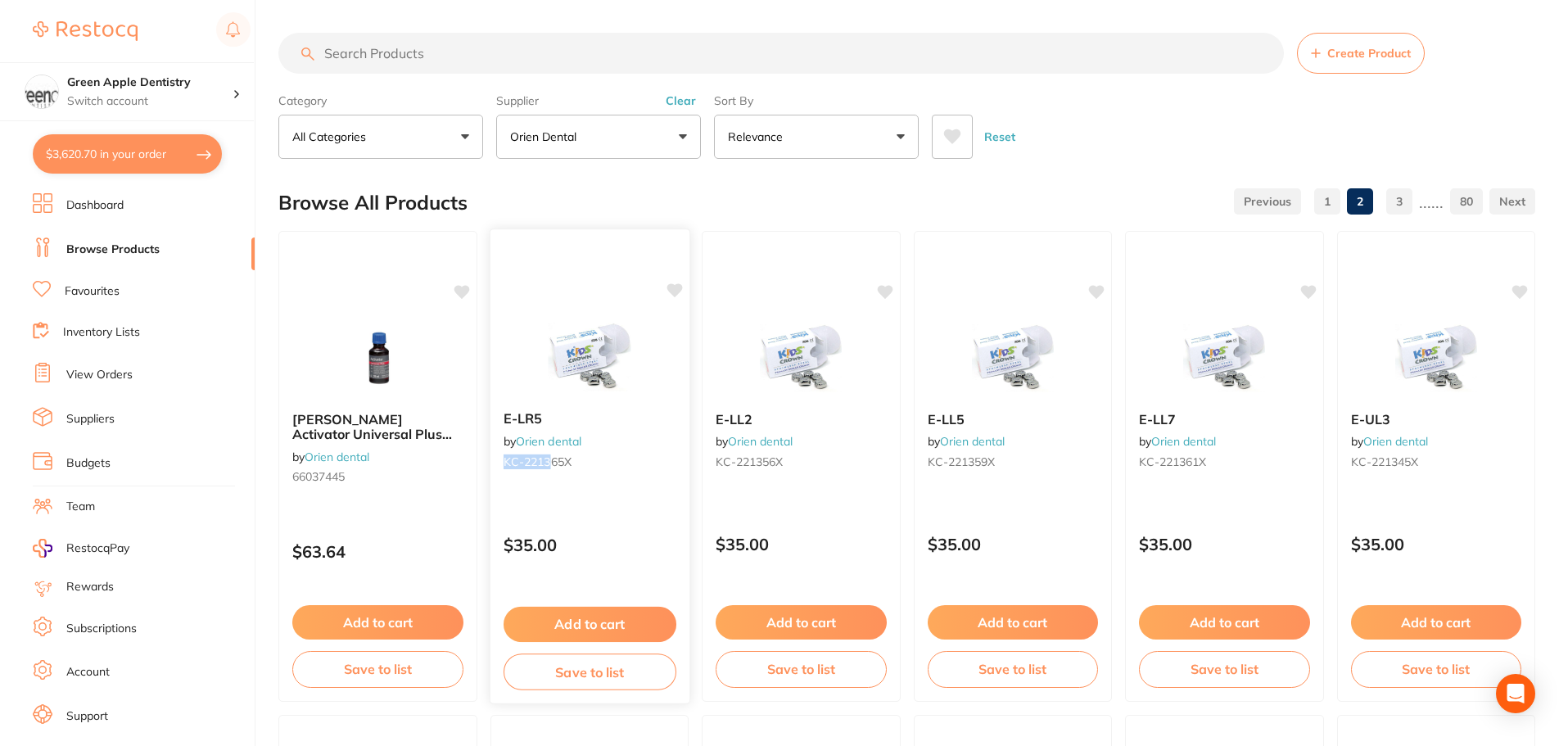
drag, startPoint x: 500, startPoint y: 461, endPoint x: 549, endPoint y: 462, distance: 49.0
click at [549, 462] on div "E-LR5 by Orien dental KC-221365X" at bounding box center [590, 443] width 199 height 90
click at [528, 47] on section at bounding box center [784, 373] width 1568 height 746
click at [617, 336] on img at bounding box center [590, 356] width 108 height 83
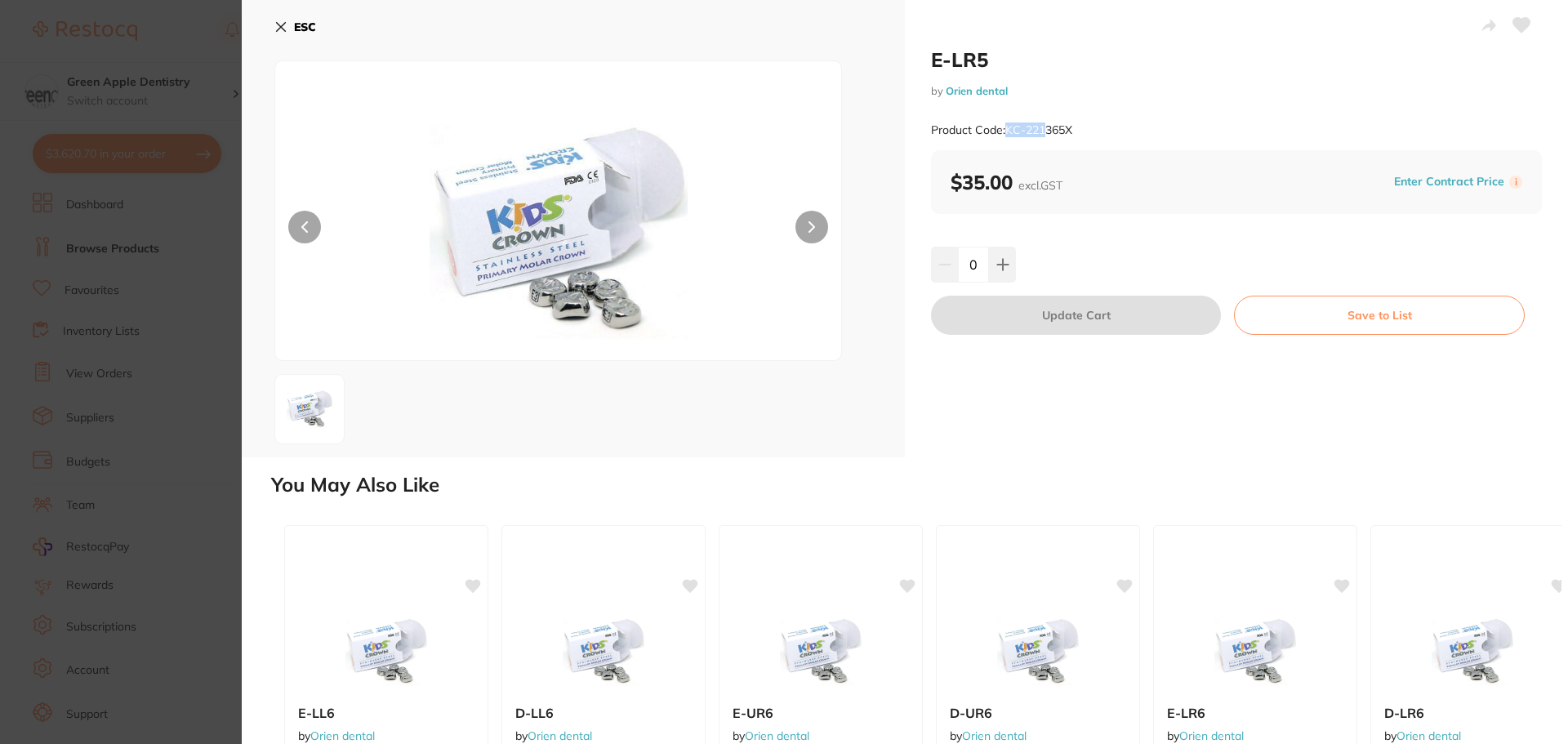
drag, startPoint x: 1031, startPoint y: 127, endPoint x: 1047, endPoint y: 125, distance: 16.1
click at [1047, 125] on small "Product Code: KC-221365X" at bounding box center [1001, 131] width 141 height 14
click at [284, 24] on icon at bounding box center [281, 28] width 9 height 9
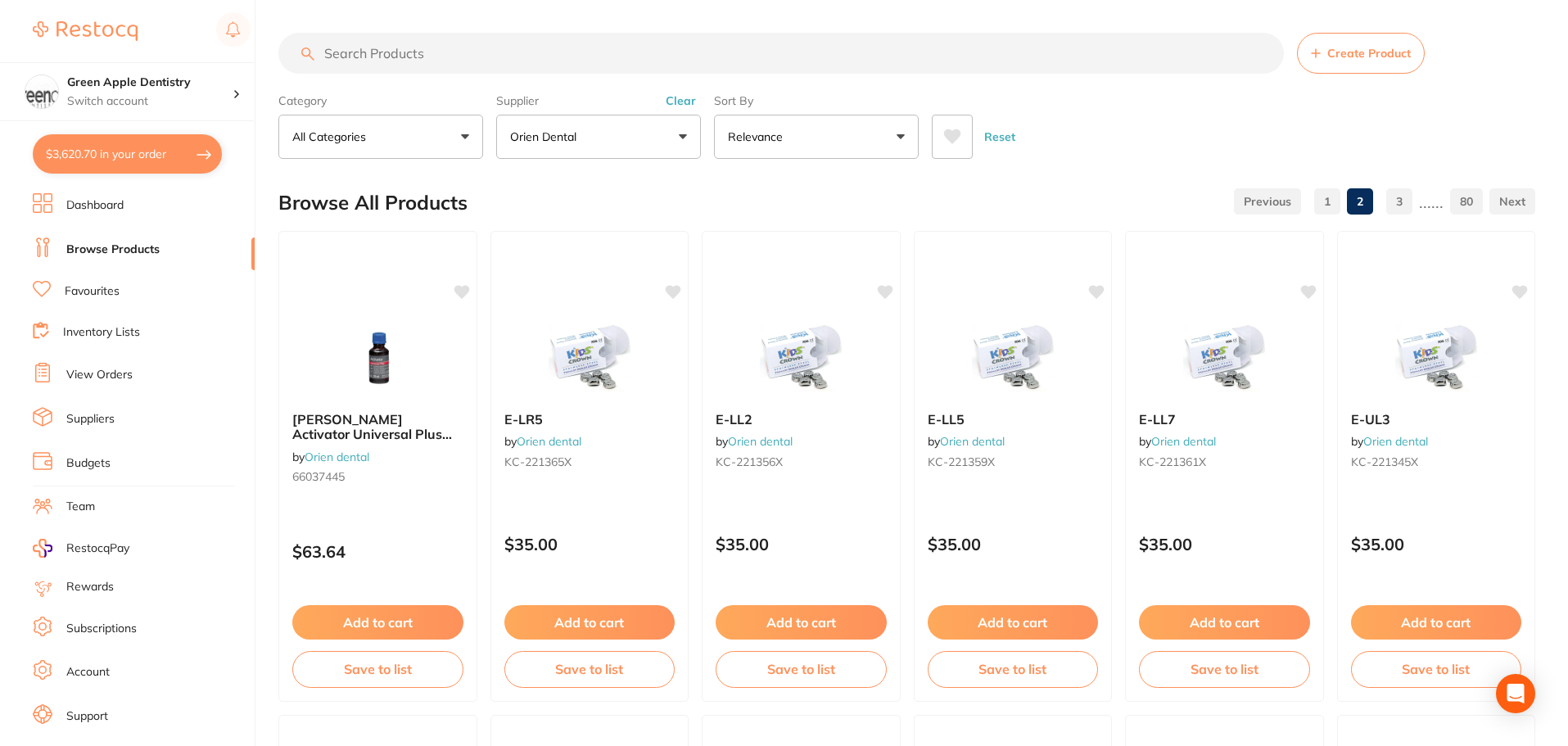
click at [516, 57] on input "search" at bounding box center [781, 53] width 1005 height 41
paste input "KC-221"
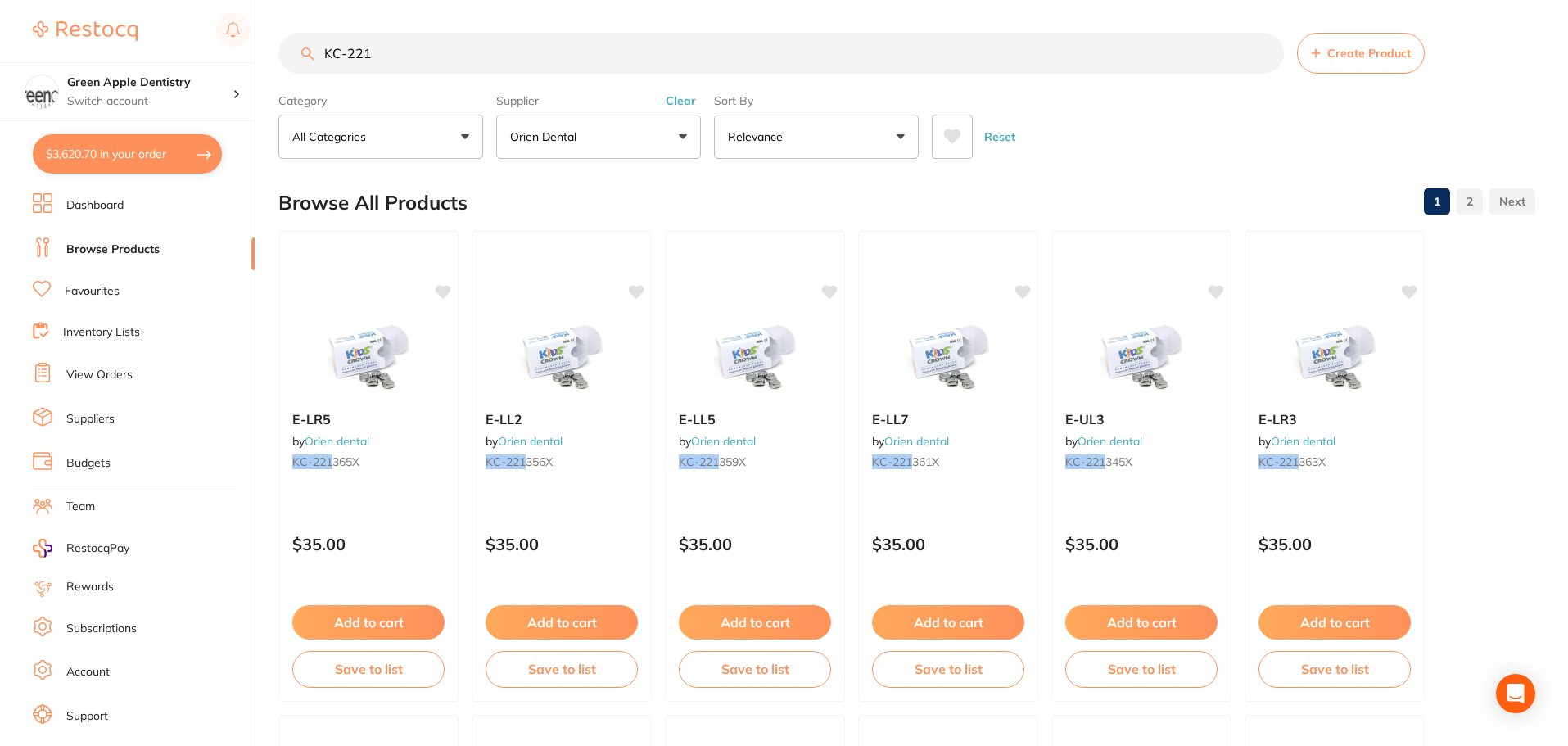
type input "KC-221"
click at [762, 187] on div "Browse All Products 1 2" at bounding box center [907, 202] width 1257 height 55
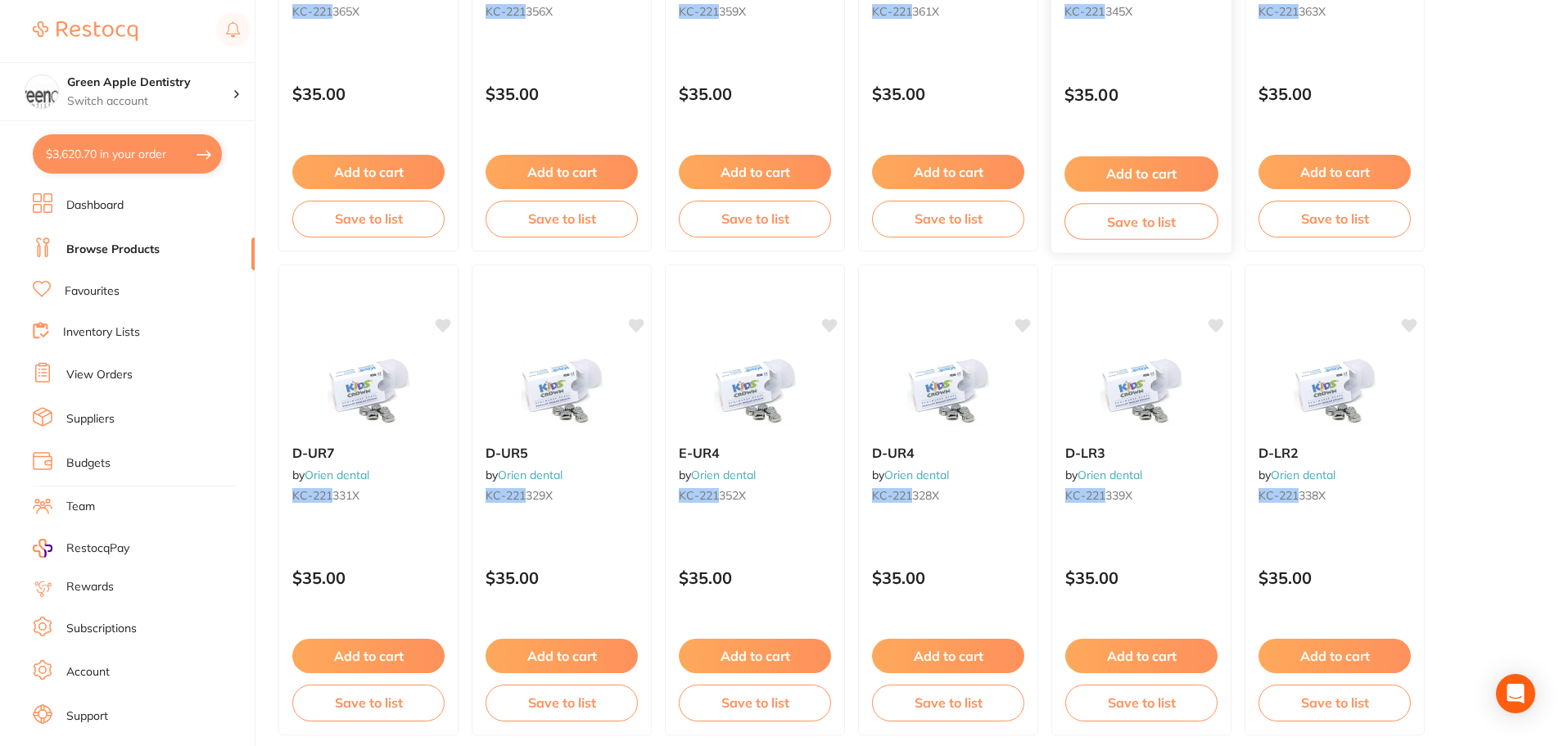
scroll to position [491, 0]
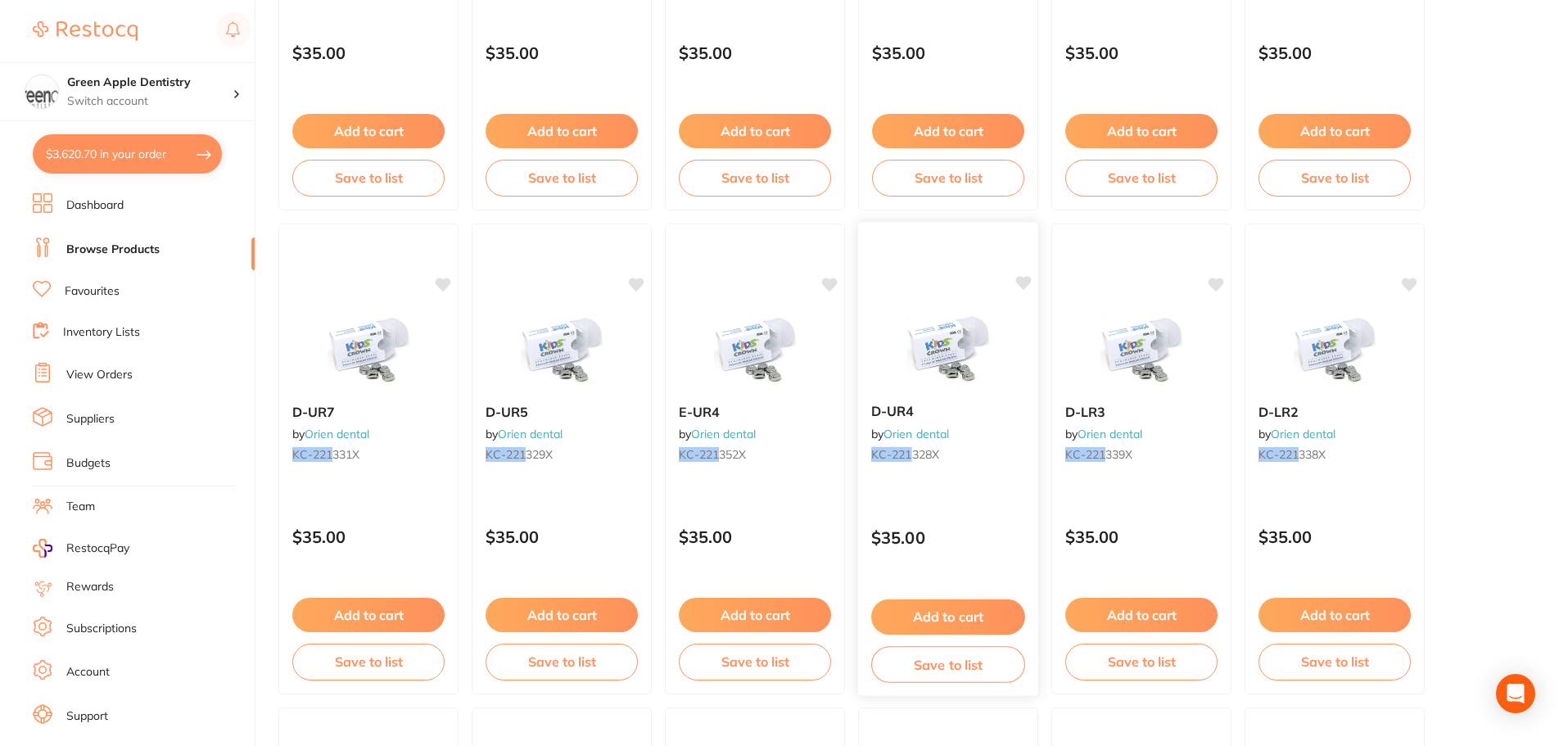
click at [949, 627] on button "Add to cart" at bounding box center [949, 617] width 154 height 35
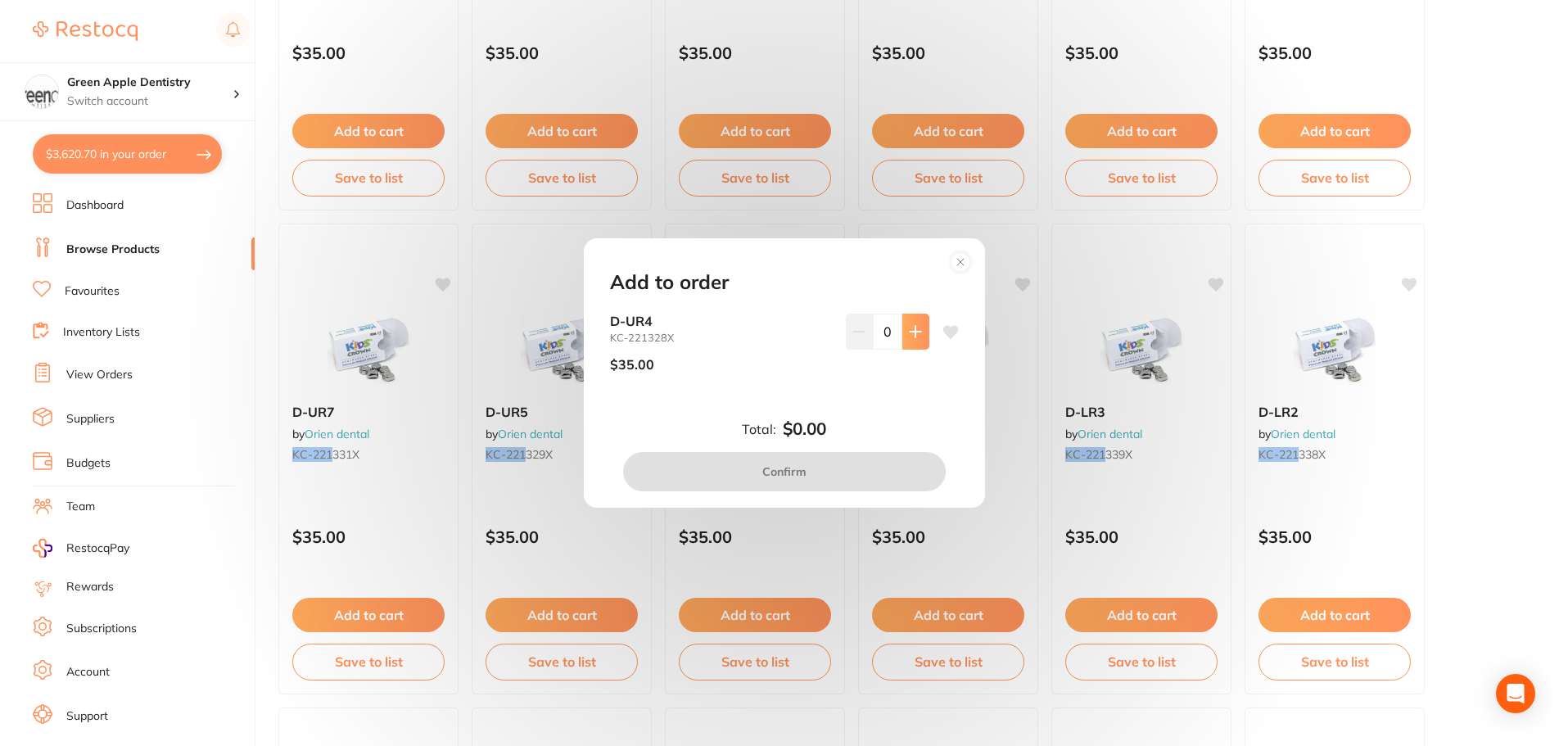
click at [919, 335] on button at bounding box center [915, 331] width 27 height 36
type input "1"
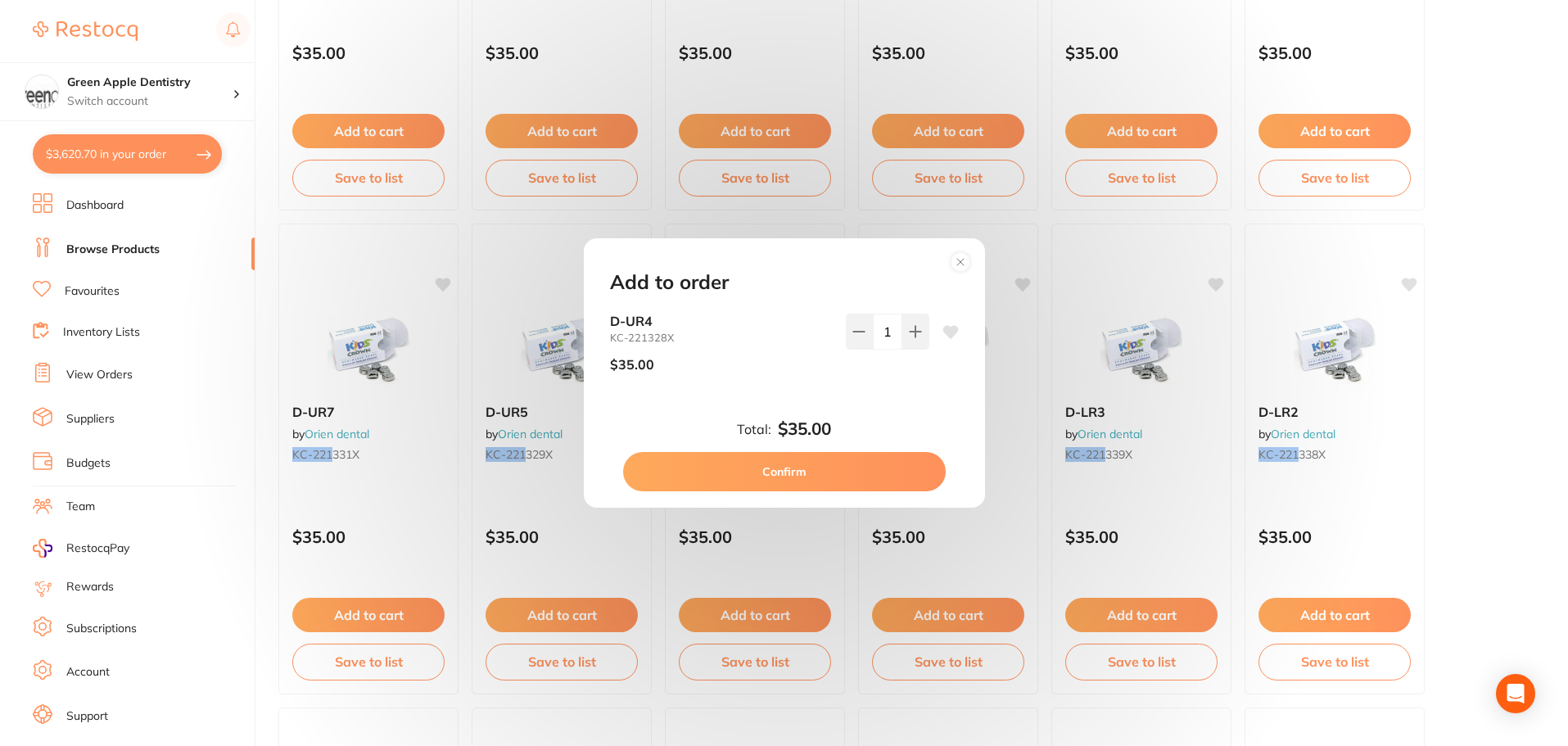
click at [796, 472] on button "Confirm" at bounding box center [784, 472] width 322 height 39
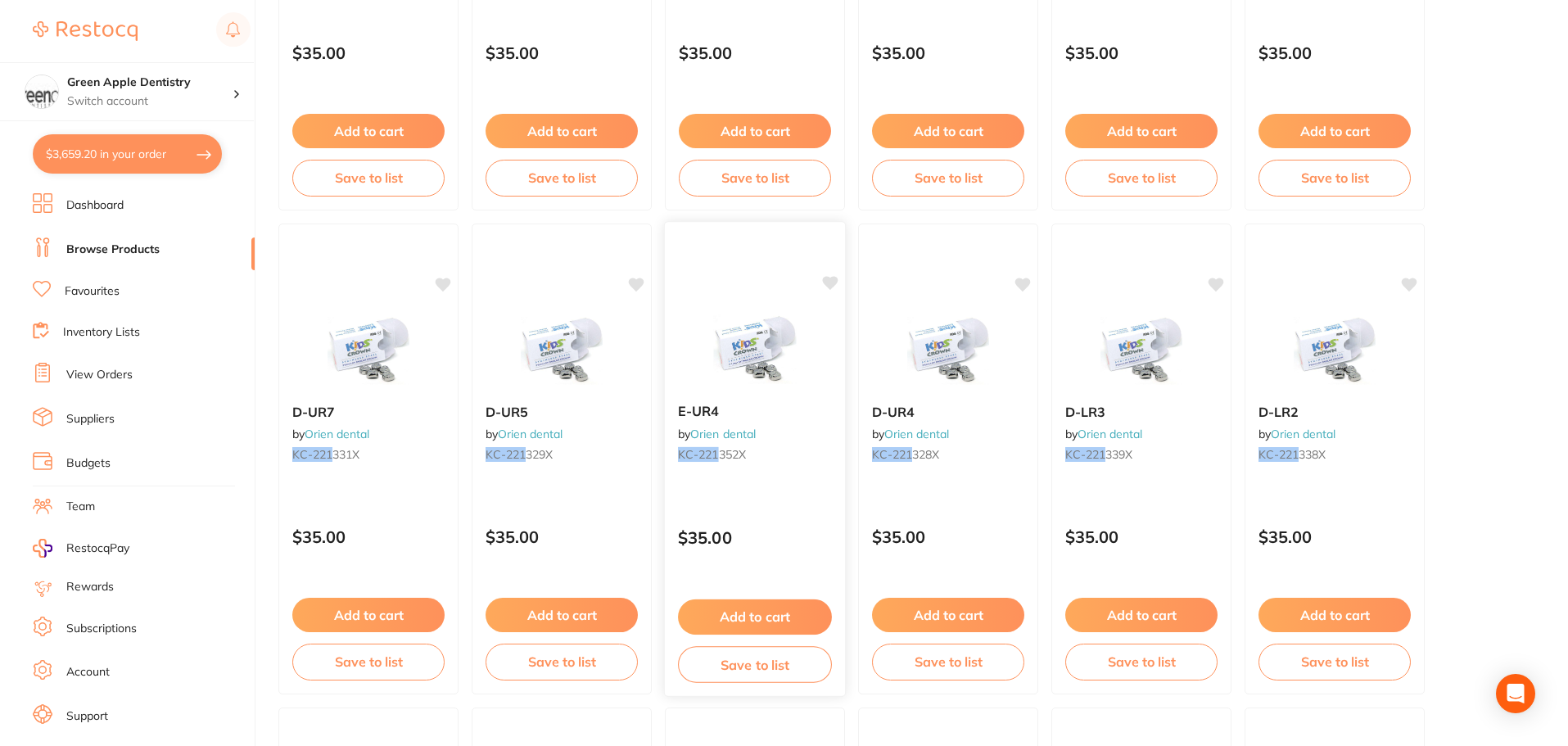
checkbox input "false"
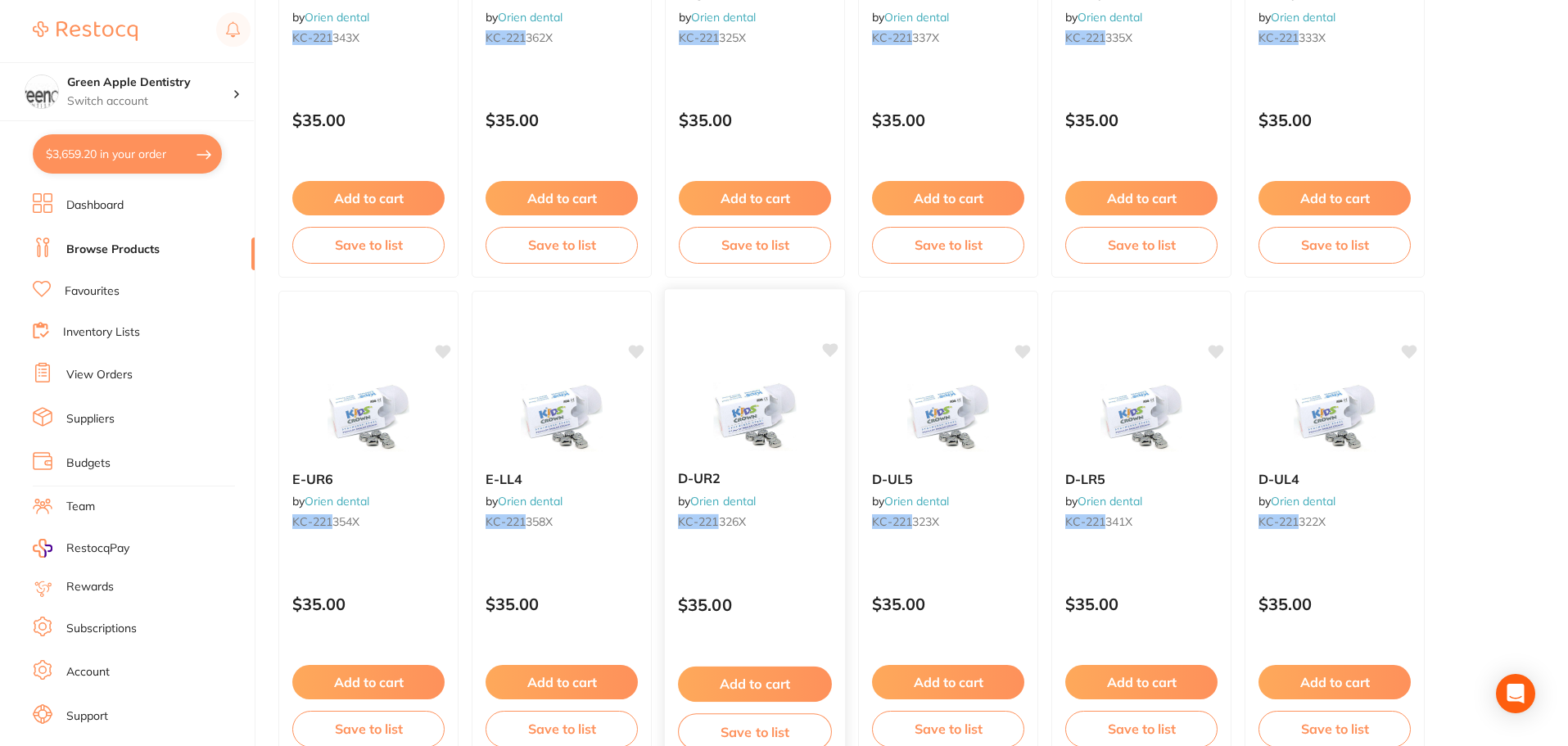
scroll to position [1474, 0]
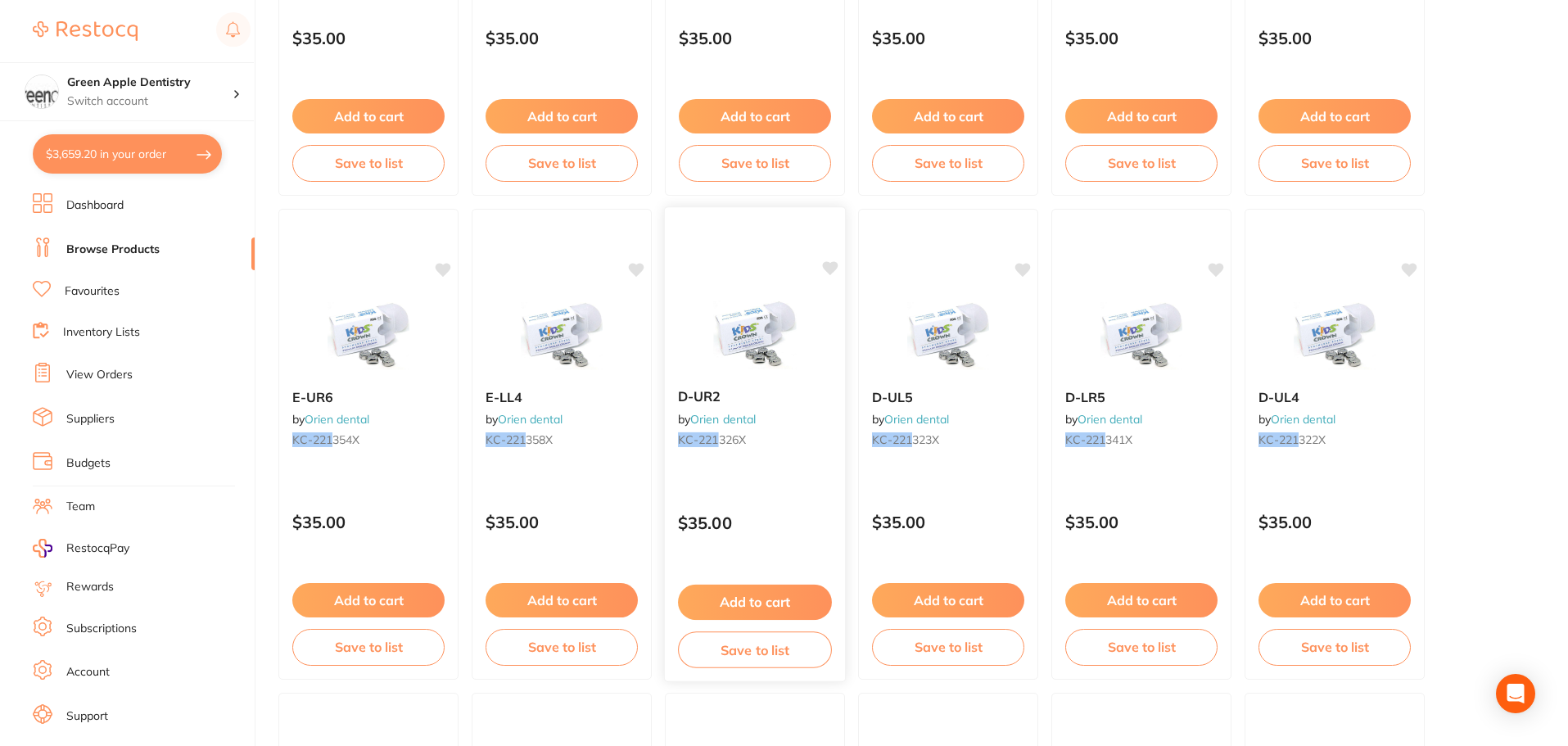
click at [753, 596] on button "Add to cart" at bounding box center [755, 601] width 154 height 35
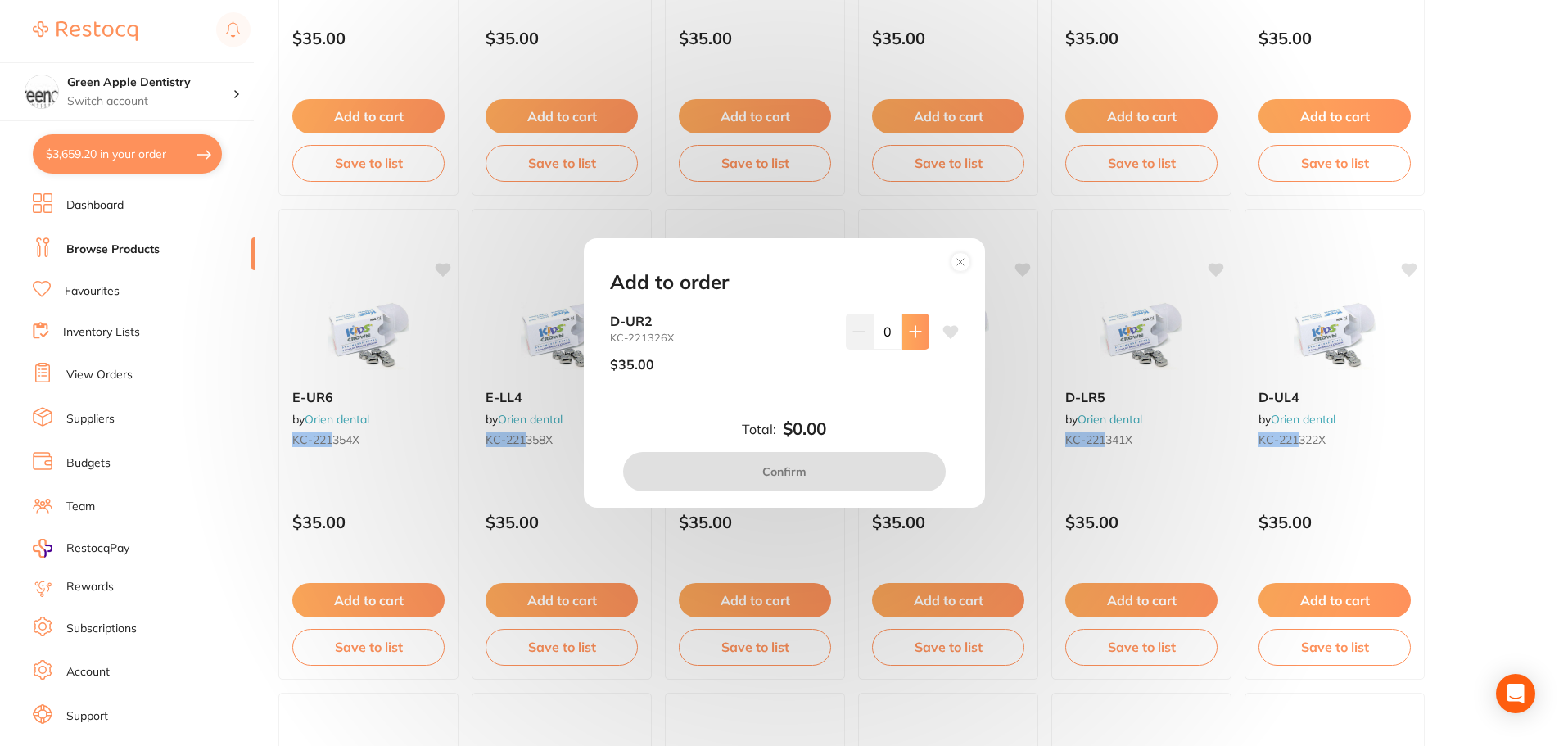
click at [916, 333] on icon at bounding box center [915, 331] width 13 height 13
type input "1"
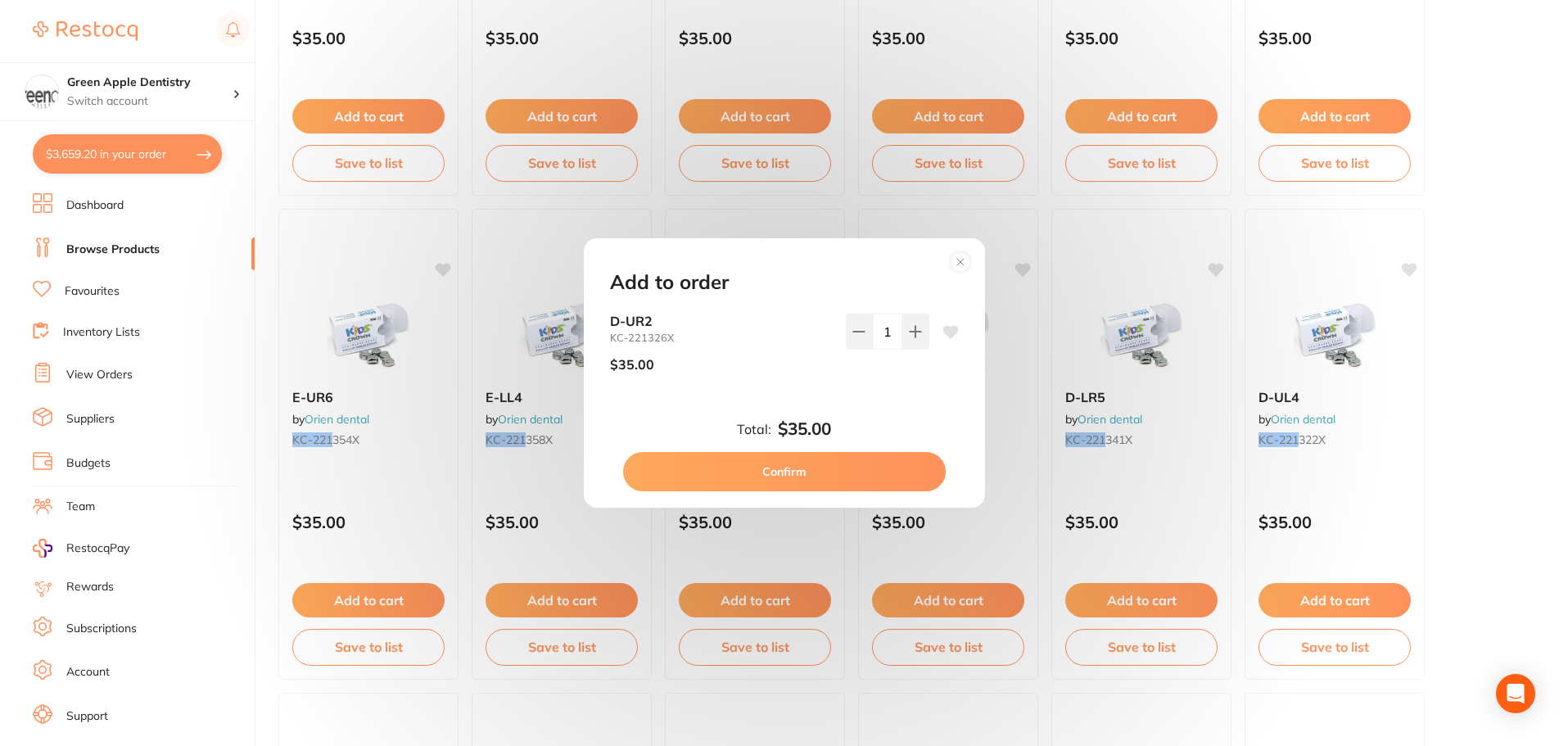
click at [836, 467] on button "Confirm" at bounding box center [784, 472] width 322 height 39
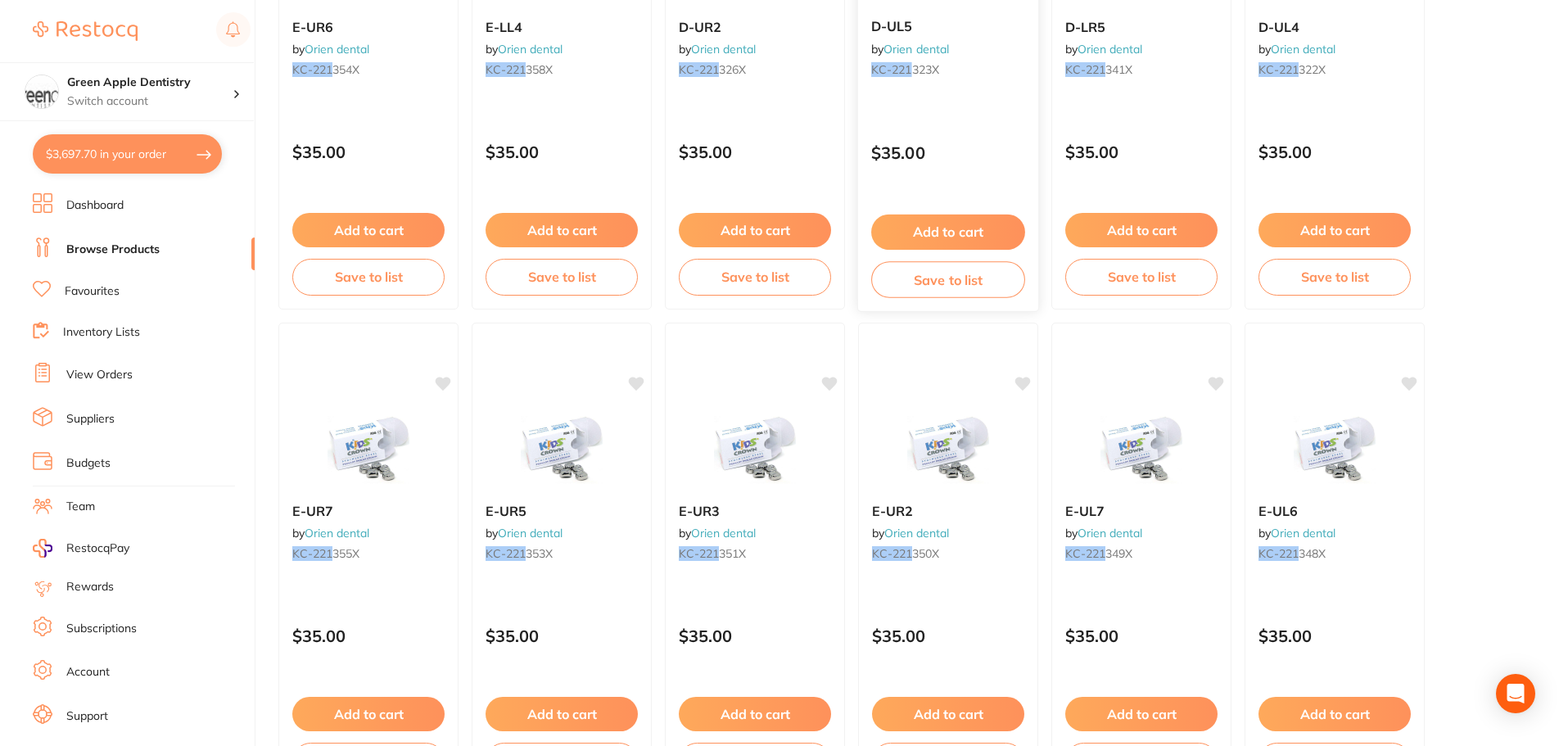
scroll to position [1883, 0]
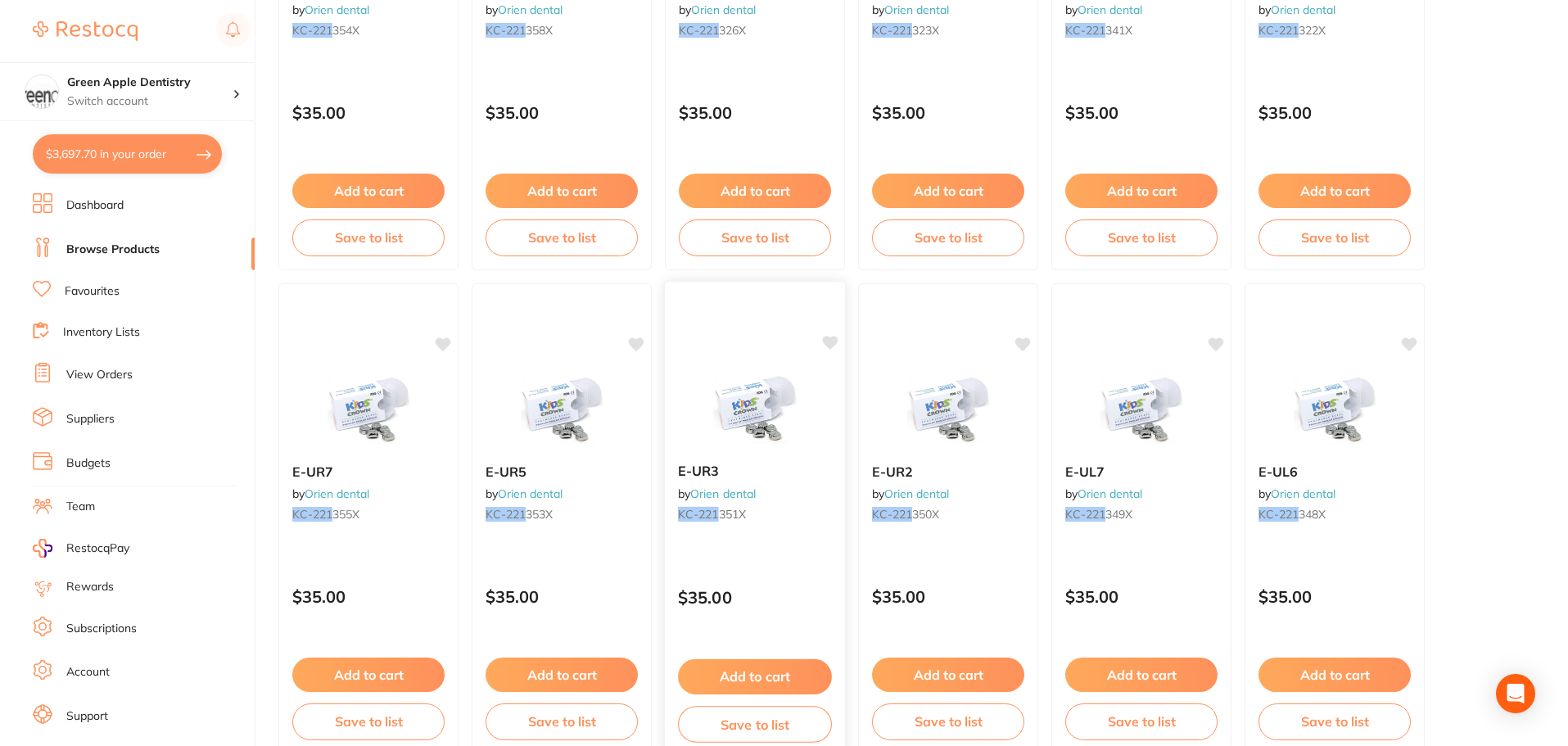
click at [731, 680] on button "Add to cart" at bounding box center [755, 676] width 154 height 35
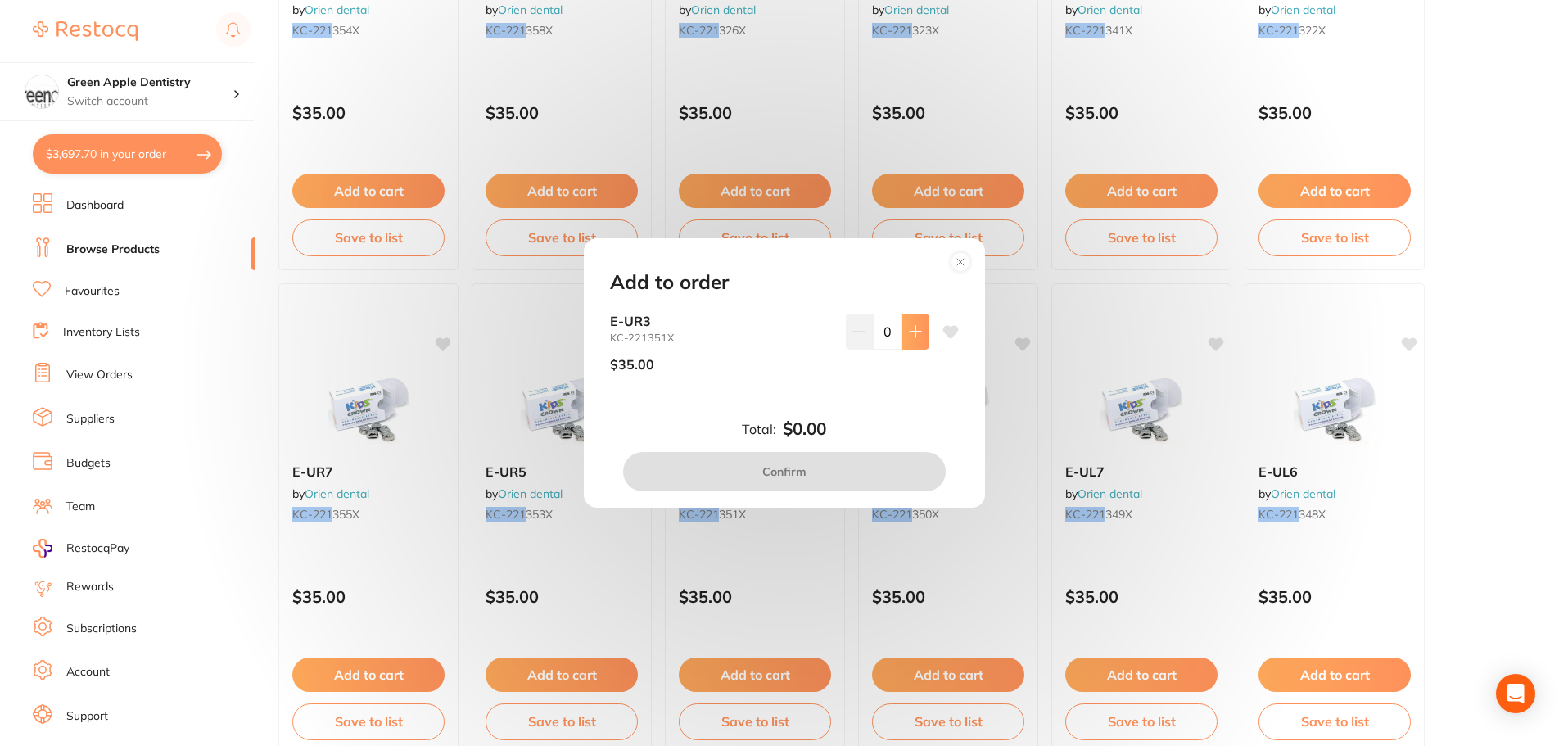
click at [919, 333] on button at bounding box center [915, 331] width 27 height 36
type input "1"
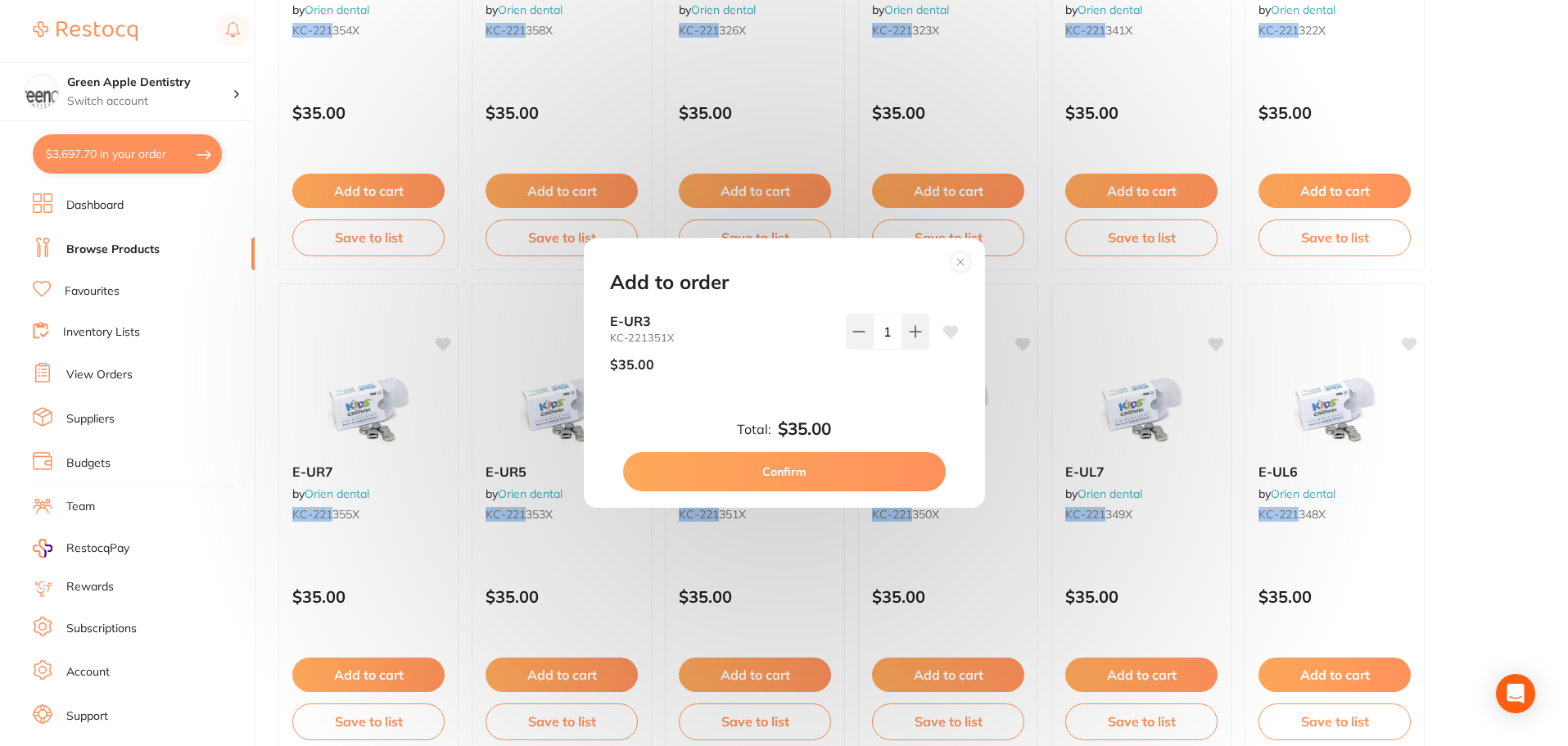
click at [872, 469] on button "Confirm" at bounding box center [784, 472] width 322 height 39
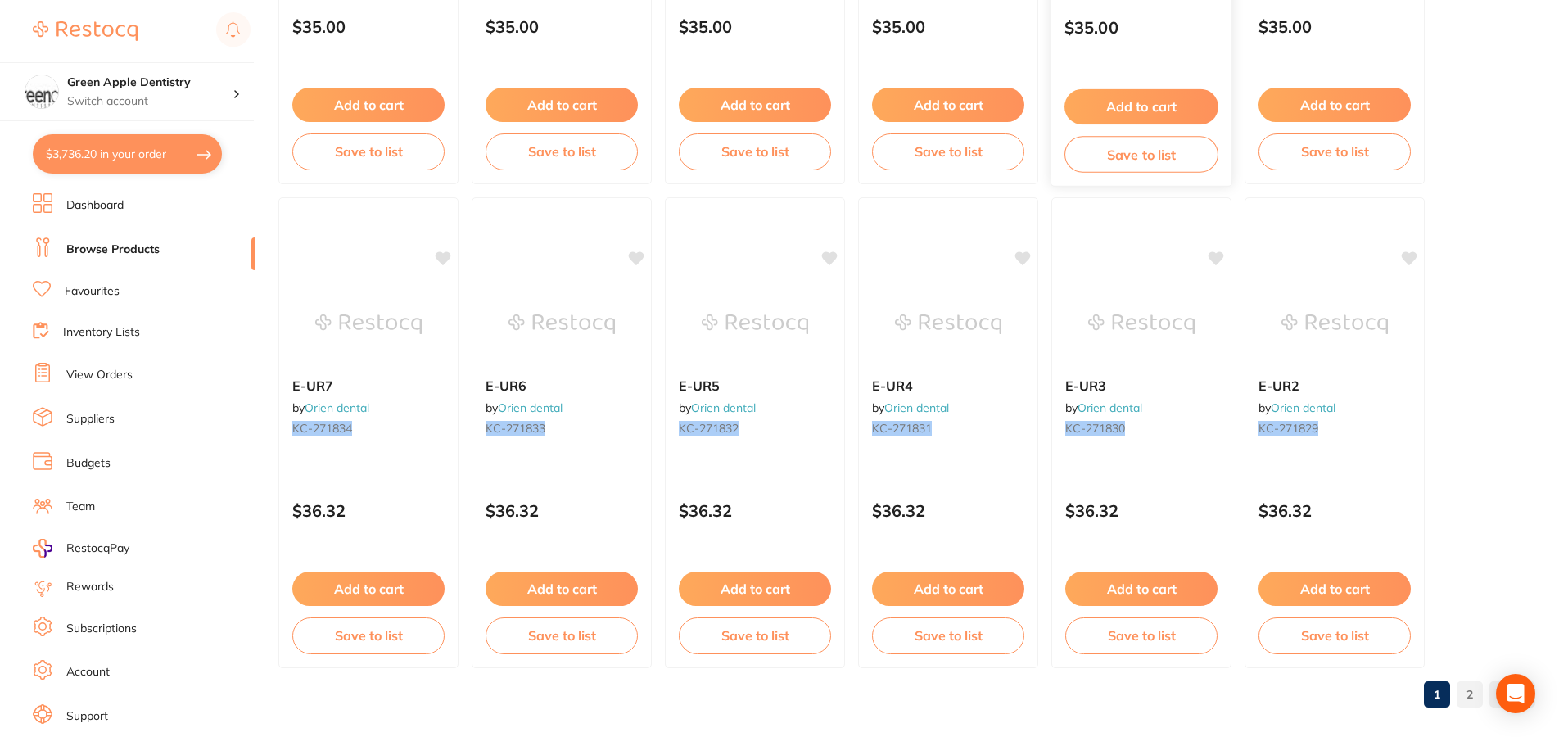
scroll to position [3913, 0]
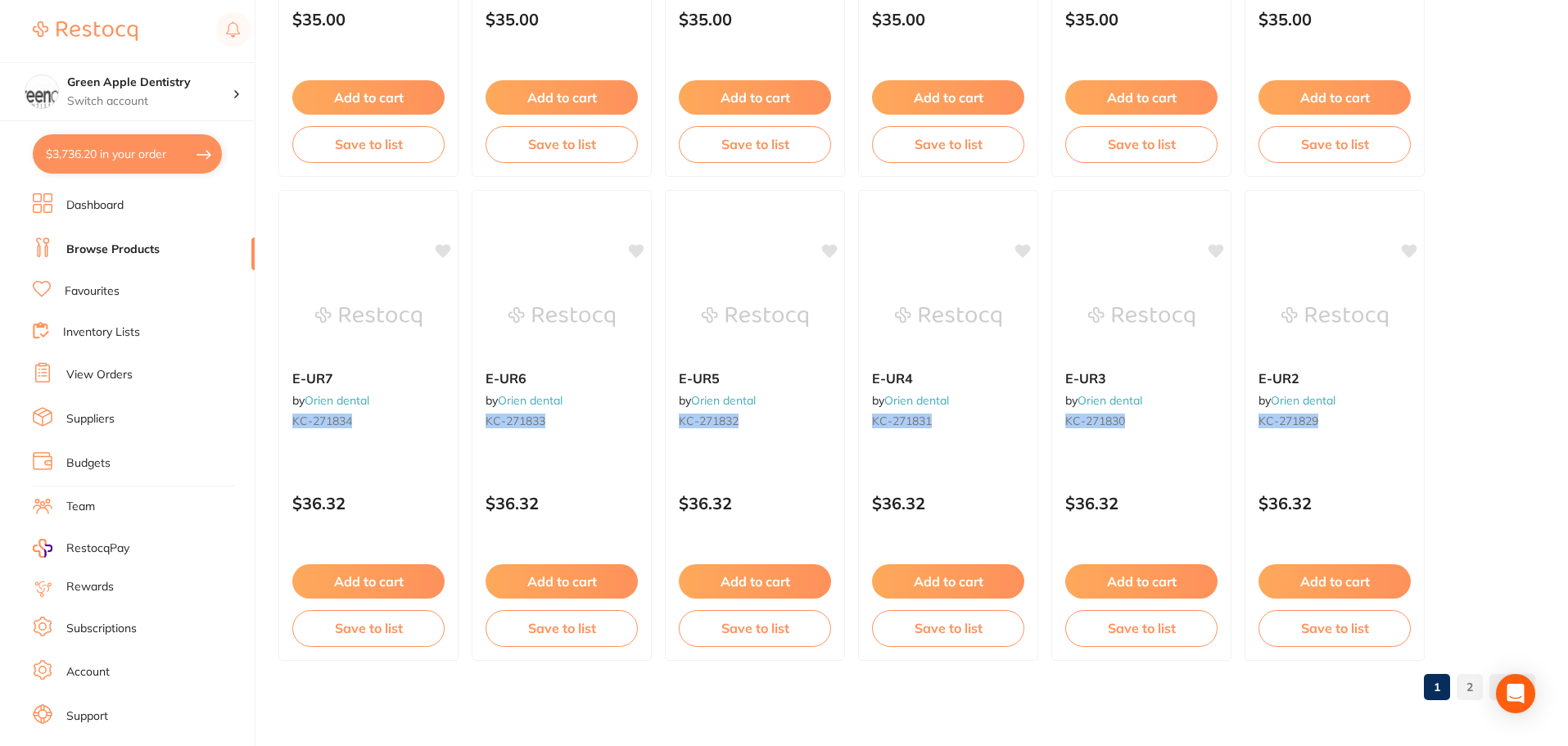
click at [1460, 679] on link "2" at bounding box center [1469, 687] width 26 height 32
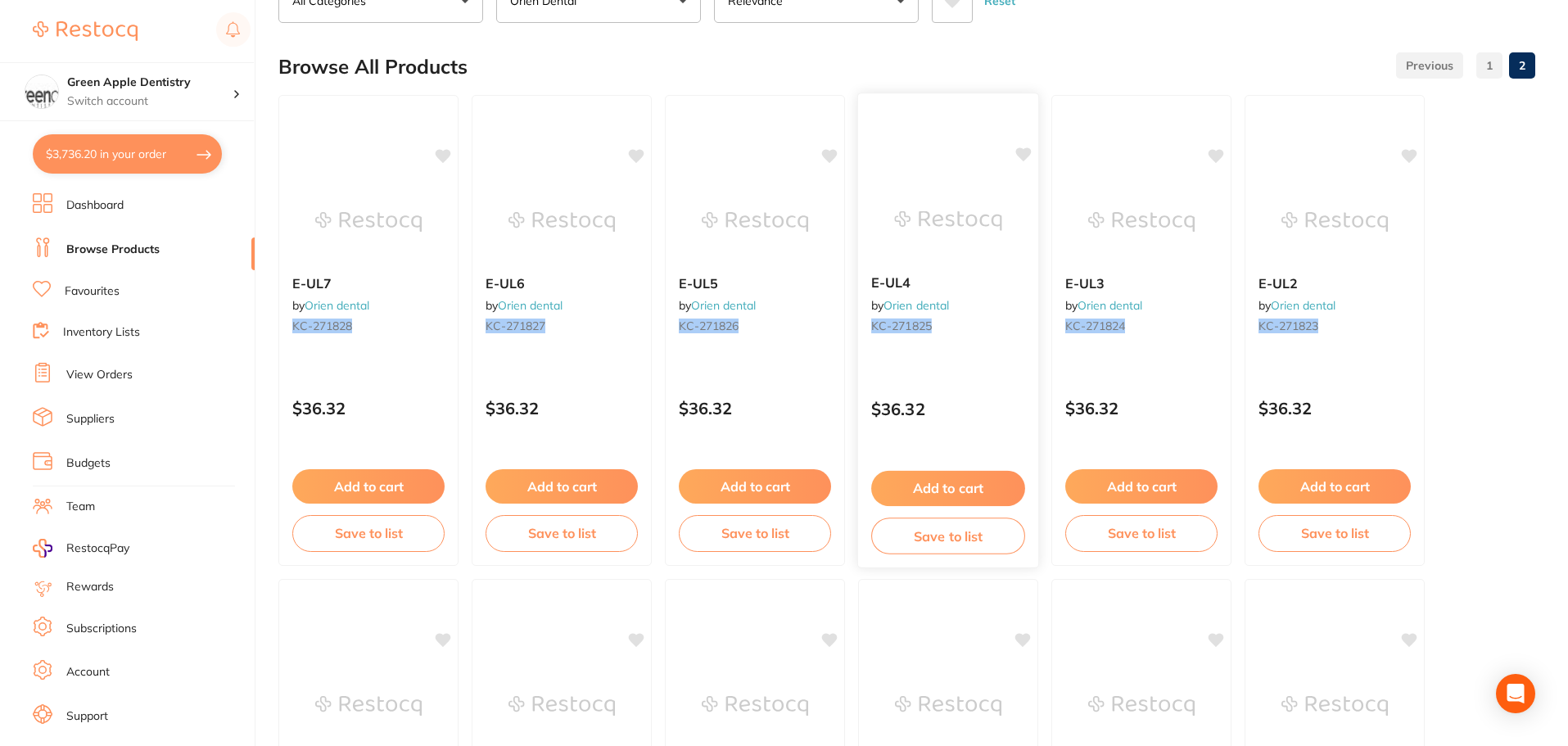
scroll to position [246, 0]
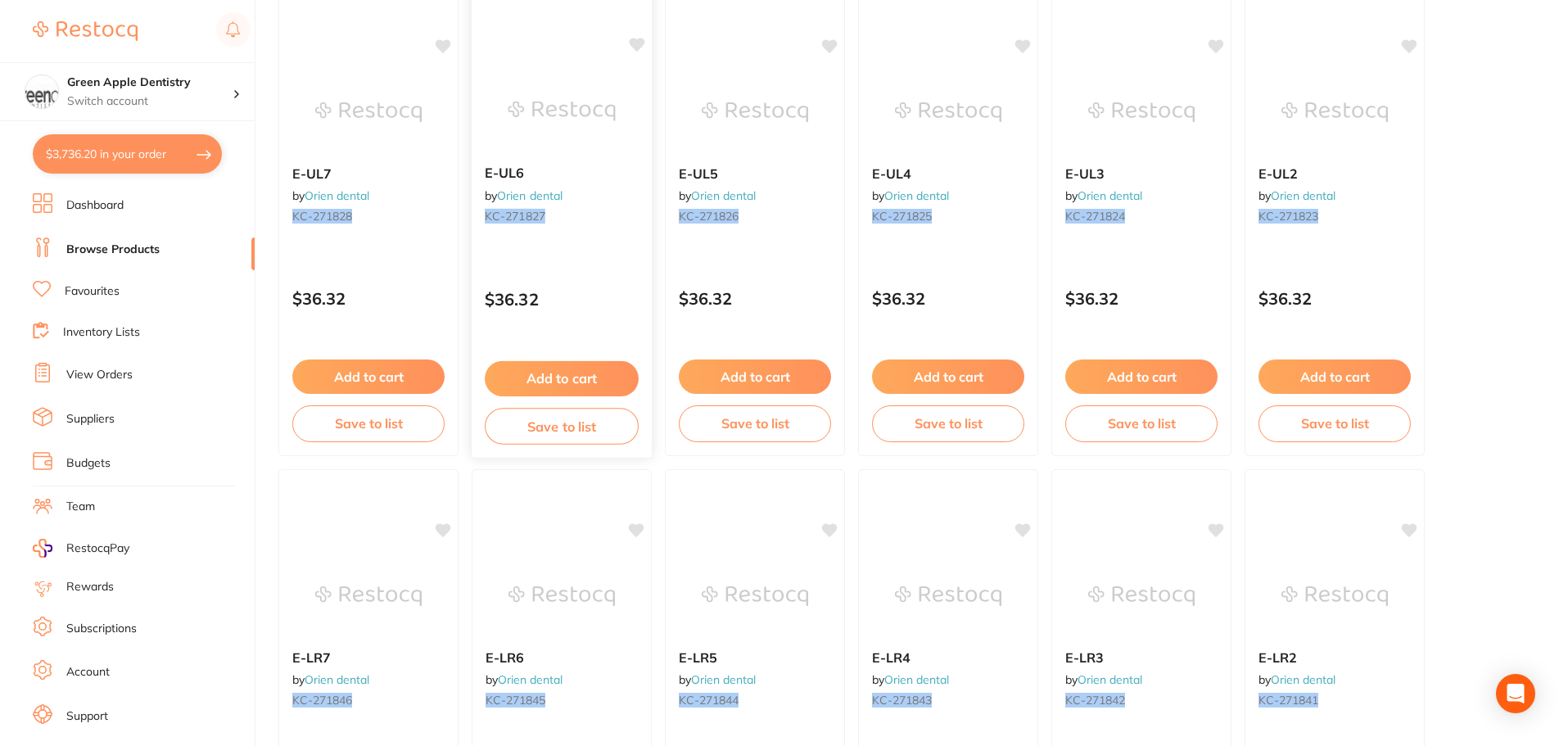
click at [572, 389] on button "Add to cart" at bounding box center [562, 378] width 154 height 35
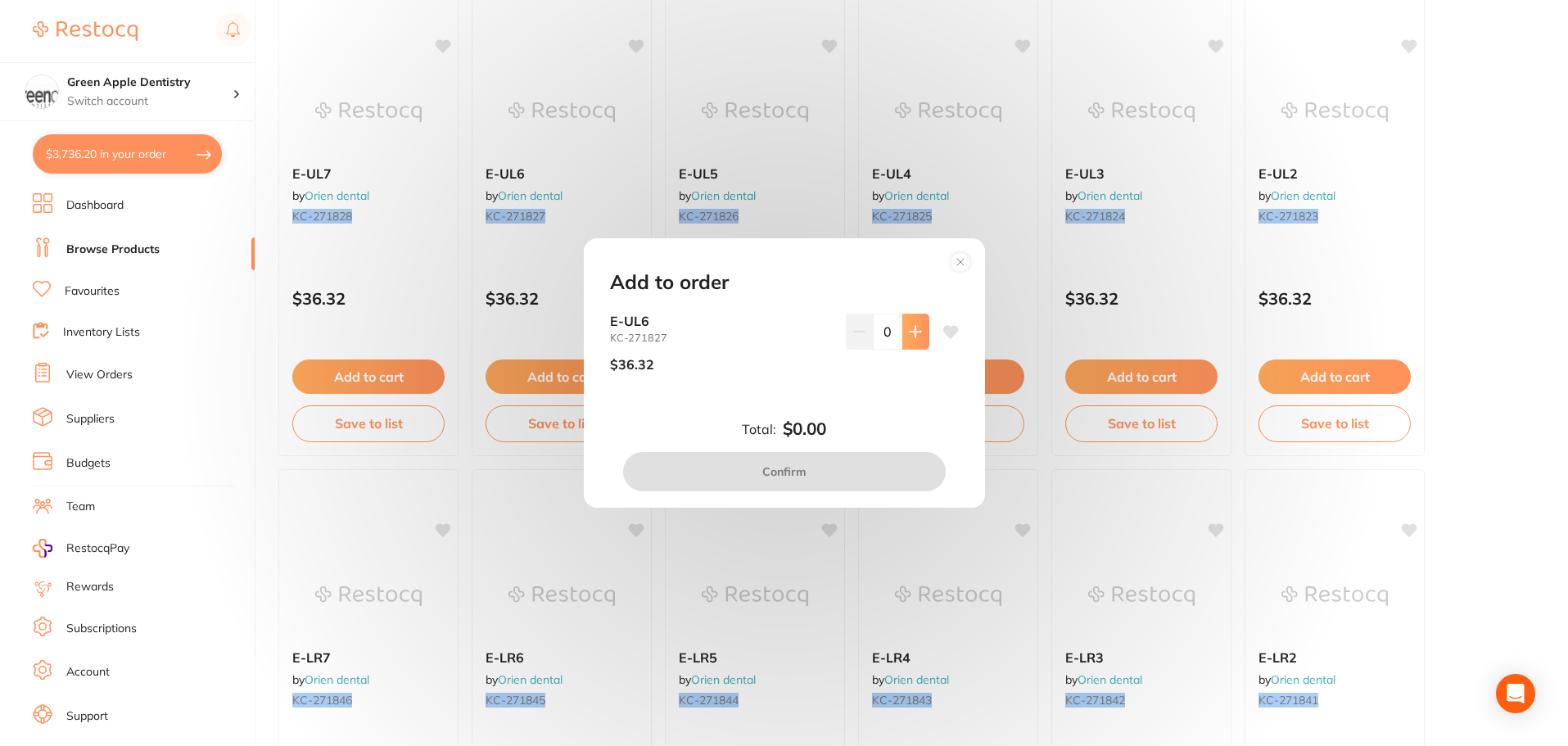
click at [908, 345] on button at bounding box center [915, 331] width 27 height 36
type input "1"
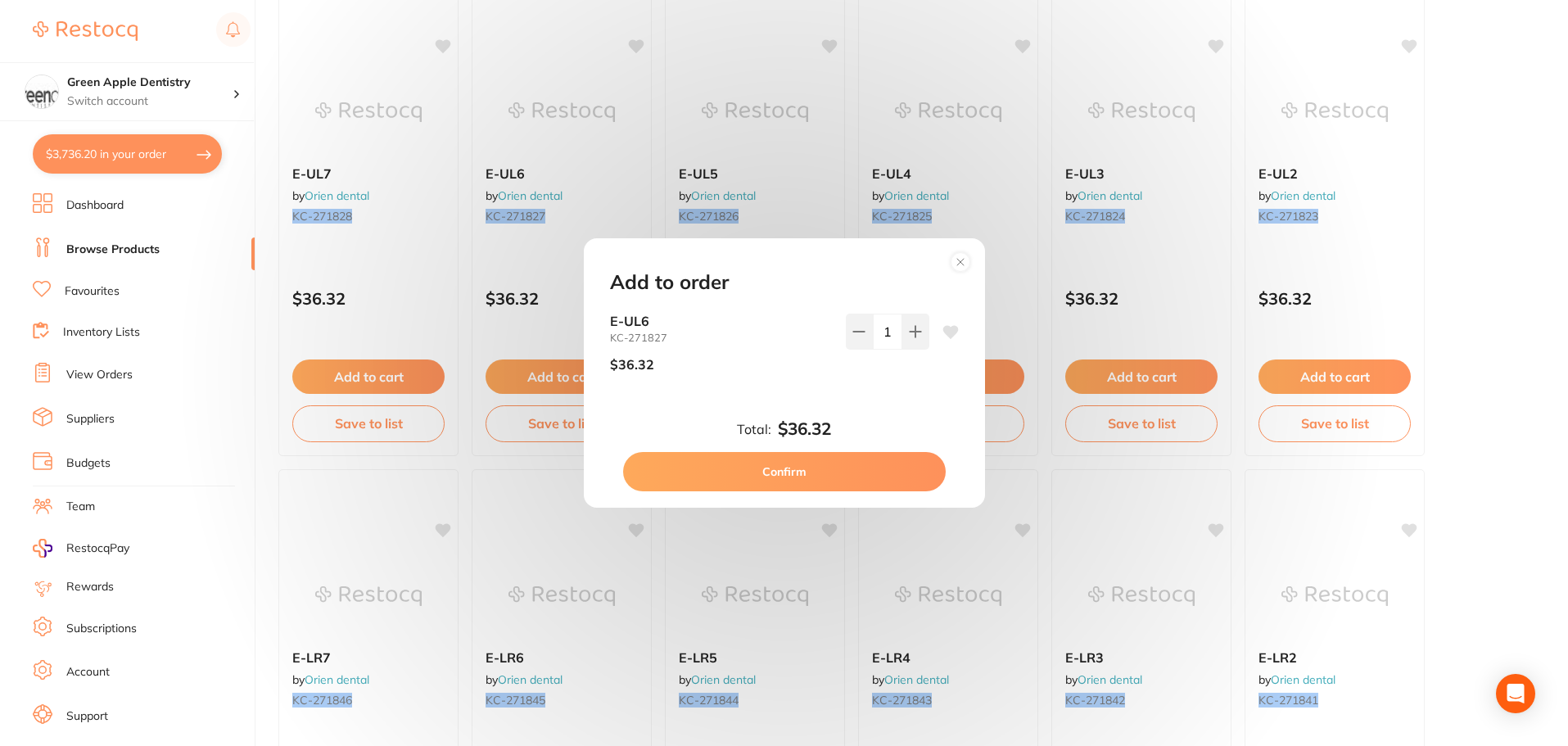
click at [825, 470] on button "Confirm" at bounding box center [784, 472] width 322 height 39
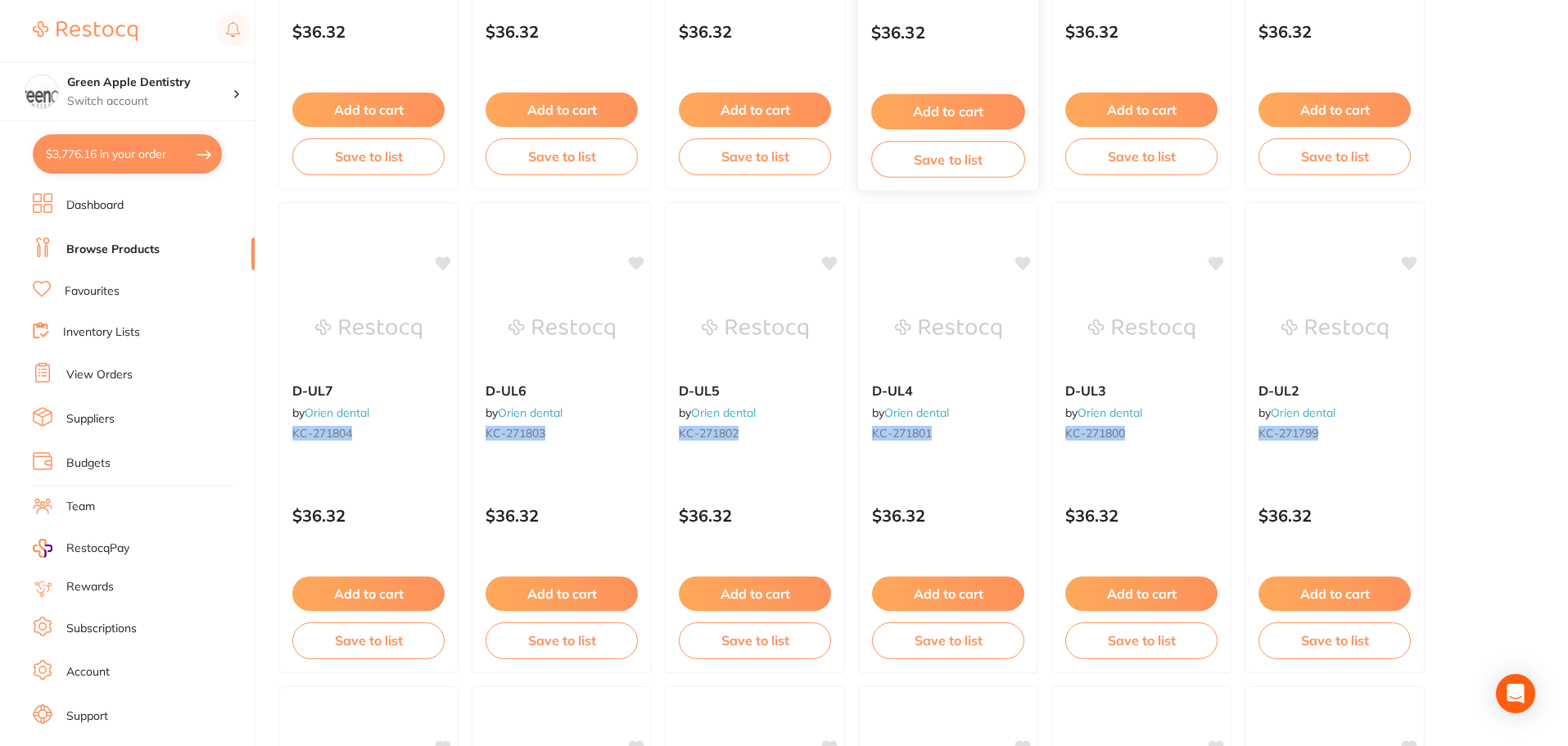
scroll to position [1965, 0]
click at [350, 589] on button "Add to cart" at bounding box center [369, 592] width 153 height 34
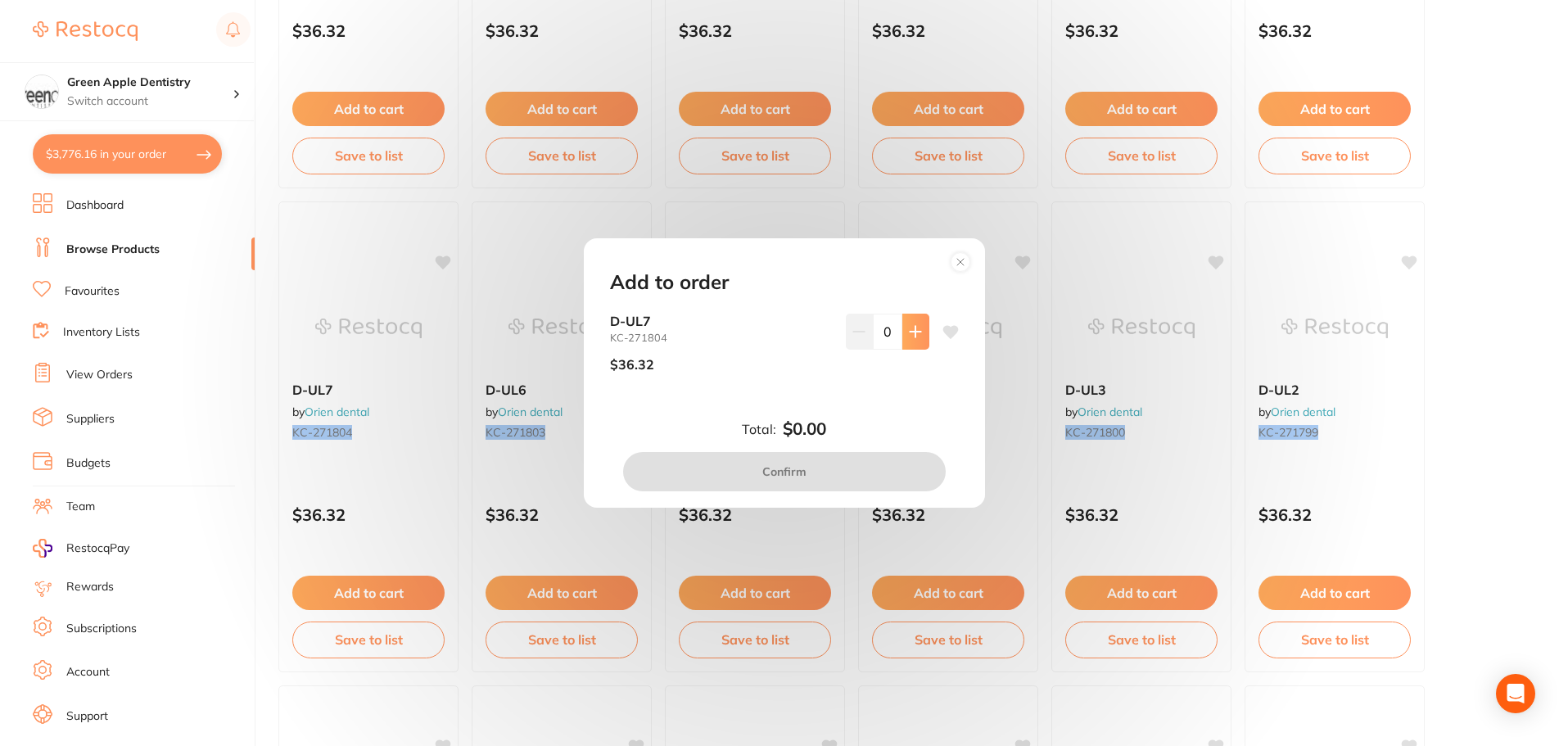
click at [902, 335] on button at bounding box center [915, 331] width 27 height 36
type input "1"
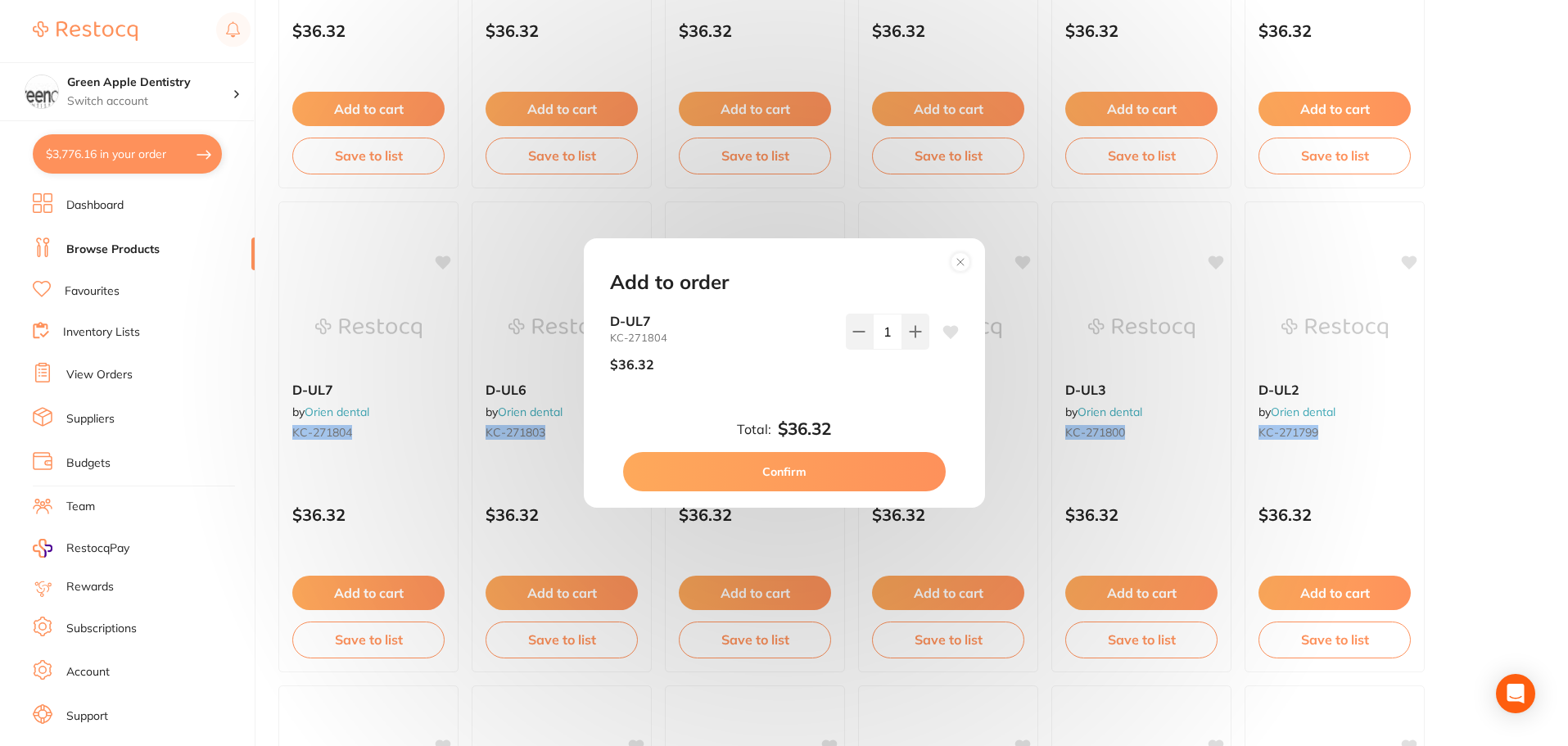
click at [854, 454] on button "Confirm" at bounding box center [784, 472] width 322 height 39
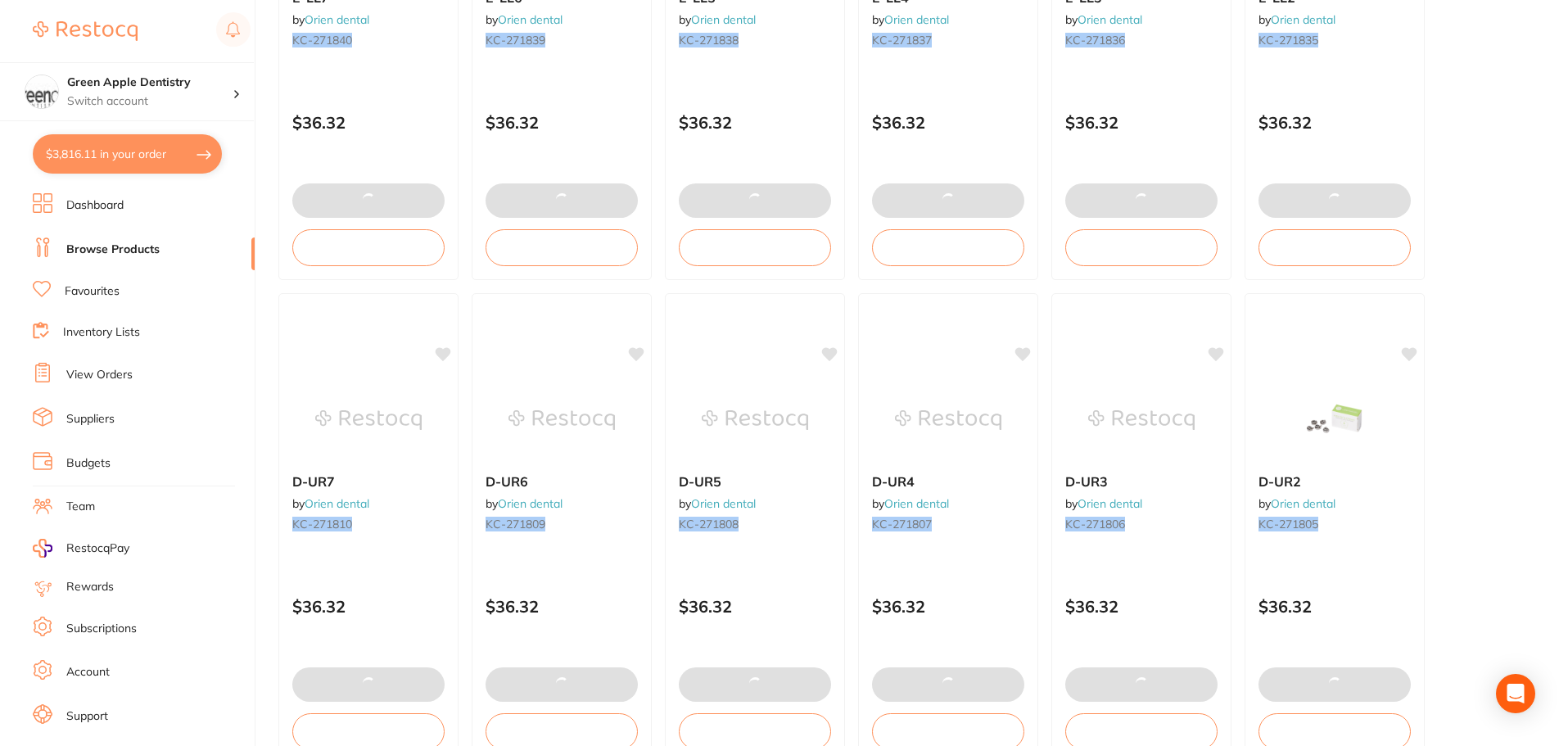
scroll to position [1065, 0]
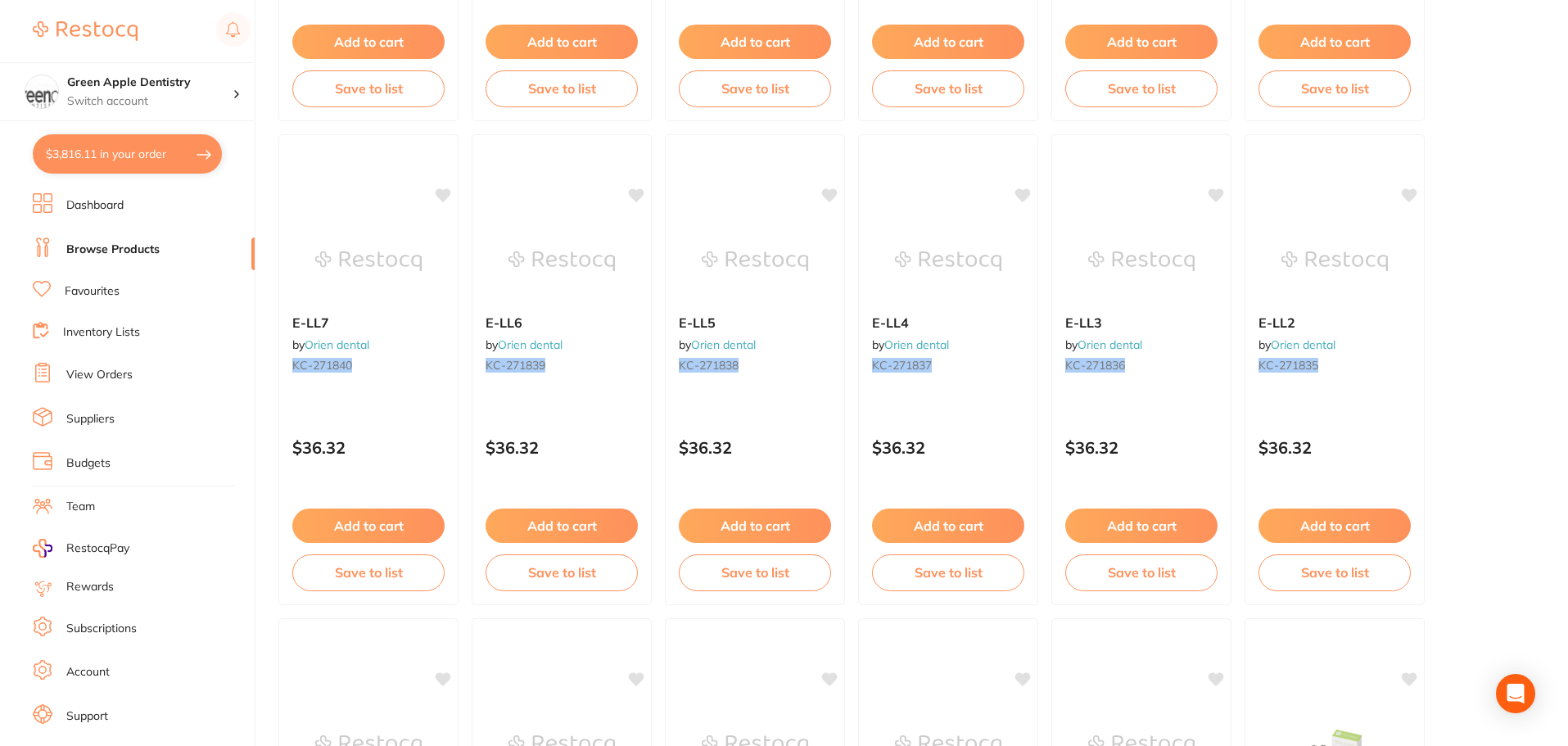
click at [156, 162] on button "$3,816.11 in your order" at bounding box center [127, 154] width 189 height 39
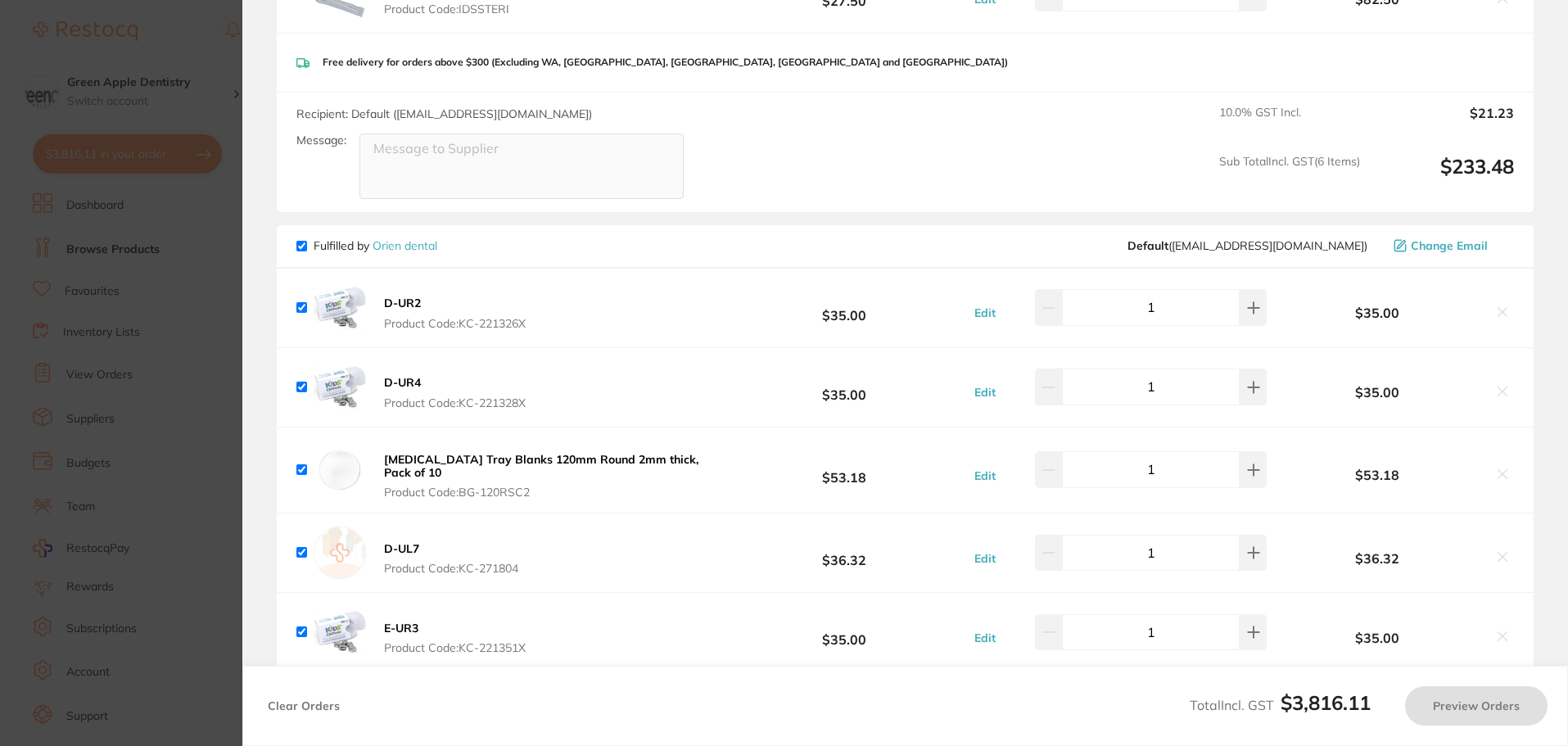
checkbox input "true"
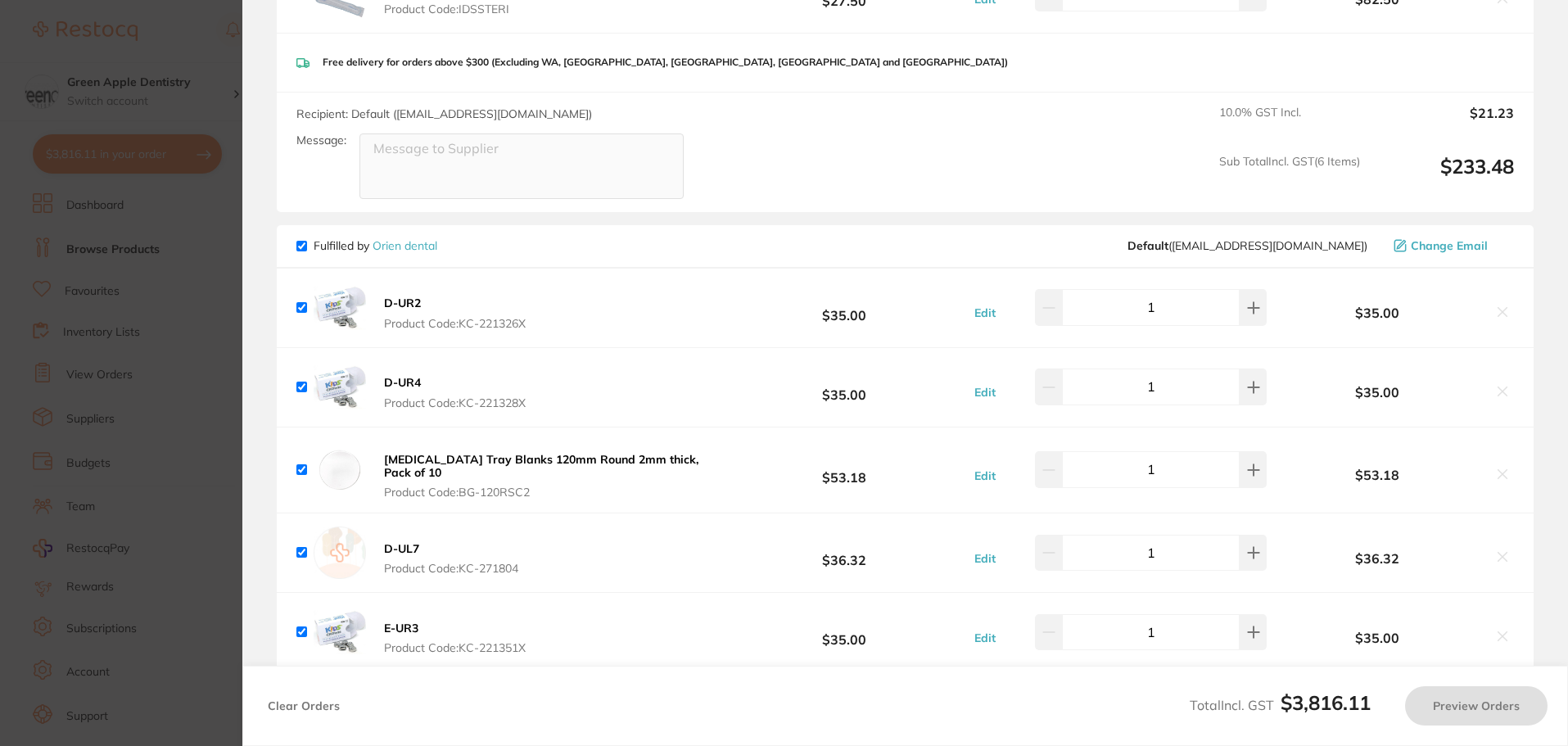
checkbox input "true"
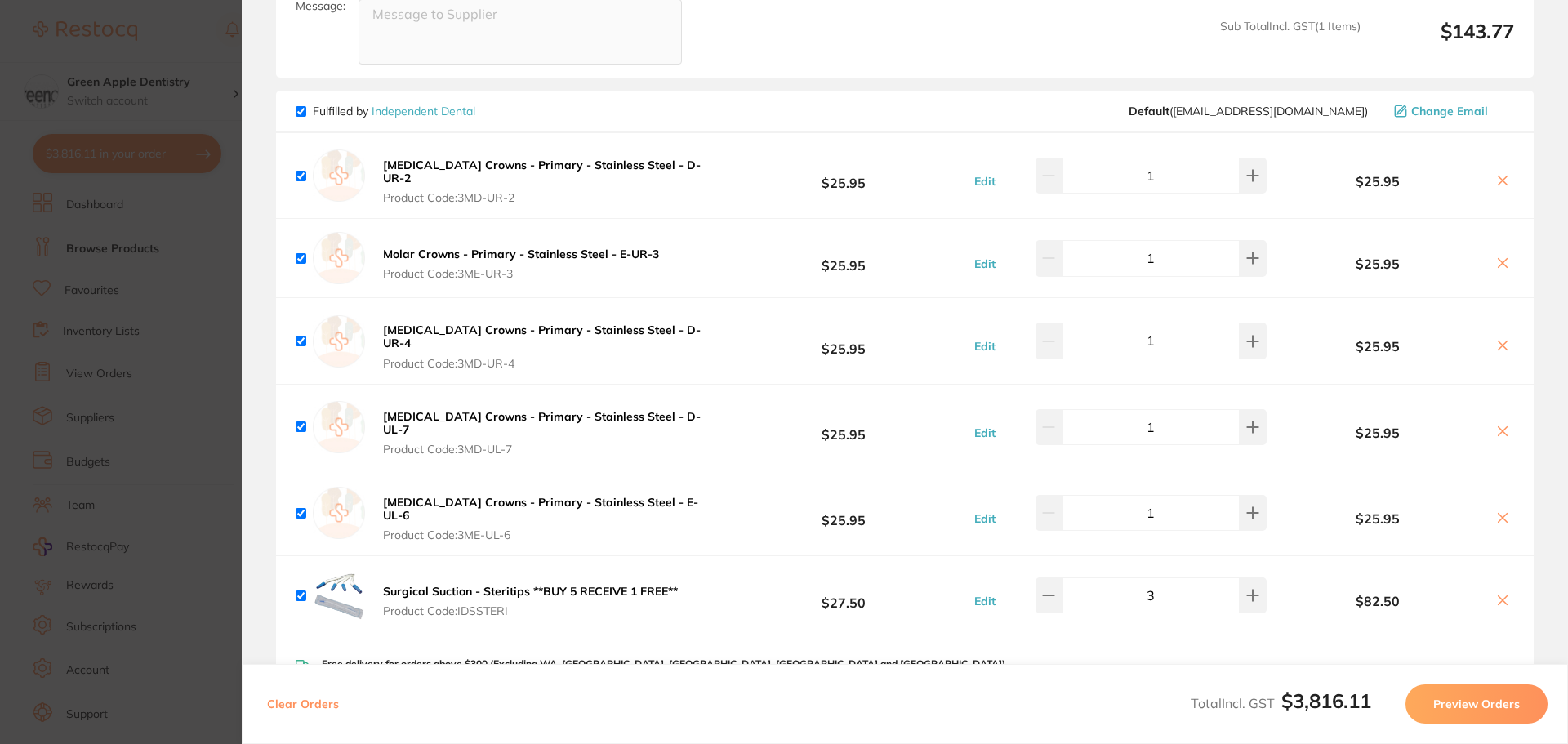
scroll to position [3873, 0]
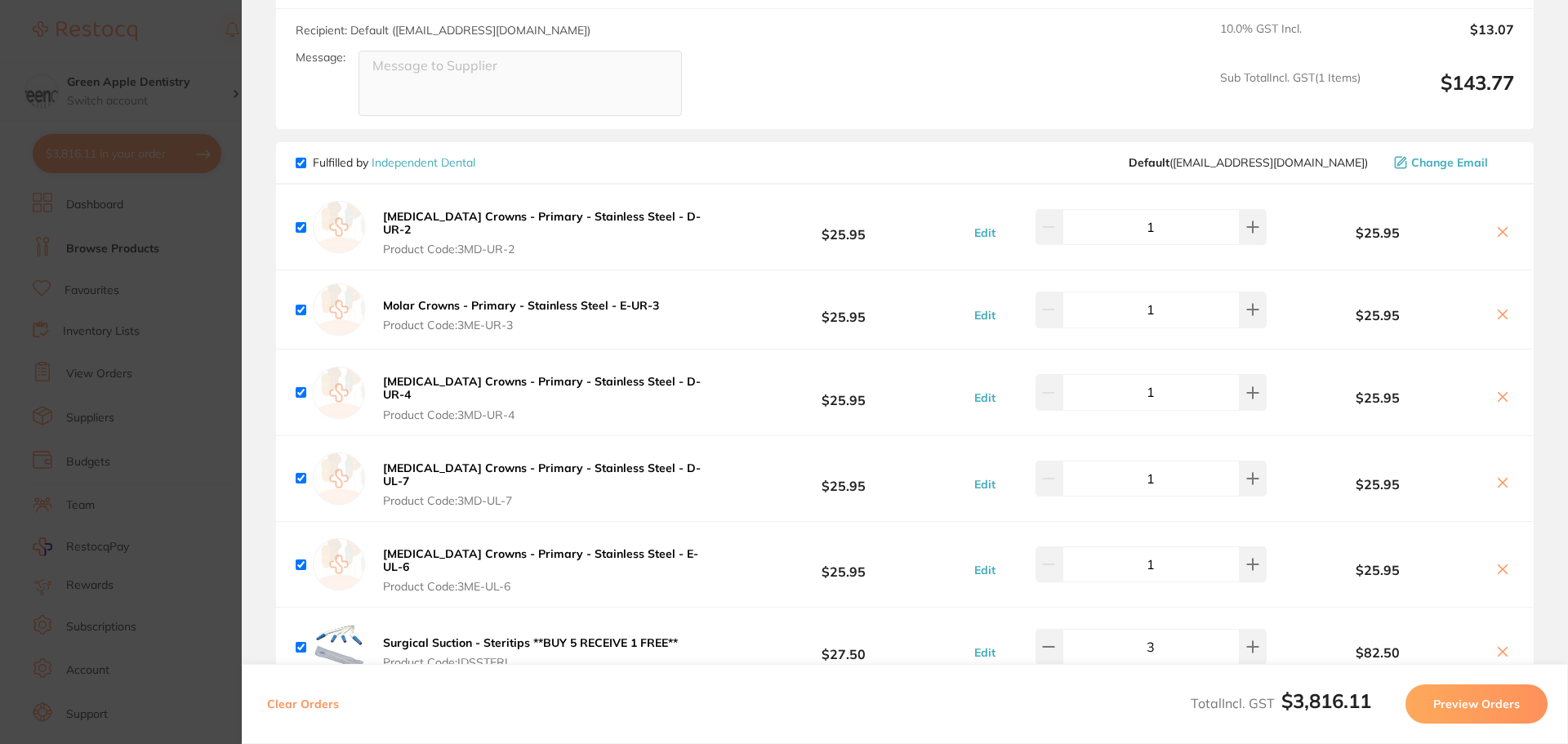
click at [1499, 226] on icon at bounding box center [1502, 232] width 13 height 13
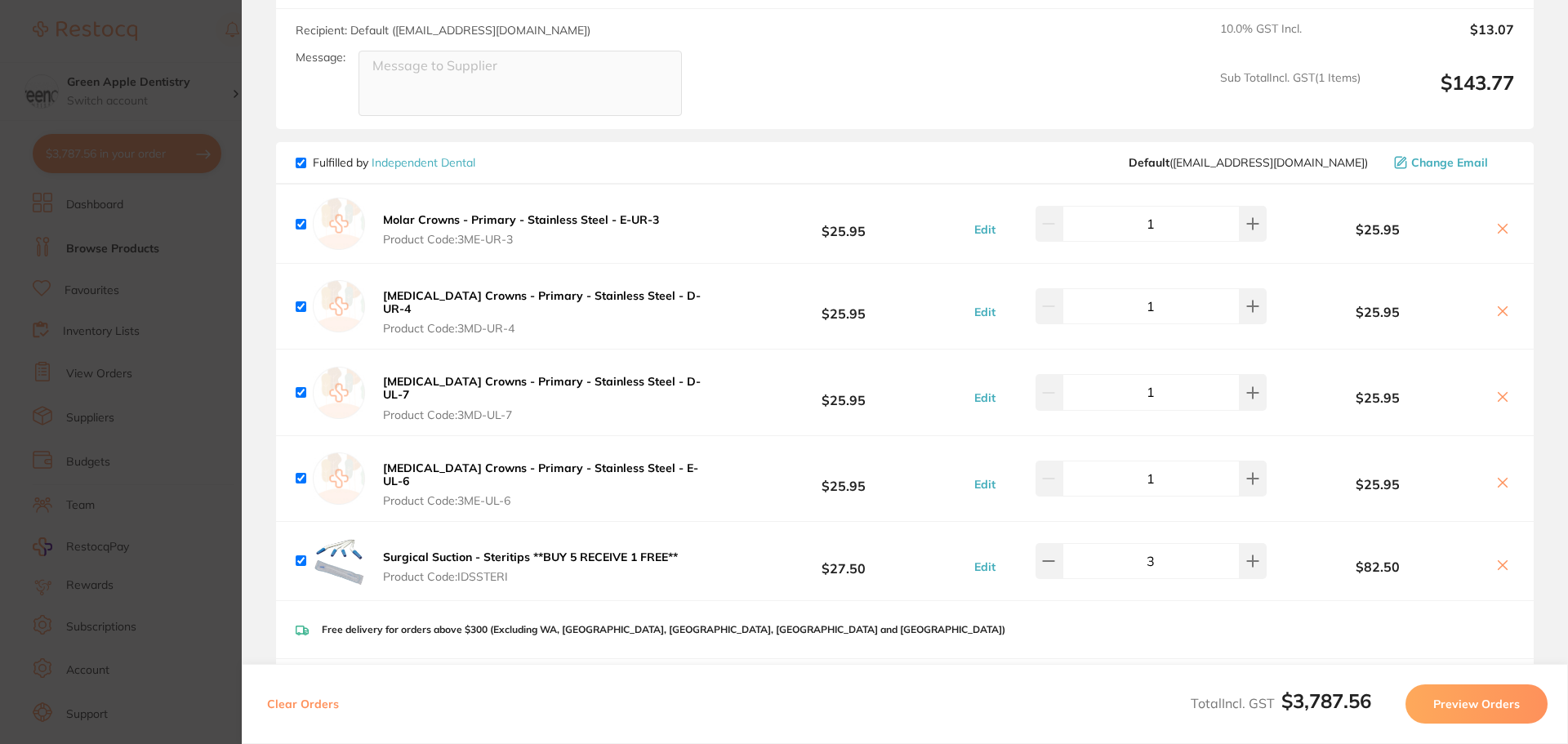
click at [1500, 222] on icon at bounding box center [1502, 228] width 13 height 13
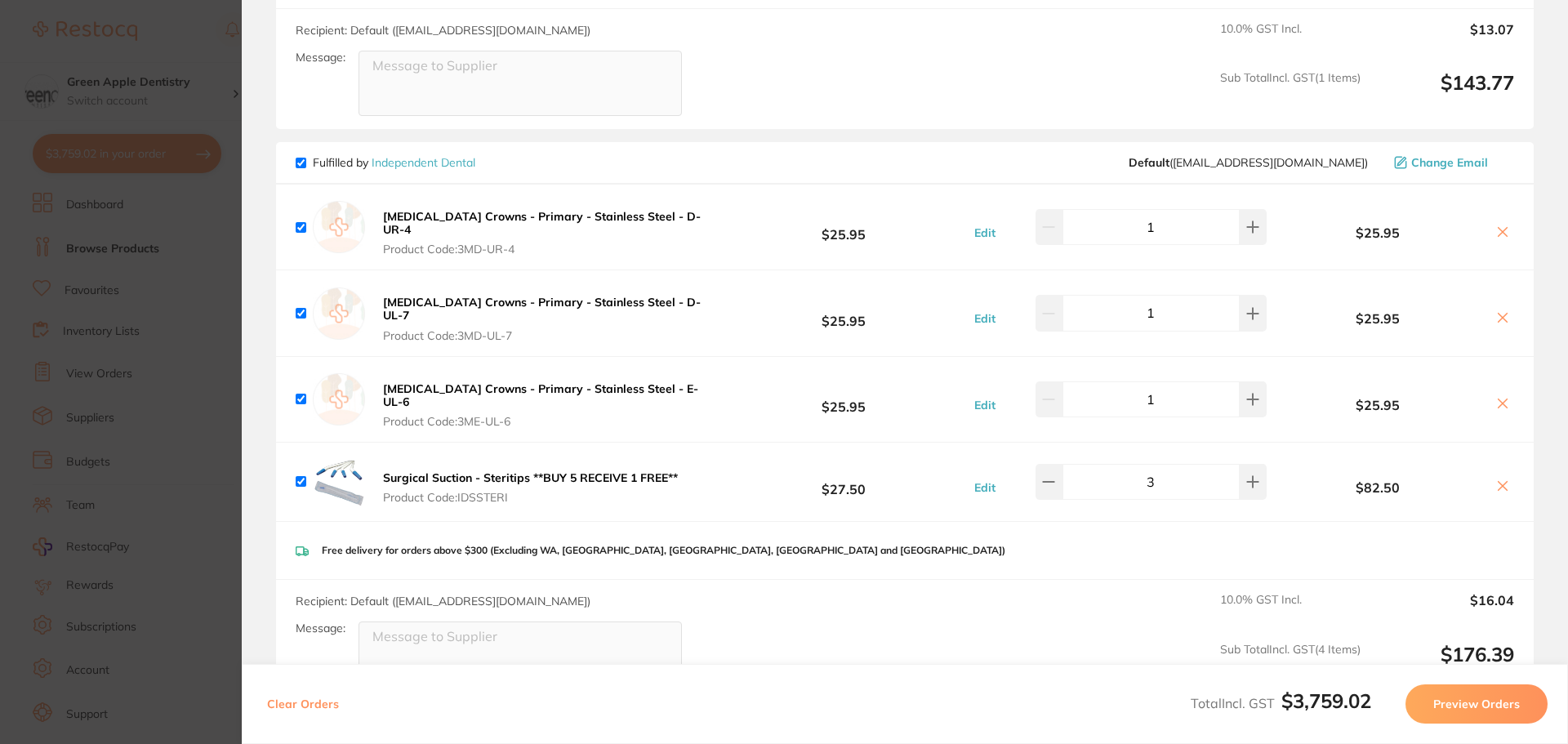
click at [1500, 227] on icon at bounding box center [1503, 232] width 9 height 9
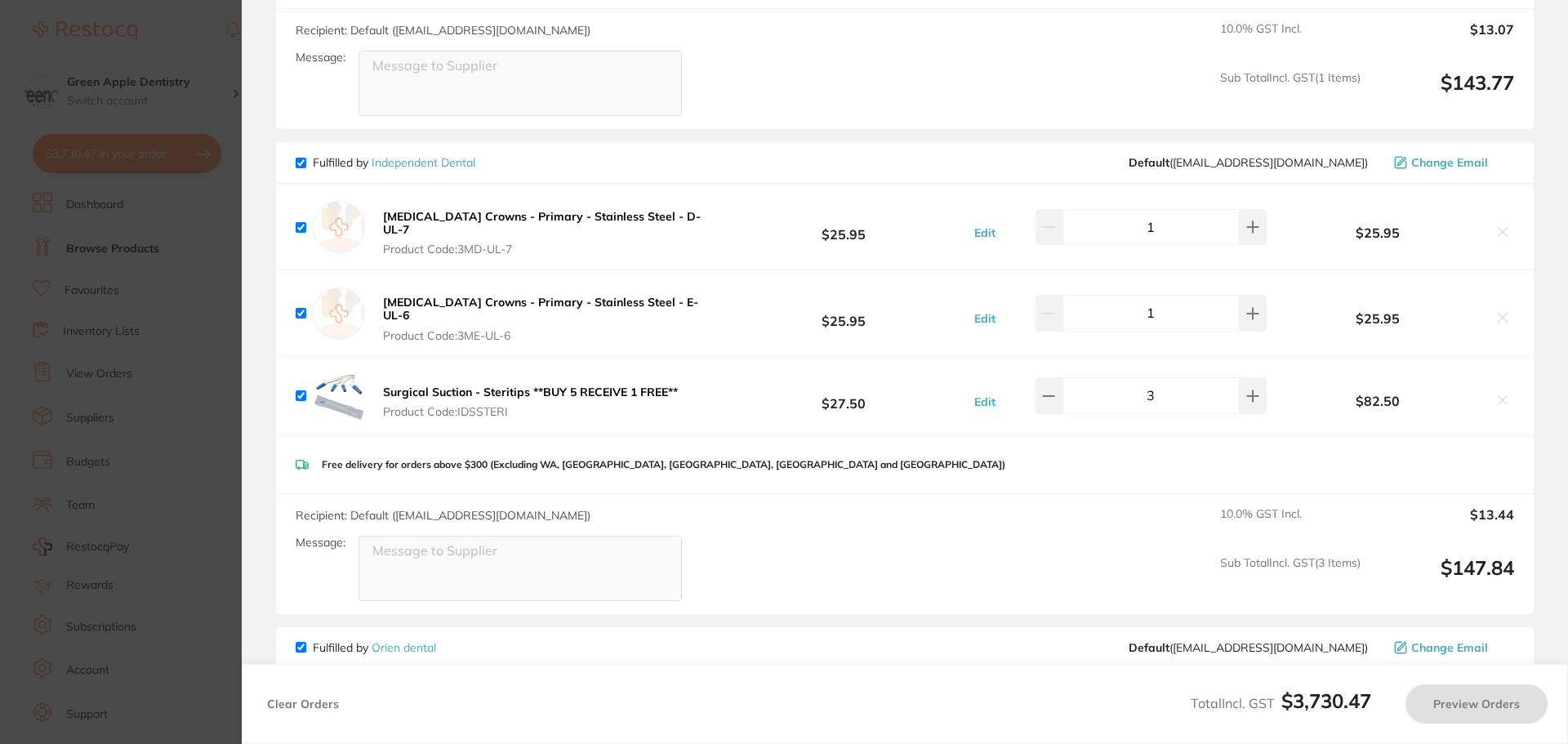
click at [1500, 227] on icon at bounding box center [1503, 232] width 9 height 9
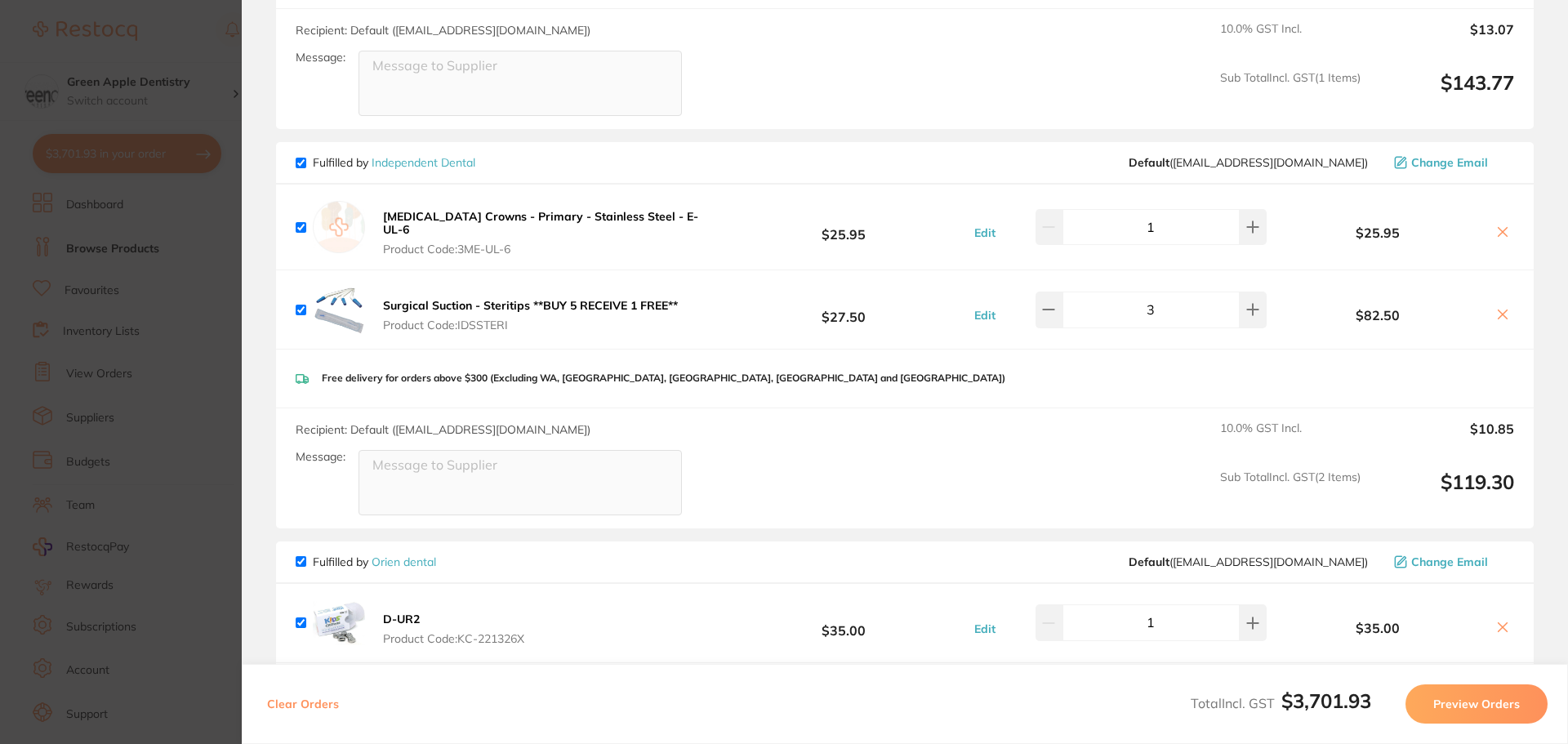
click at [1497, 226] on icon at bounding box center [1502, 232] width 13 height 13
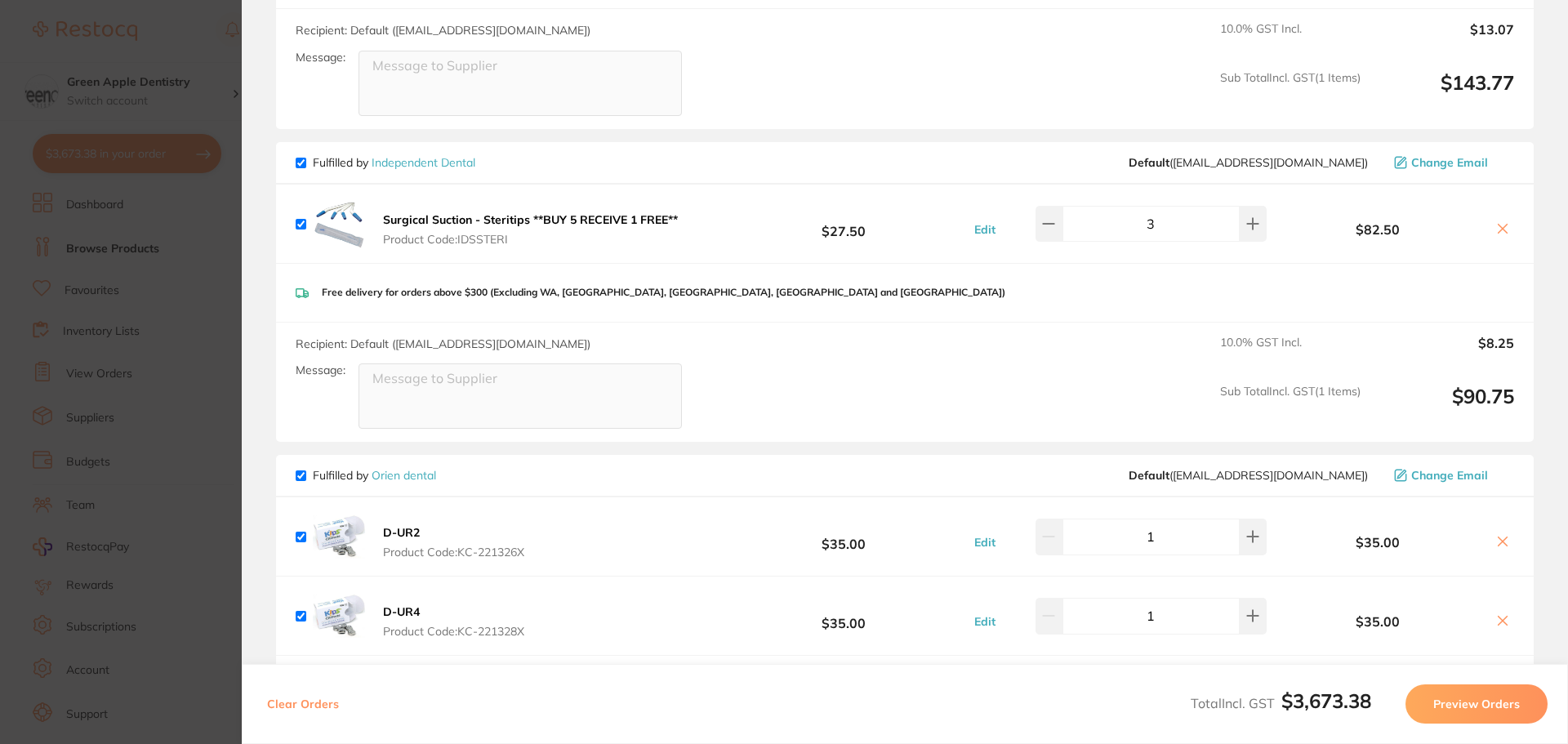
click at [1498, 222] on icon at bounding box center [1502, 228] width 13 height 13
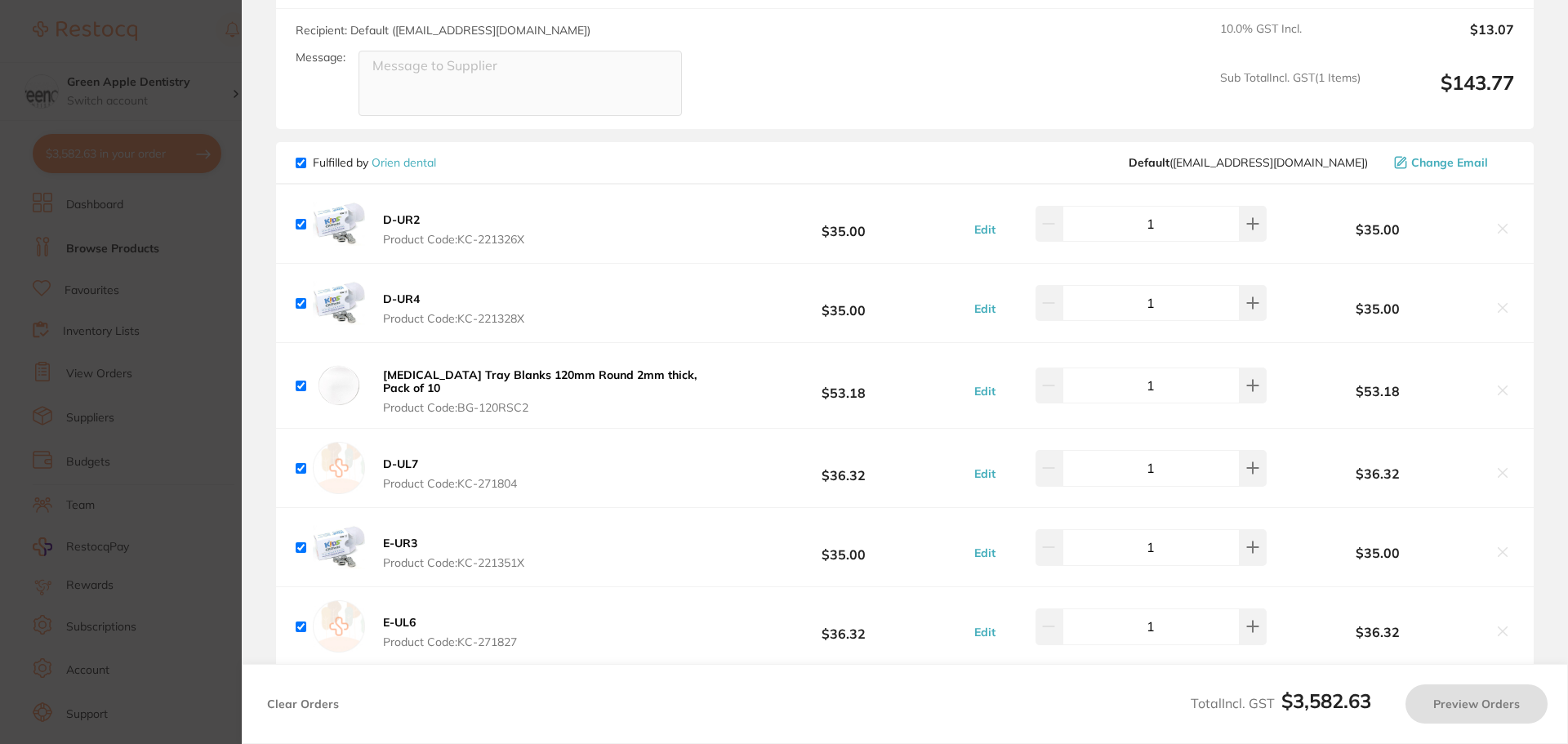
drag, startPoint x: 164, startPoint y: 321, endPoint x: 626, endPoint y: 144, distance: 494.7
click at [168, 325] on section "Update RRP Set your pre negotiated price for this item. Item Agreed RRP (excl. …" at bounding box center [784, 372] width 1568 height 744
checkbox input "true"
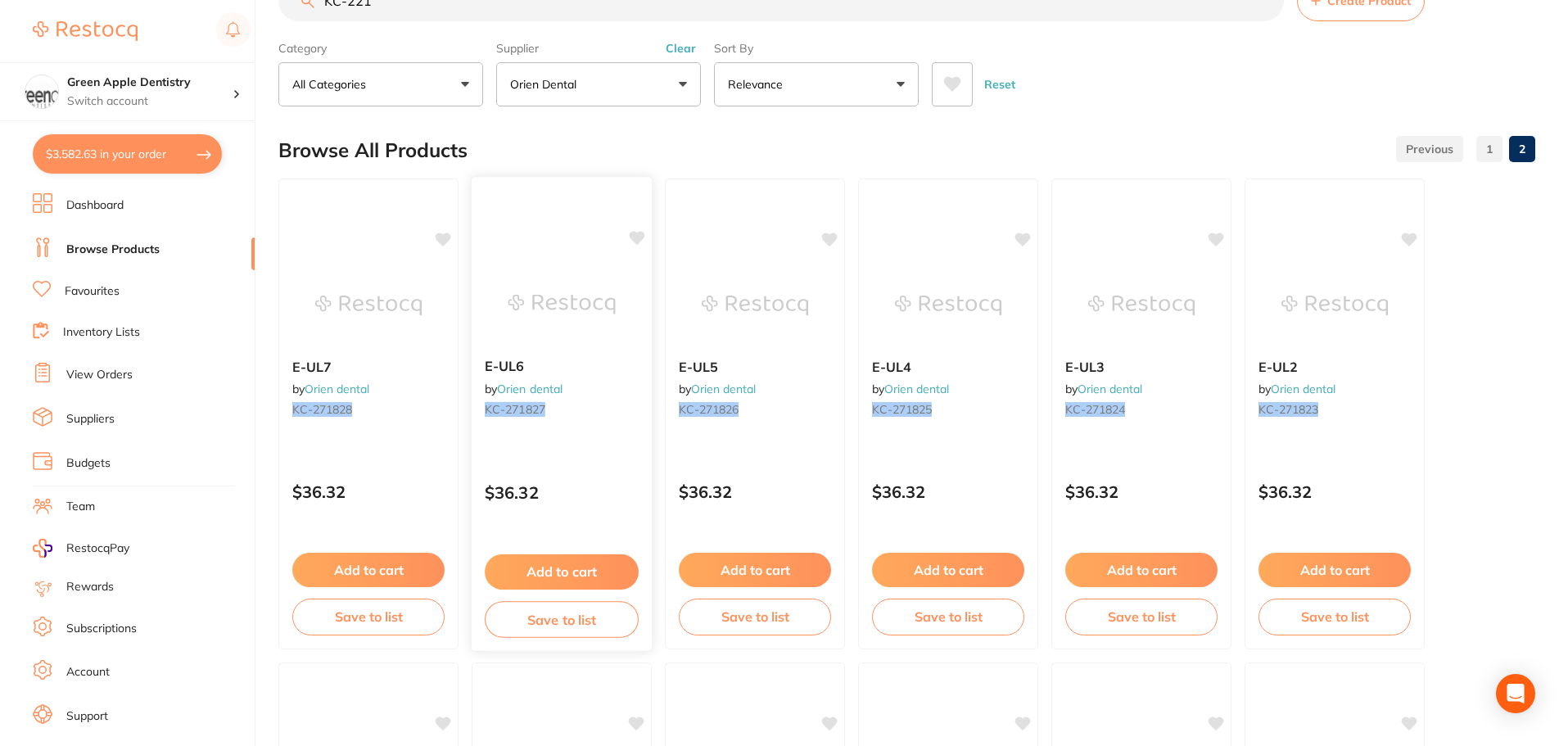
scroll to position [0, 0]
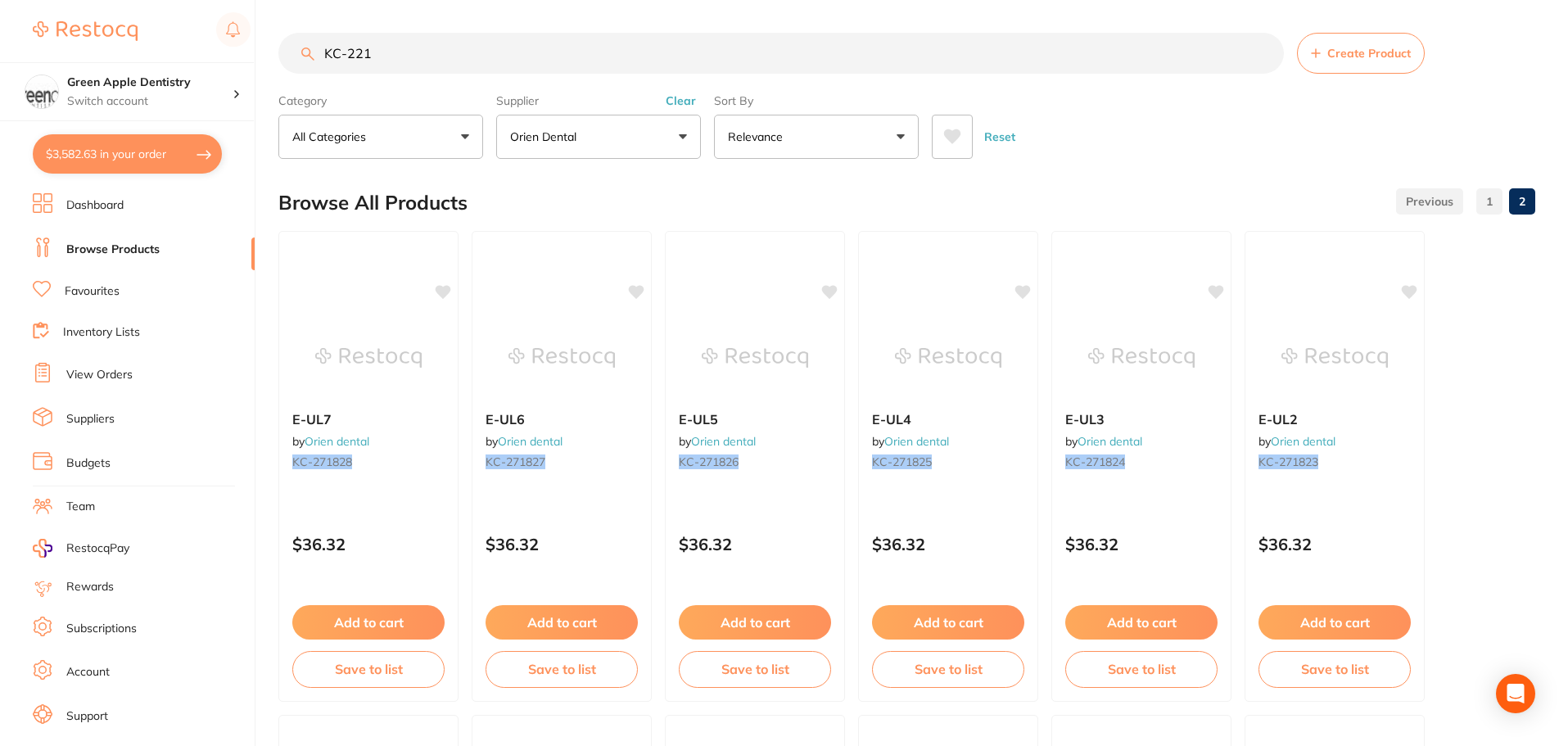
click at [544, 48] on input "KC-221" at bounding box center [781, 53] width 1005 height 41
click at [543, 52] on input "KC-221" at bounding box center [781, 53] width 1005 height 41
click at [541, 56] on input "KC-221" at bounding box center [781, 53] width 1005 height 41
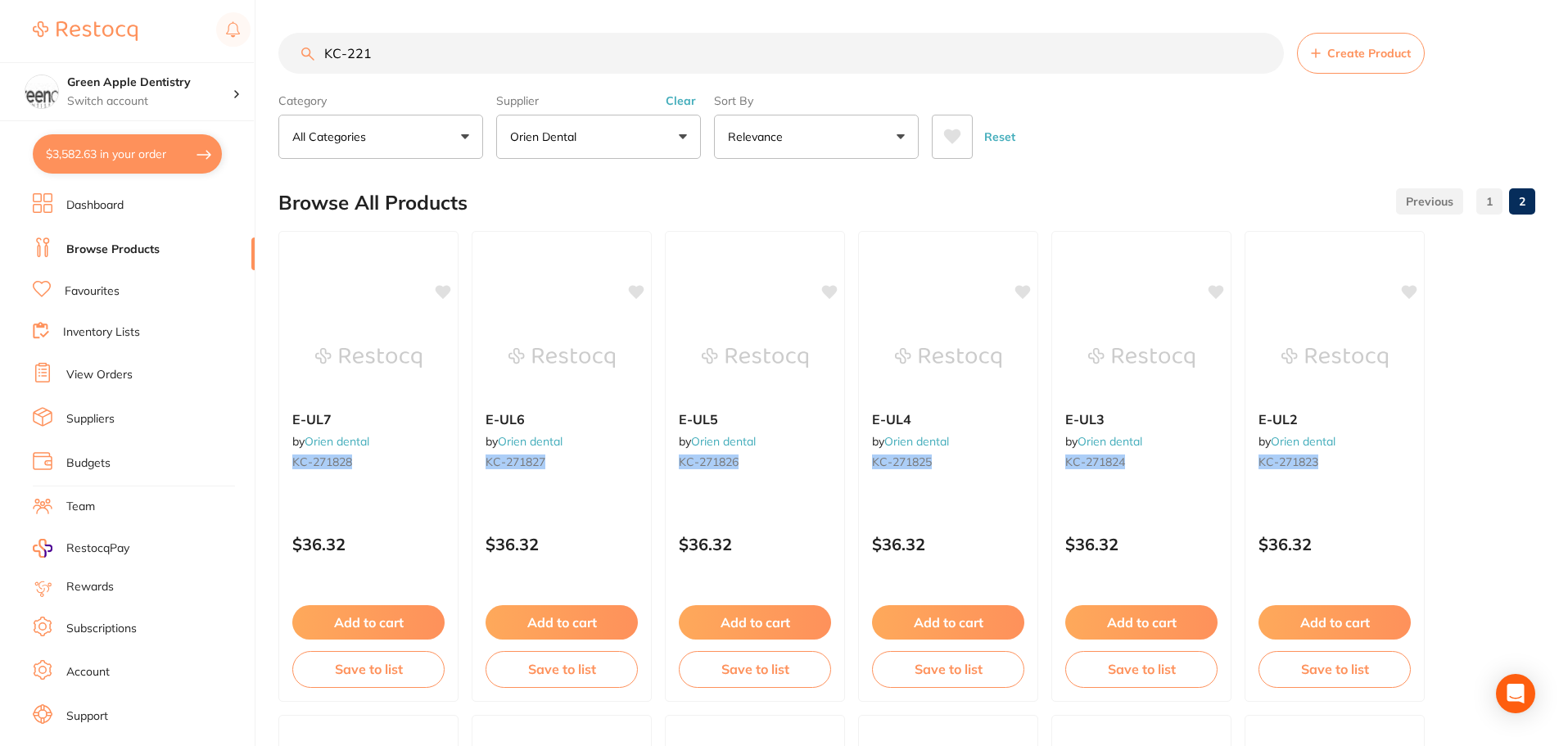
click at [541, 56] on input "KC-221" at bounding box center [781, 53] width 1005 height 41
drag, startPoint x: 541, startPoint y: 56, endPoint x: 565, endPoint y: 127, distance: 74.9
click at [563, 122] on section "KC-221 Create Product Category All Categories All Categories No categories foun…" at bounding box center [907, 95] width 1257 height 126
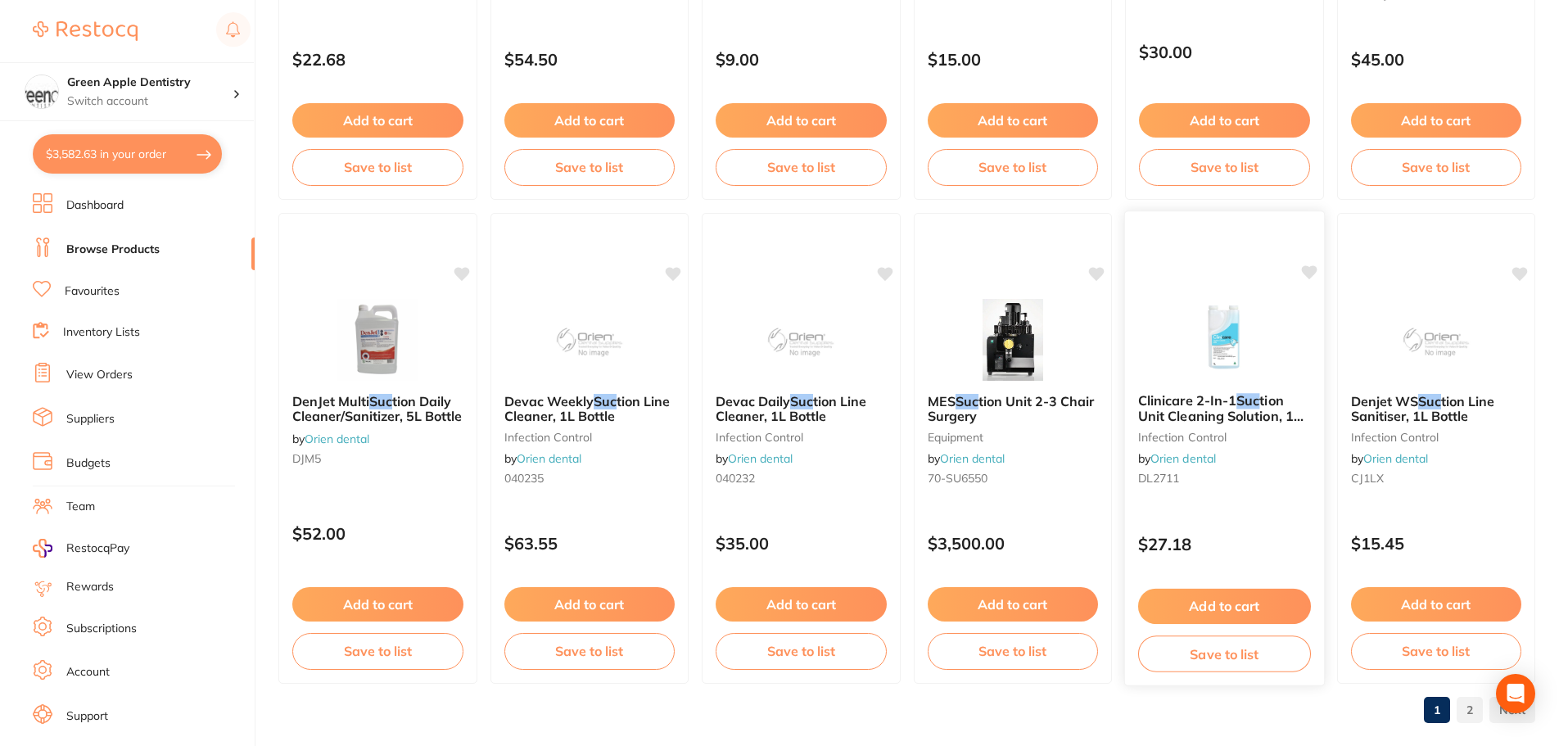
scroll to position [3913, 0]
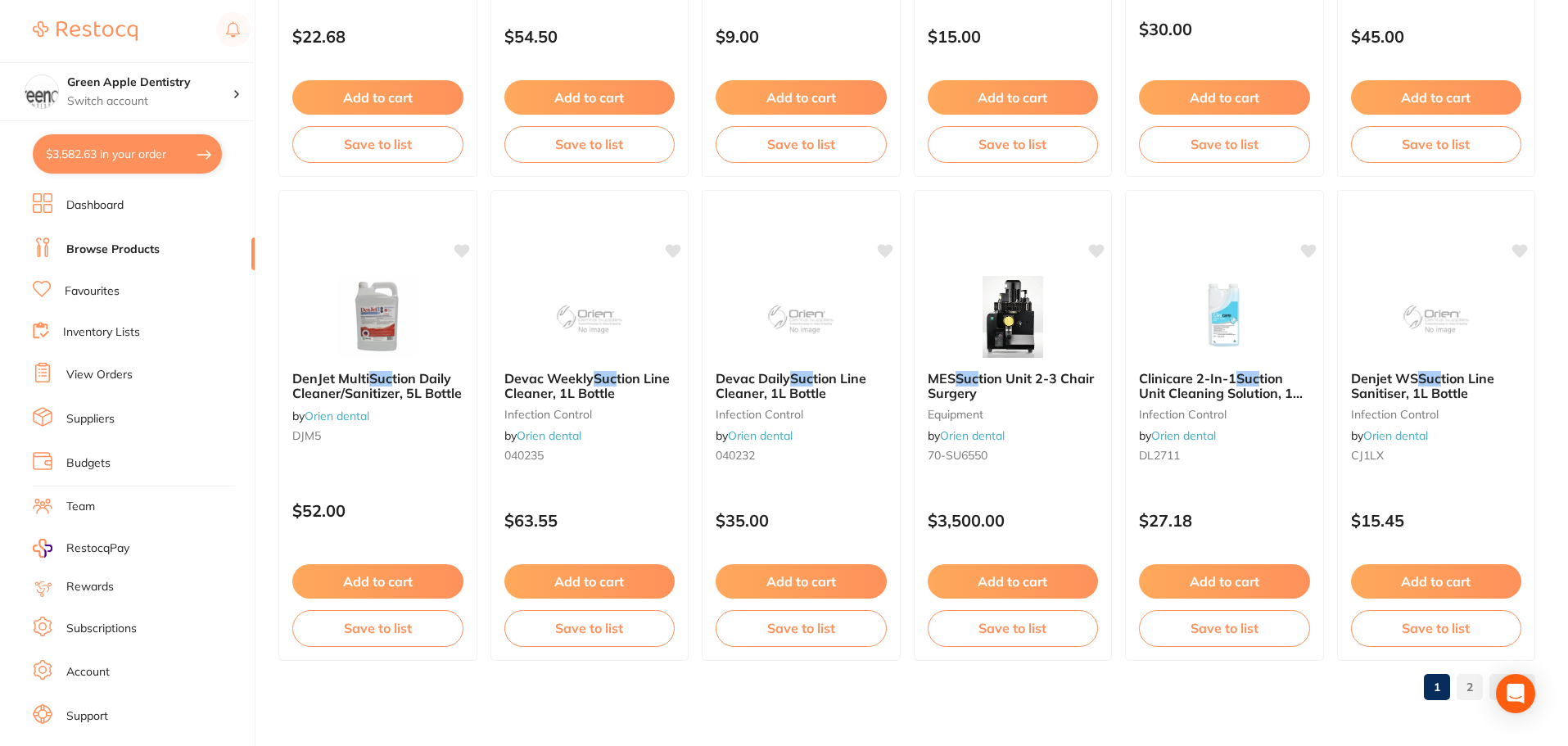
type input "surgical suc"
click at [1476, 692] on link "2" at bounding box center [1469, 687] width 26 height 32
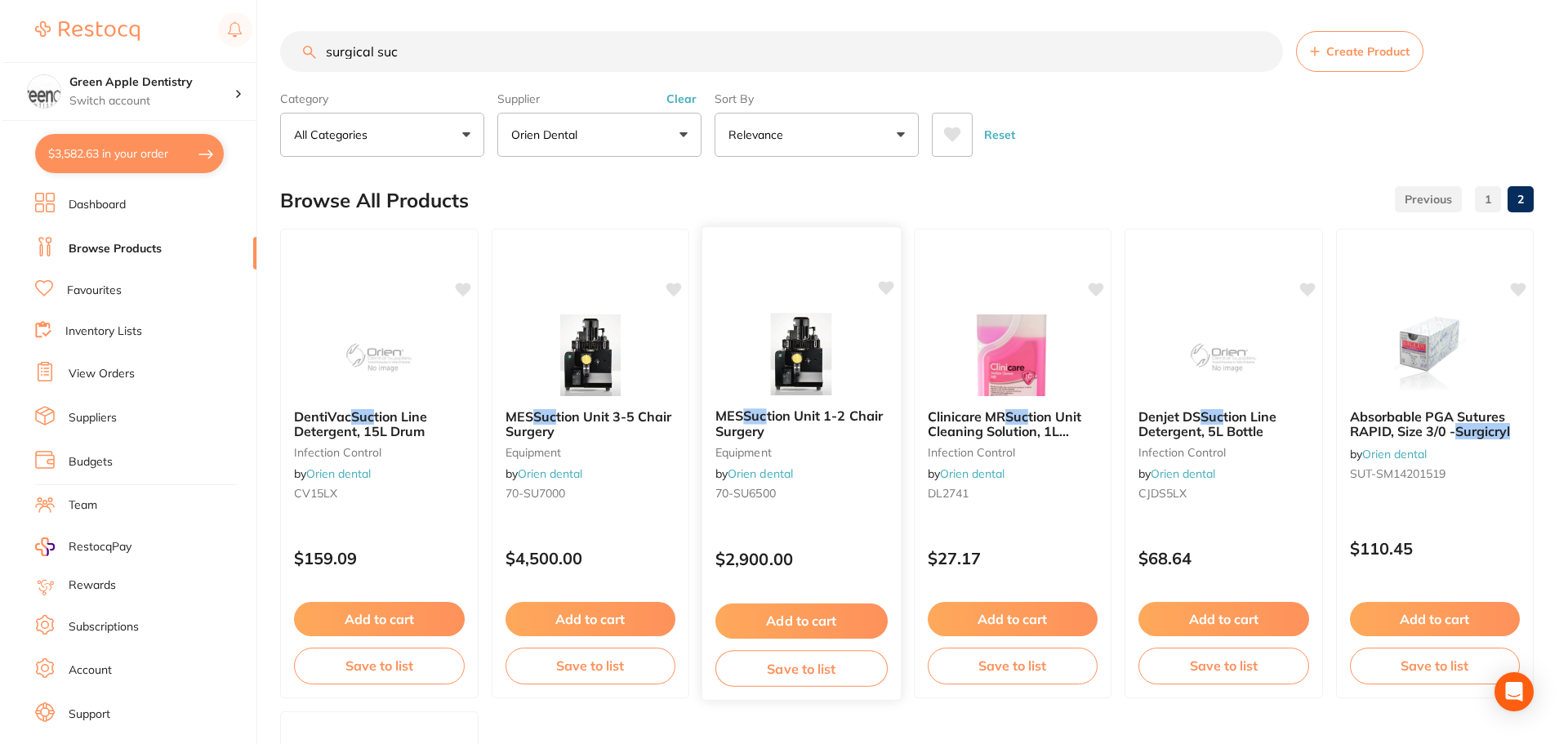
scroll to position [0, 0]
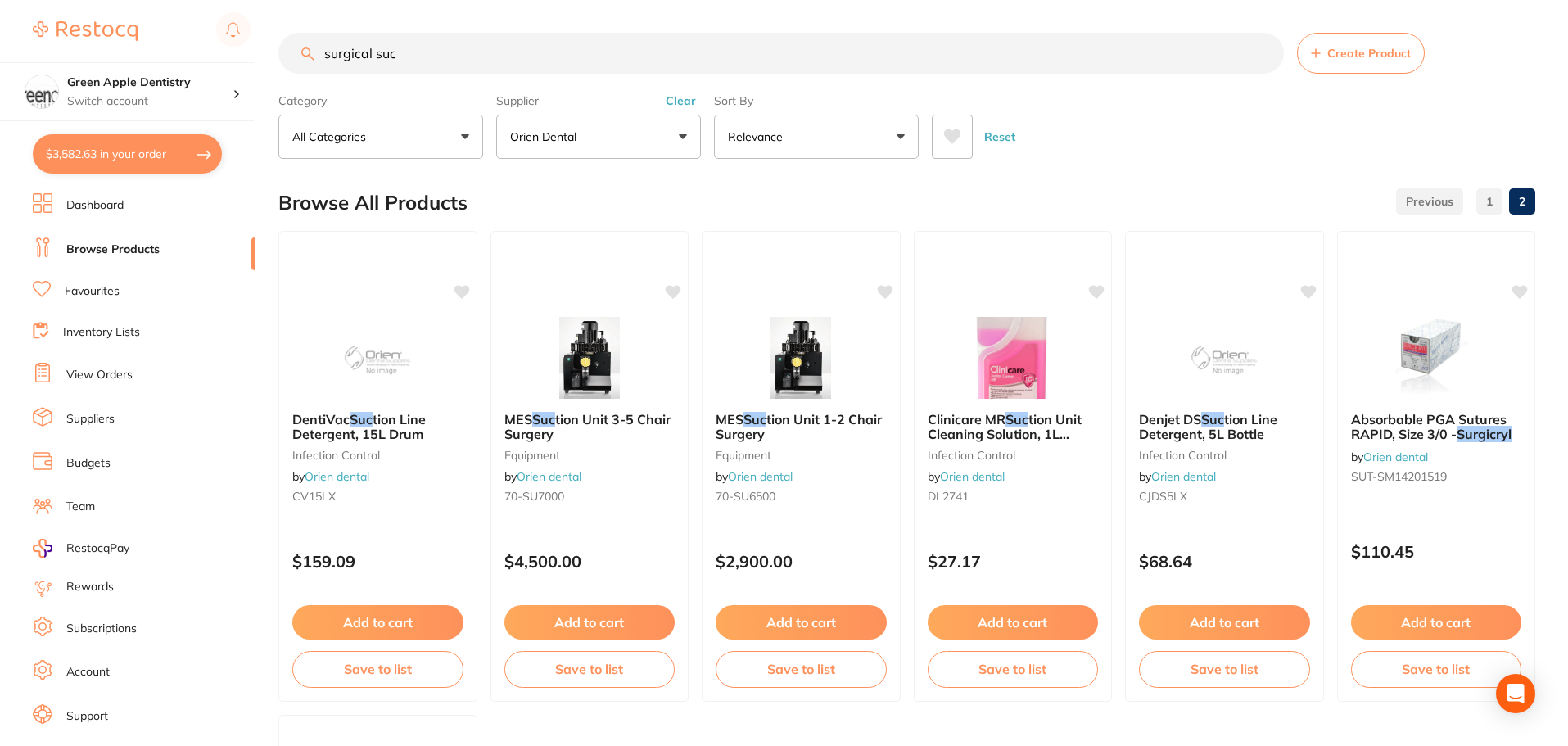
click at [163, 153] on button "$3,582.63 in your order" at bounding box center [127, 154] width 189 height 39
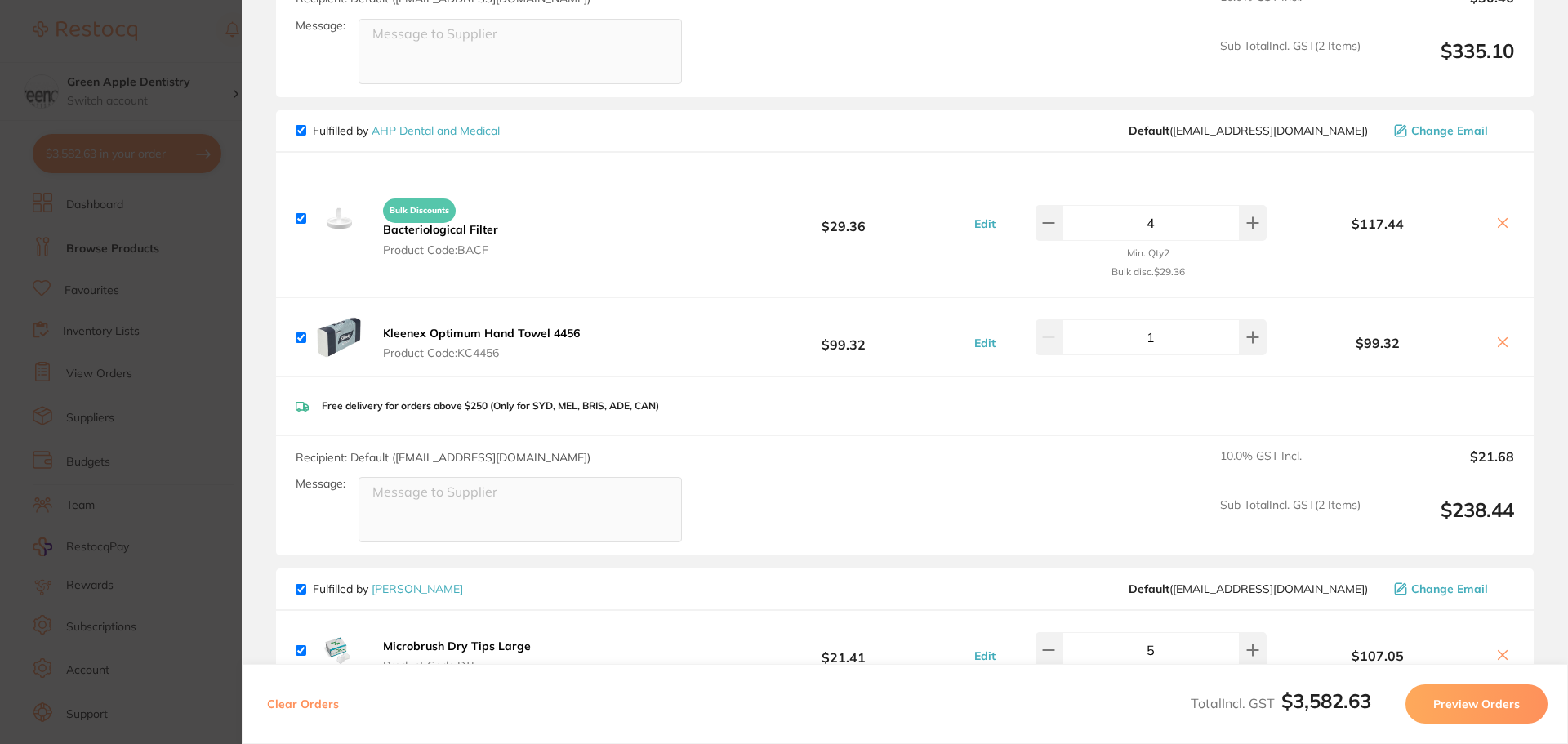
scroll to position [2322, 0]
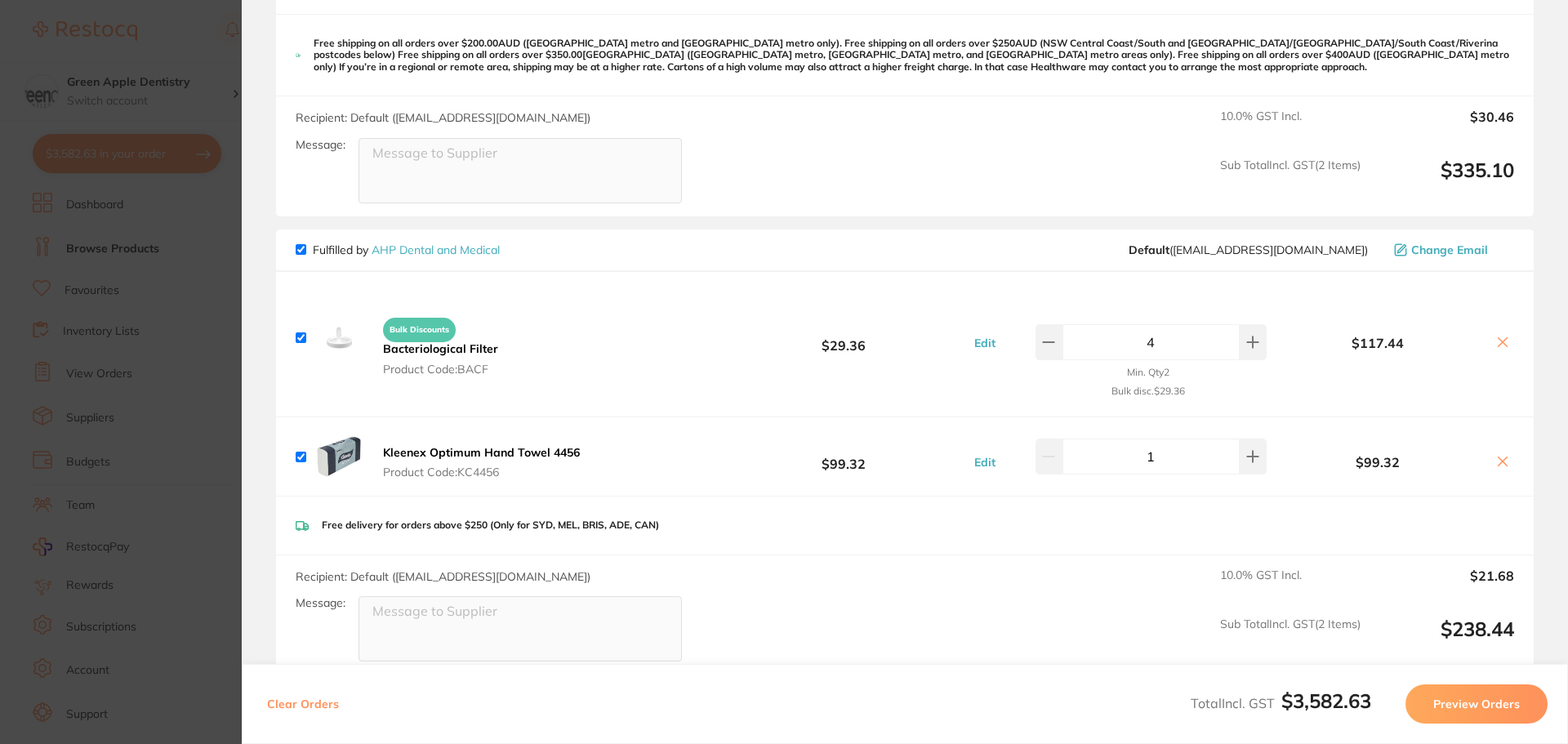
click at [1504, 338] on icon at bounding box center [1502, 342] width 13 height 13
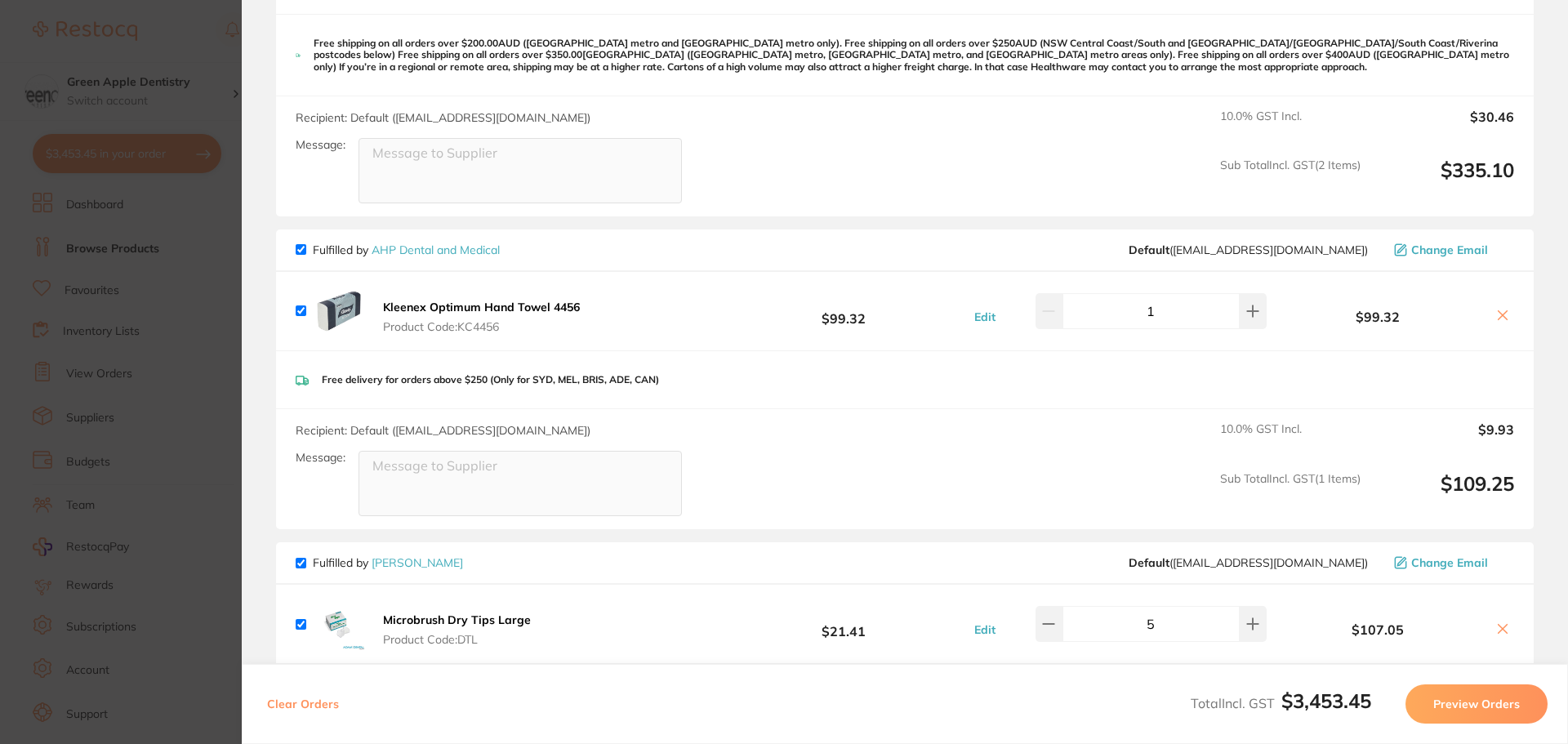
click at [1504, 312] on button at bounding box center [1503, 316] width 23 height 17
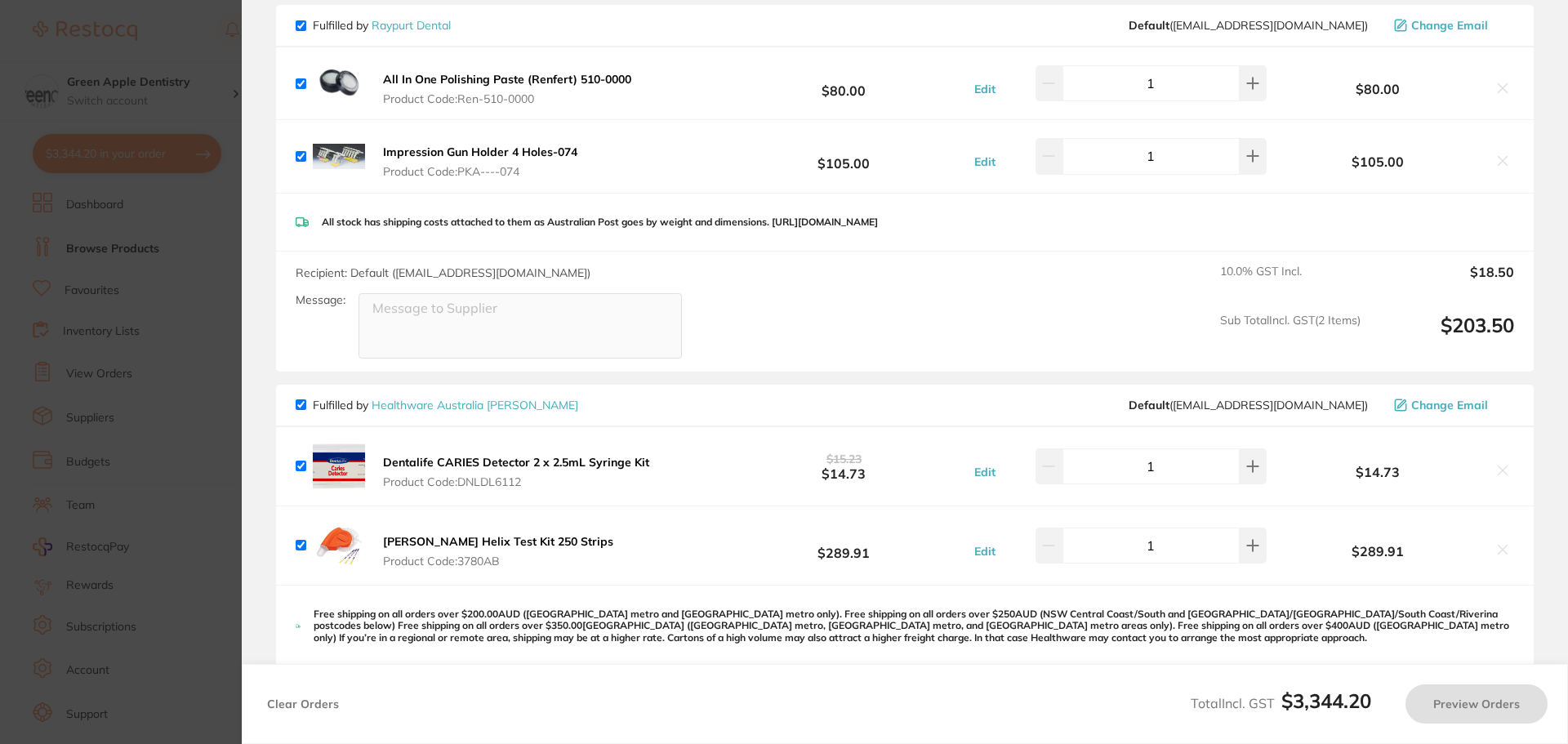
scroll to position [1749, 0]
checkbox input "true"
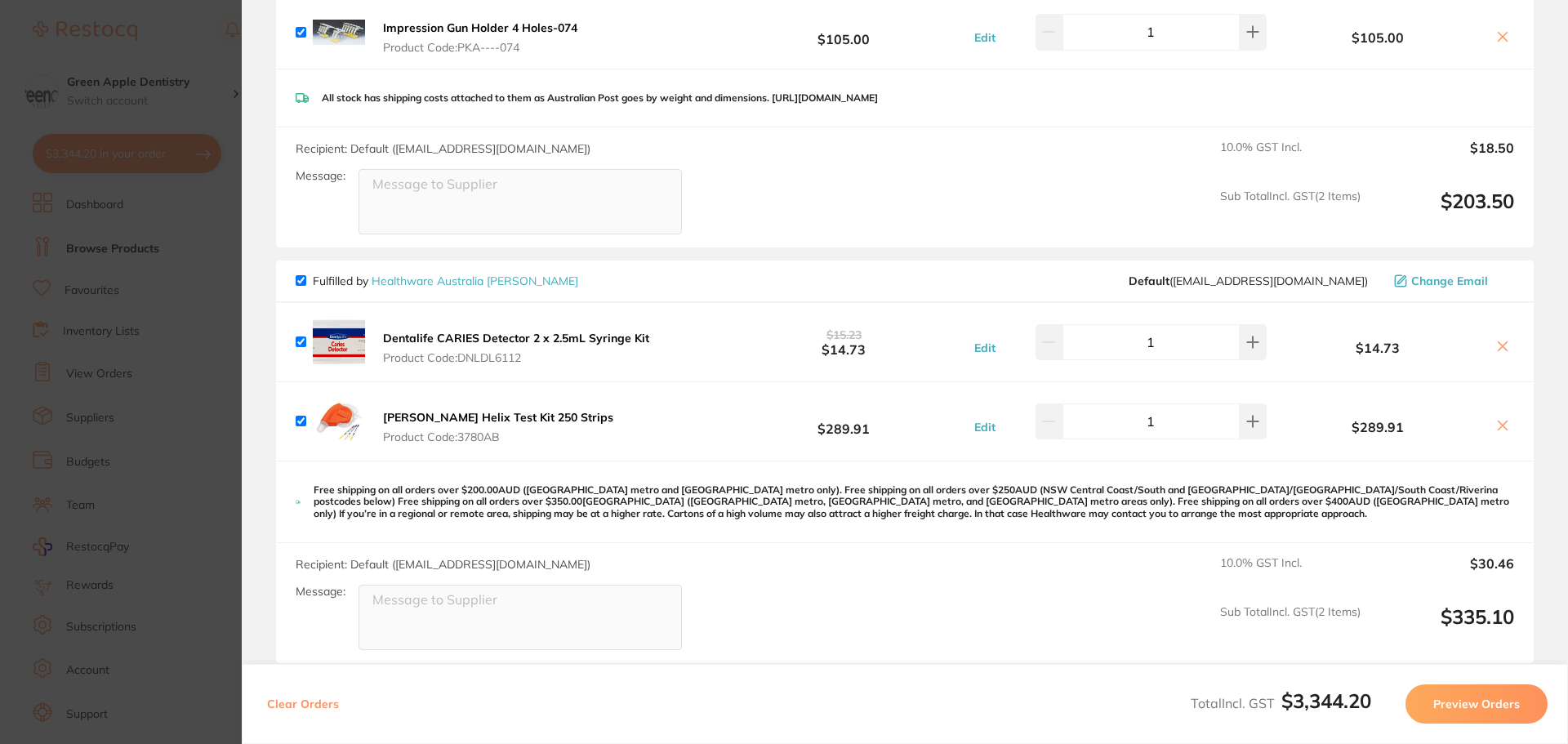
scroll to position [1878, 0]
